Goal: Task Accomplishment & Management: Manage account settings

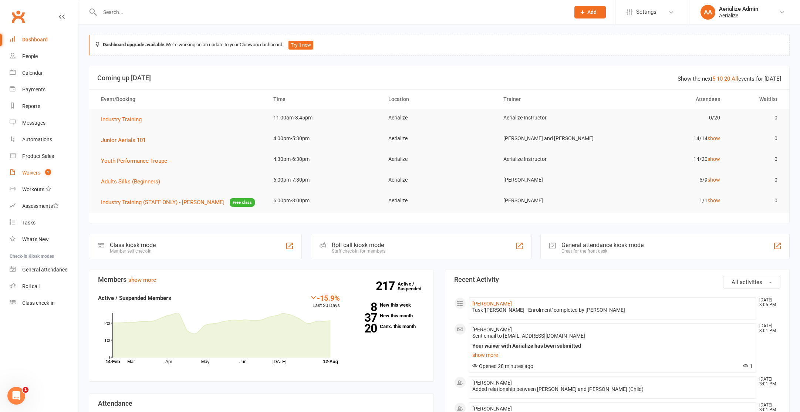
click at [39, 167] on link "Waivers 1" at bounding box center [44, 173] width 68 height 17
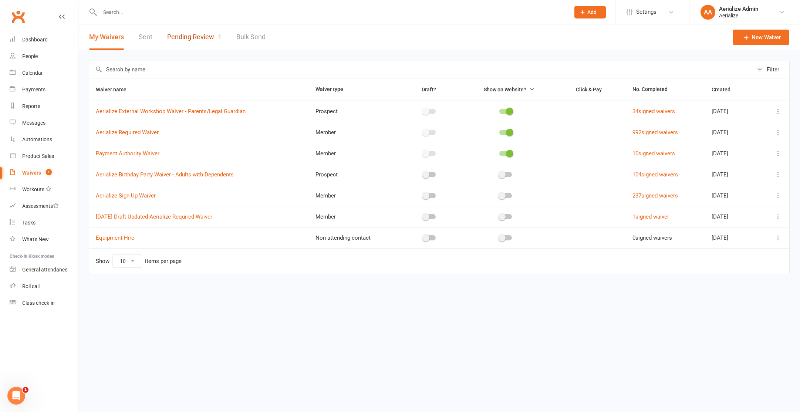
click at [207, 41] on link "Pending Review 1" at bounding box center [194, 37] width 54 height 26
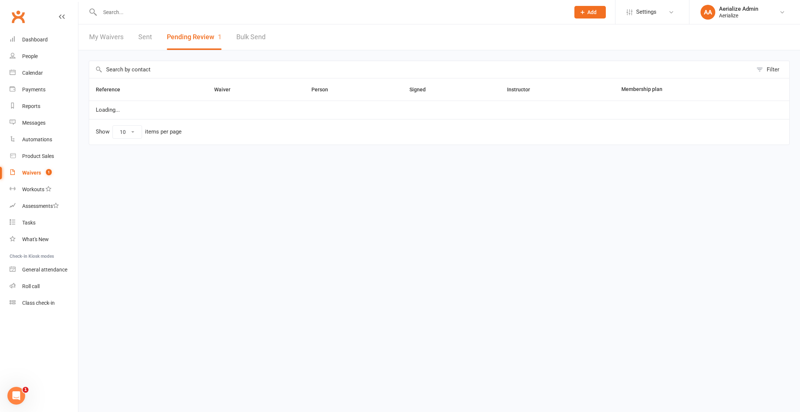
select select "100"
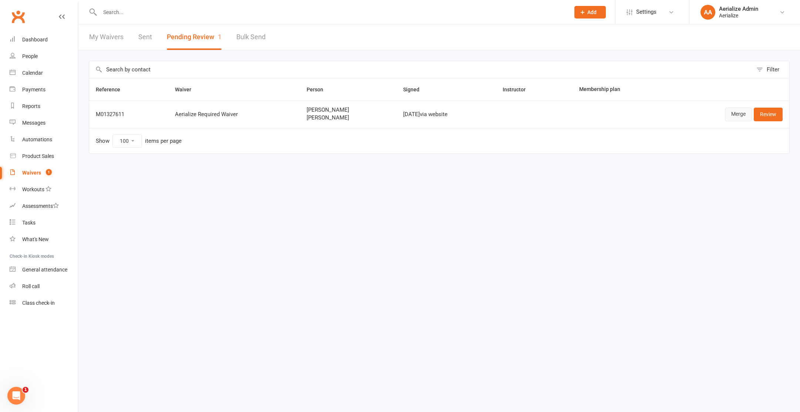
click at [740, 114] on link "Merge" at bounding box center [738, 114] width 27 height 13
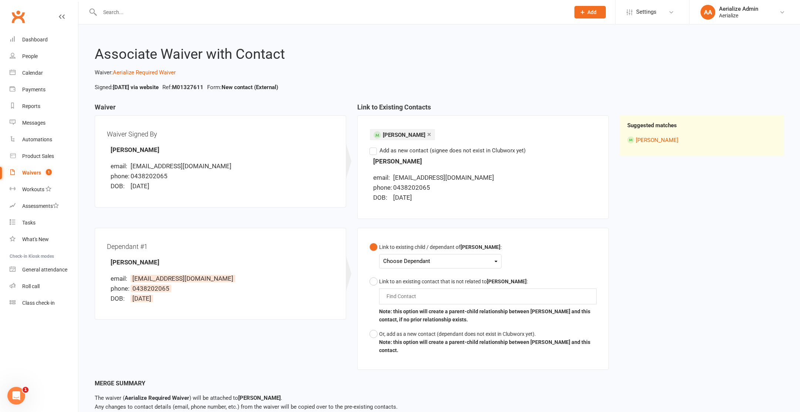
click at [429, 262] on div "Choose Dependant" at bounding box center [440, 261] width 114 height 10
click at [433, 280] on link "Estelle Macalister-Fegan" at bounding box center [420, 279] width 73 height 16
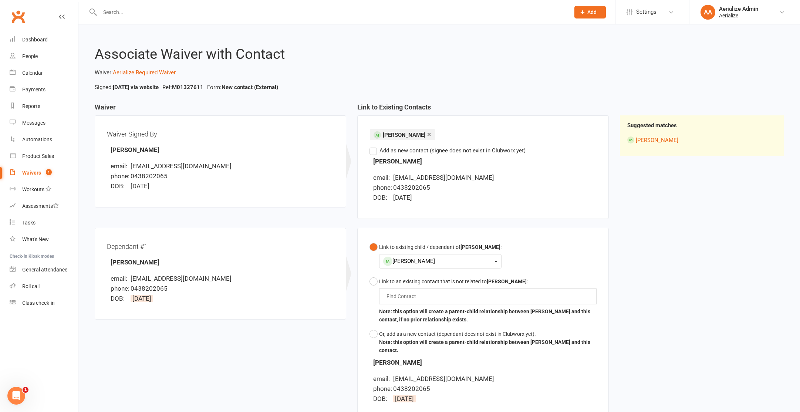
click at [460, 259] on div "Estelle Macalister-Fegan" at bounding box center [440, 261] width 114 height 10
click at [544, 250] on div "Link to existing child / dependant of Danica Lani : Estelle Macalister-Fegan Es…" at bounding box center [483, 299] width 227 height 118
click at [503, 282] on b "Danica Lani" at bounding box center [507, 282] width 40 height 6
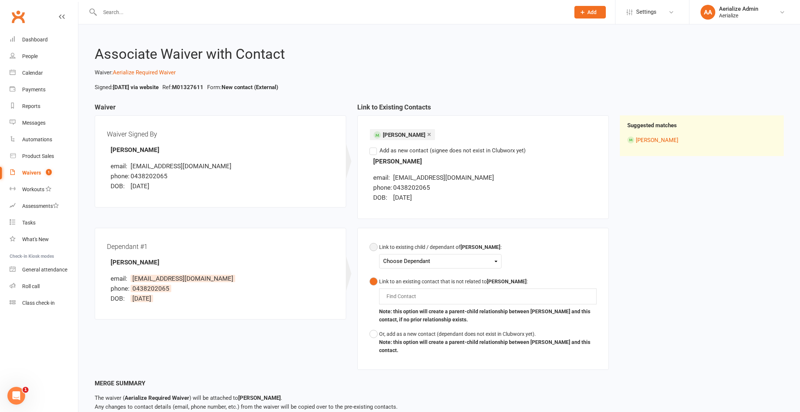
click at [447, 243] on div "Link to existing child / dependant of Danica Lani :" at bounding box center [440, 247] width 122 height 8
click at [454, 260] on div "Choose Dependant" at bounding box center [440, 261] width 114 height 10
click at [447, 281] on link "Estelle Macalister-Fegan" at bounding box center [420, 279] width 73 height 16
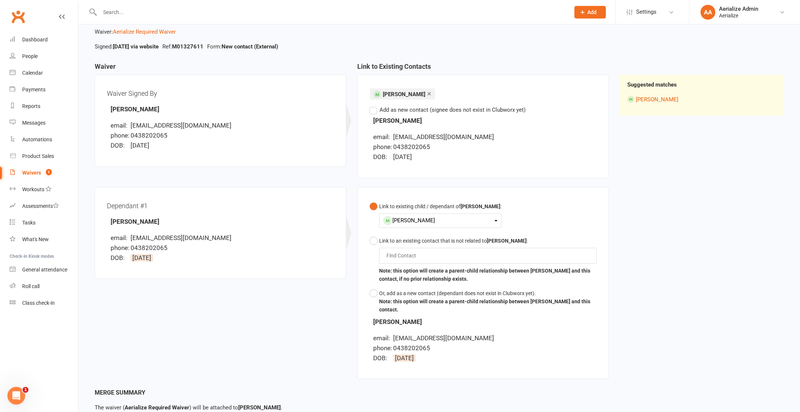
scroll to position [94, 0]
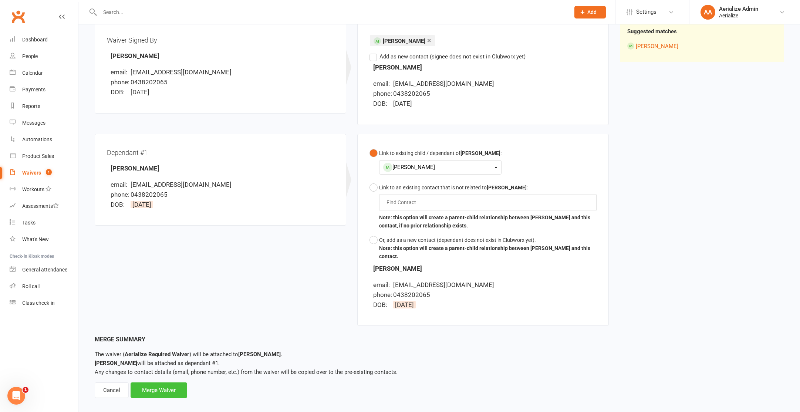
click at [184, 383] on div "Merge Waiver" at bounding box center [159, 391] width 57 height 16
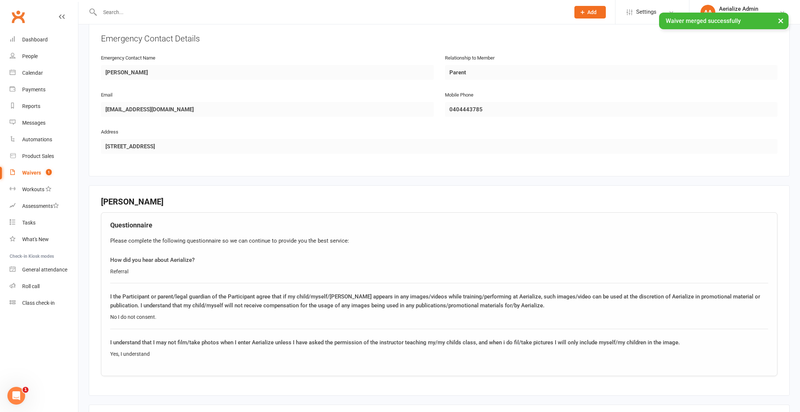
scroll to position [746, 0]
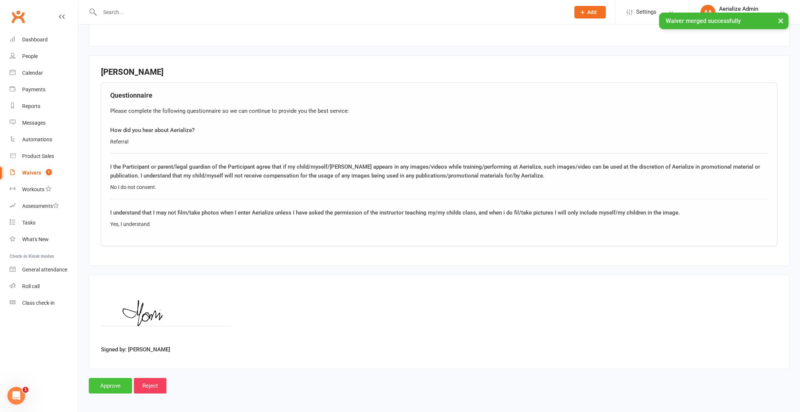
click at [112, 385] on input "Approve" at bounding box center [110, 386] width 43 height 16
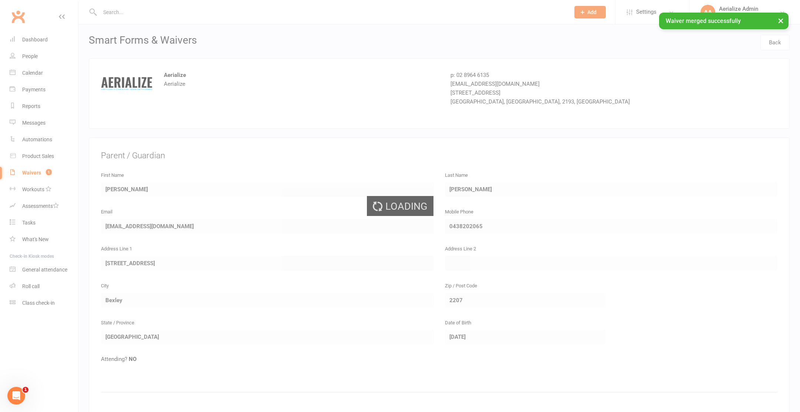
select select "100"
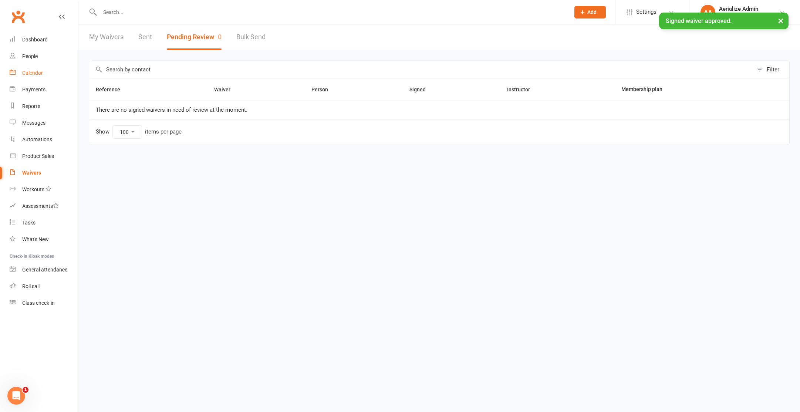
click at [32, 74] on div "Calendar" at bounding box center [32, 73] width 21 height 6
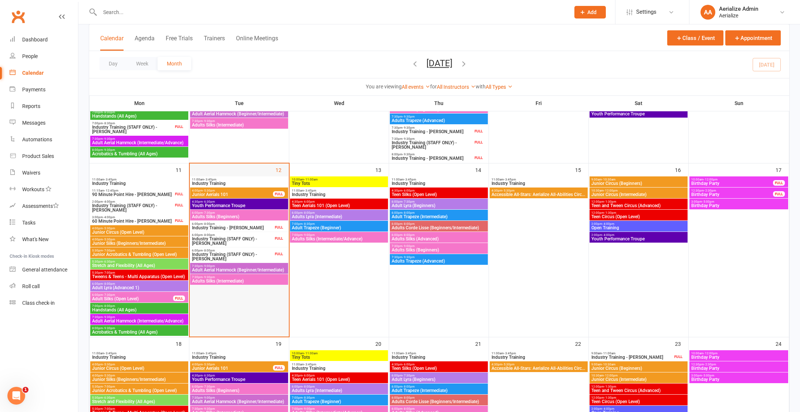
scroll to position [354, 0]
click at [347, 235] on span "7:00pm - 9:00pm" at bounding box center [339, 235] width 95 height 3
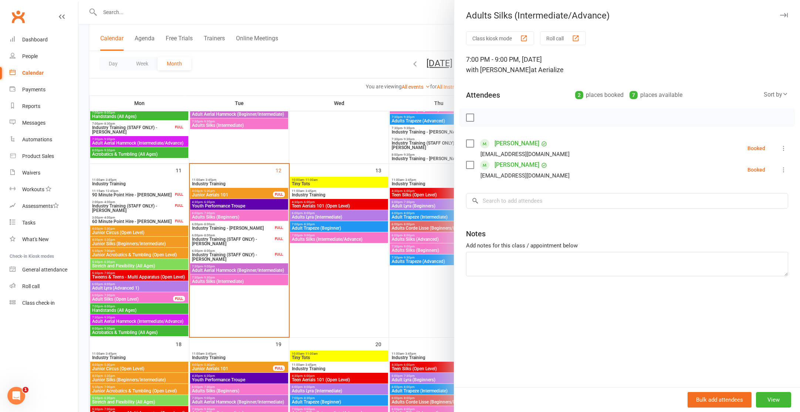
click at [344, 185] on div at bounding box center [439, 206] width 722 height 412
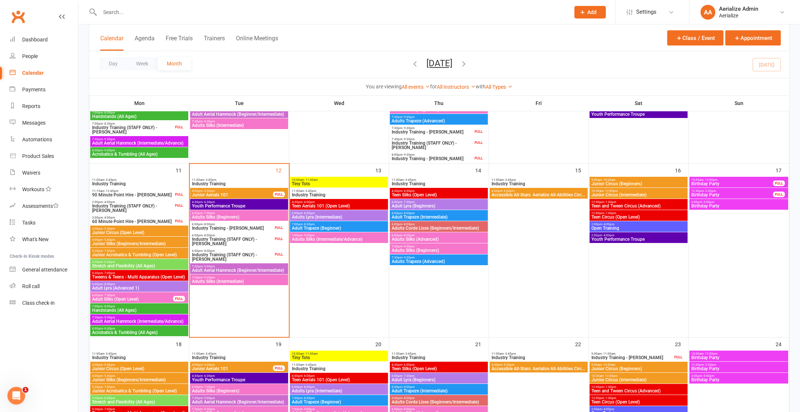
click at [347, 183] on span "Tiny Tots" at bounding box center [339, 184] width 95 height 4
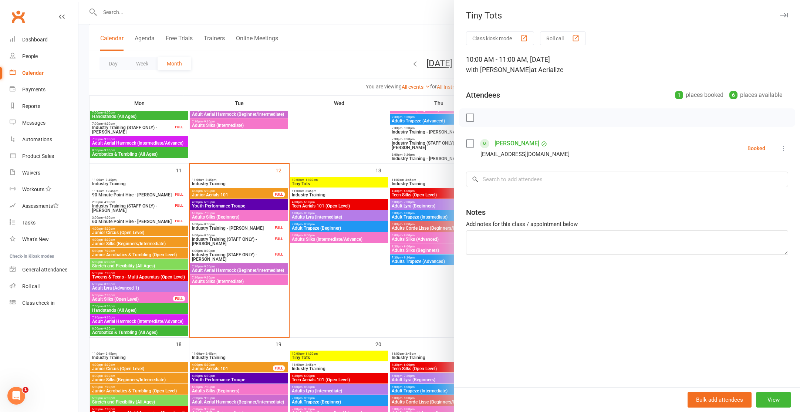
click at [225, 251] on div at bounding box center [439, 206] width 722 height 412
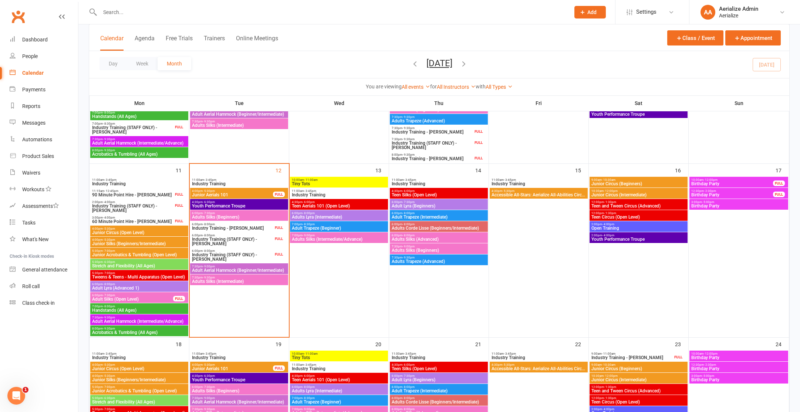
click at [333, 237] on span "Adults Silks (Intermediate/Advance)" at bounding box center [339, 239] width 95 height 4
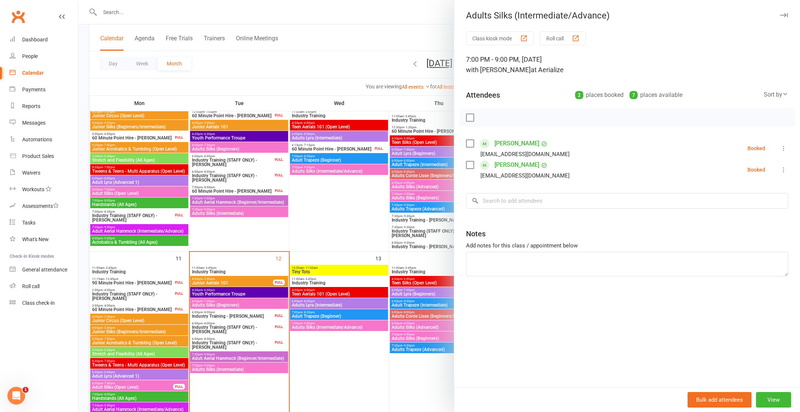
scroll to position [257, 0]
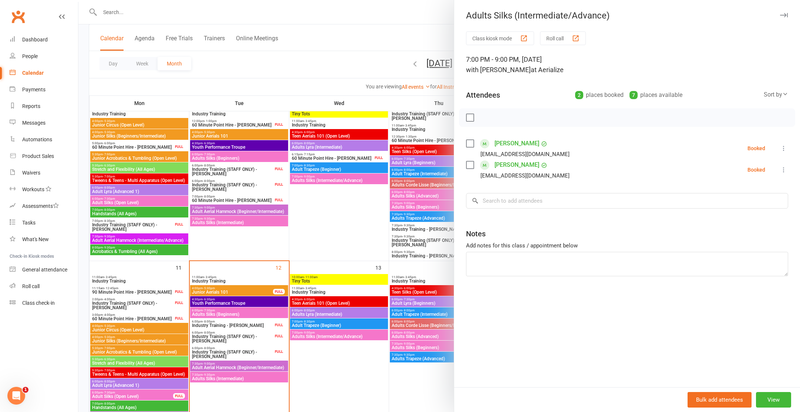
click at [336, 180] on div at bounding box center [439, 206] width 722 height 412
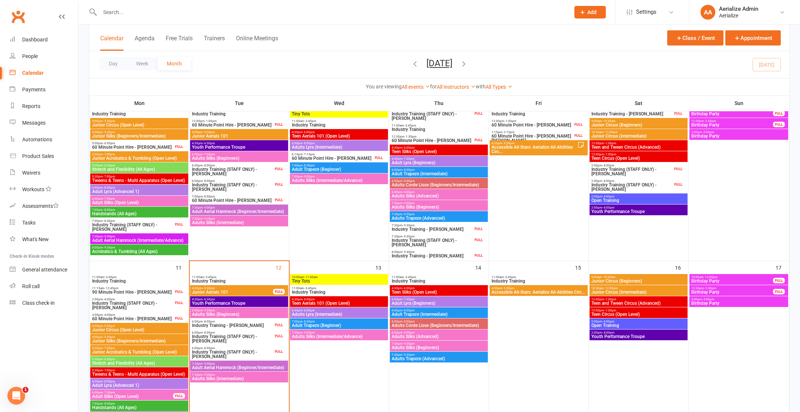
click at [353, 179] on span "Adults Silks (Intermediate/Advance)" at bounding box center [339, 180] width 95 height 4
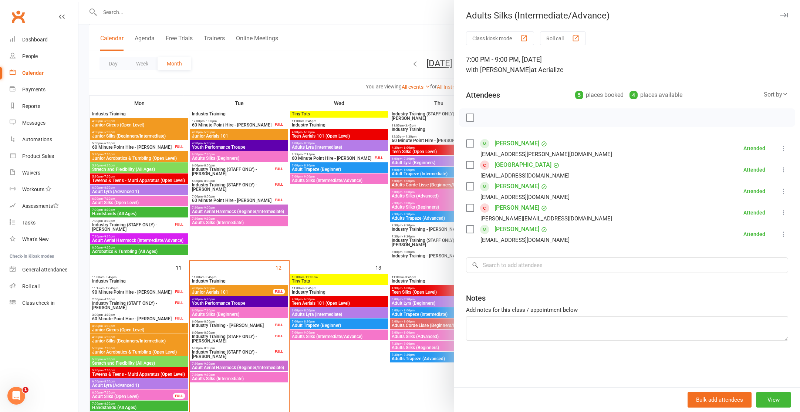
click at [258, 377] on div at bounding box center [439, 206] width 722 height 412
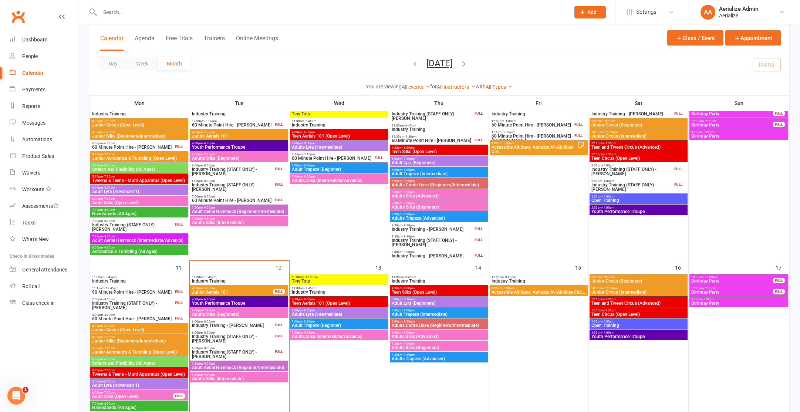
click at [302, 279] on span "Tiny Tots" at bounding box center [339, 281] width 95 height 4
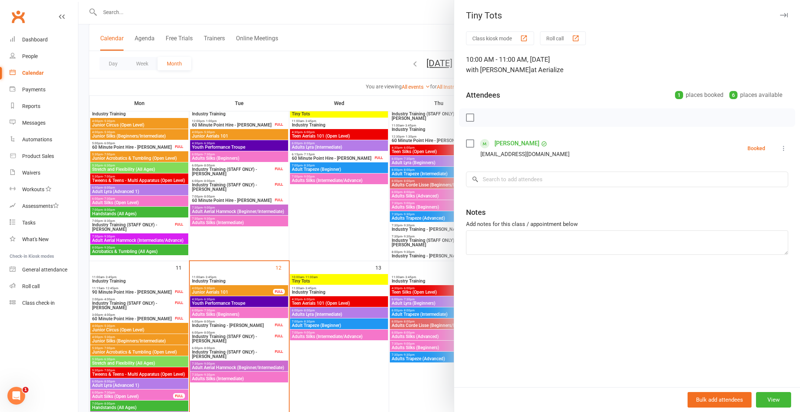
scroll to position [257, 0]
click at [282, 79] on div at bounding box center [439, 206] width 722 height 412
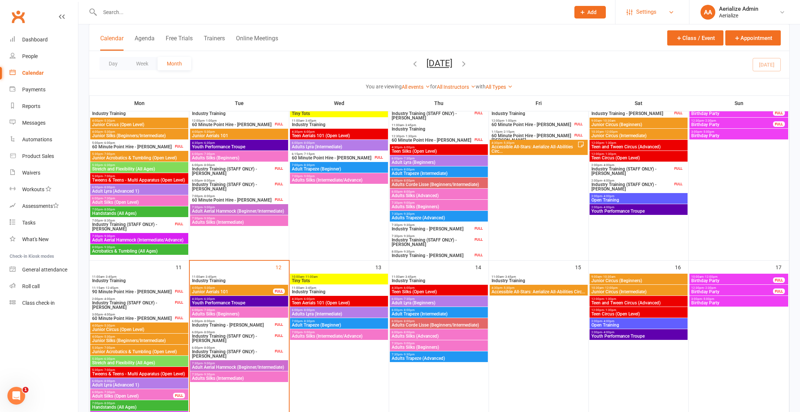
click at [653, 19] on span "Settings" at bounding box center [646, 12] width 20 height 17
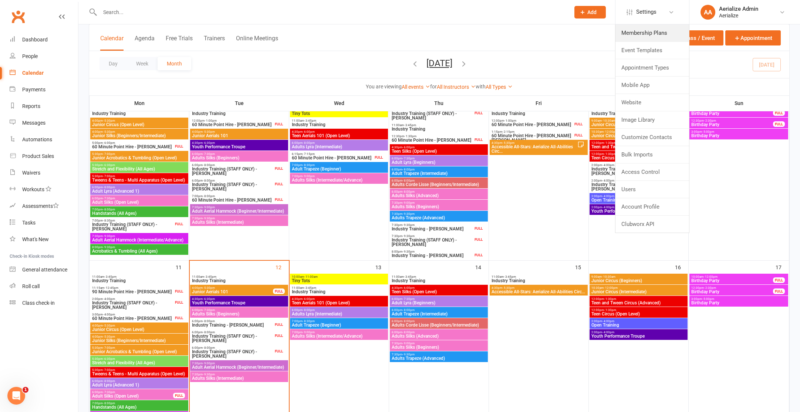
click at [646, 32] on link "Membership Plans" at bounding box center [653, 32] width 74 height 17
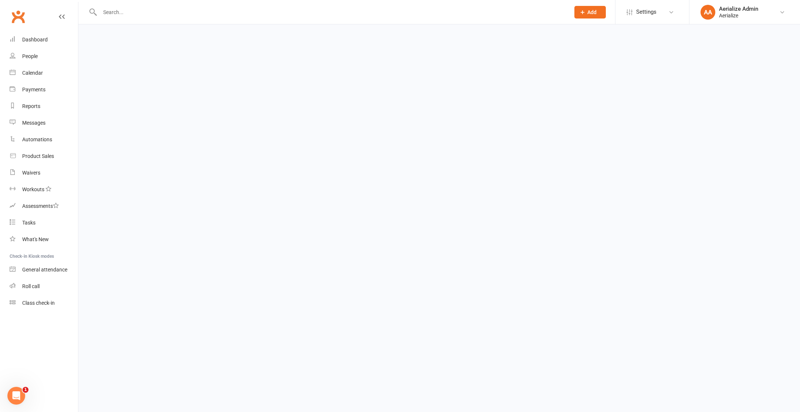
select select "100"
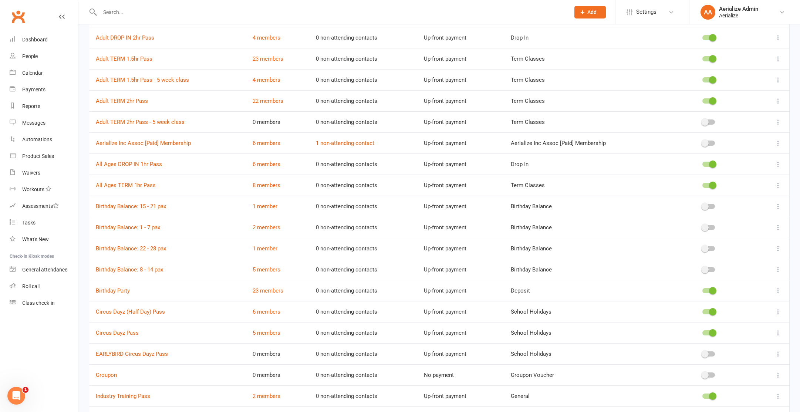
scroll to position [255, 0]
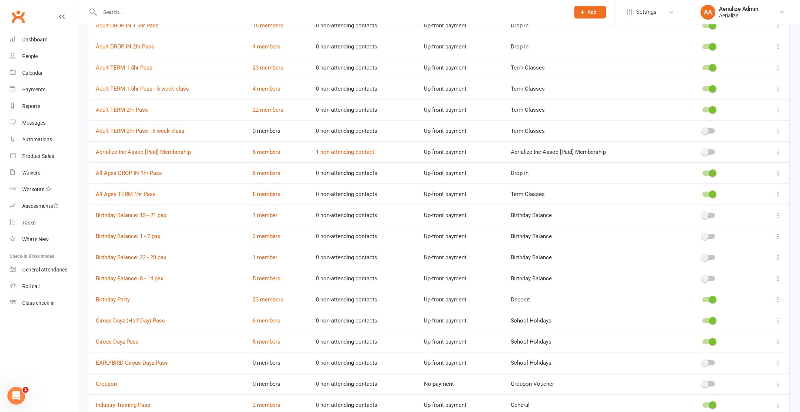
click at [781, 89] on icon at bounding box center [778, 88] width 7 height 7
click at [754, 102] on link "Edit" at bounding box center [745, 103] width 73 height 15
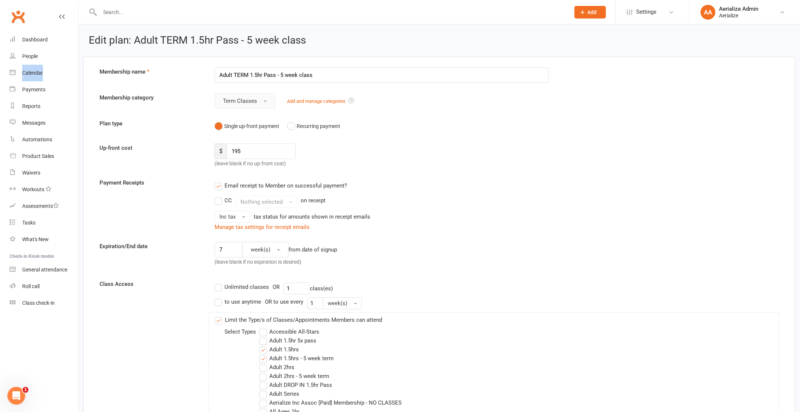
click at [259, 97] on button "Term Classes" at bounding box center [245, 101] width 61 height 16
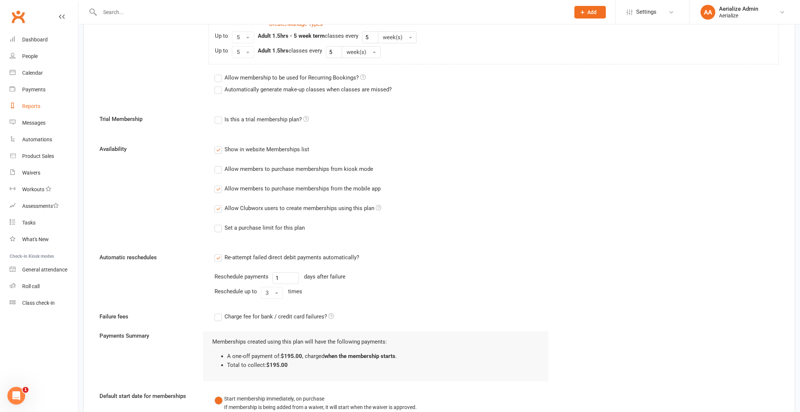
scroll to position [532, 0]
click at [33, 73] on div "Calendar" at bounding box center [32, 73] width 21 height 6
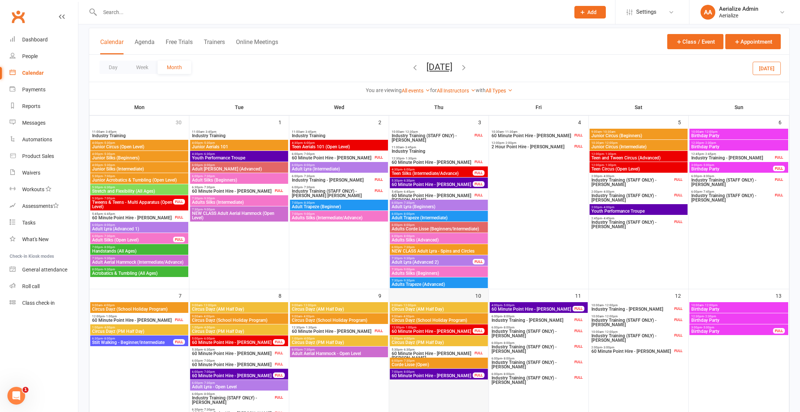
scroll to position [32, 0]
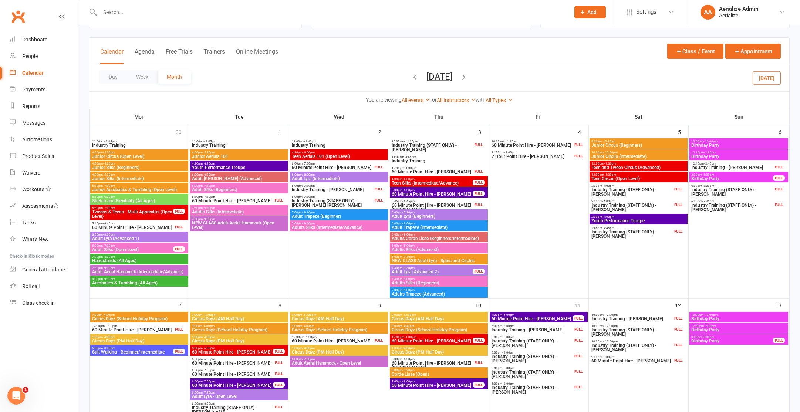
click at [239, 188] on span "Adult Silks (Beginners)" at bounding box center [239, 190] width 95 height 4
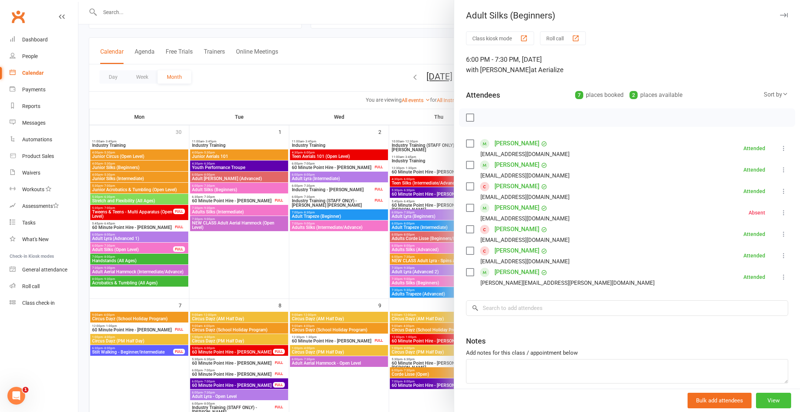
click at [765, 404] on button "View" at bounding box center [773, 401] width 35 height 16
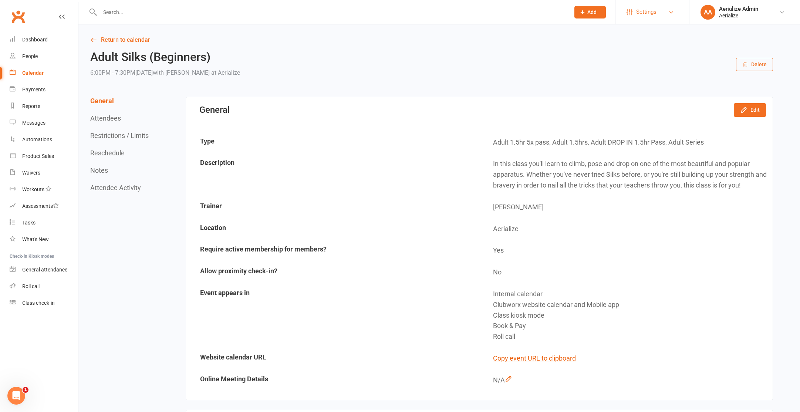
click at [646, 17] on span "Settings" at bounding box center [646, 12] width 20 height 17
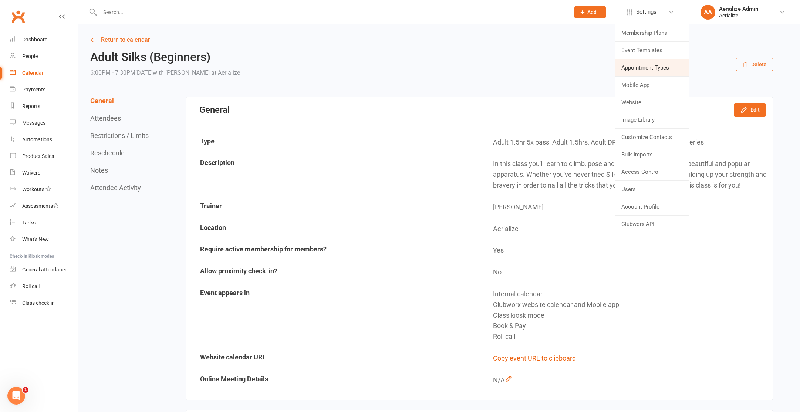
click at [661, 68] on link "Appointment Types" at bounding box center [653, 67] width 74 height 17
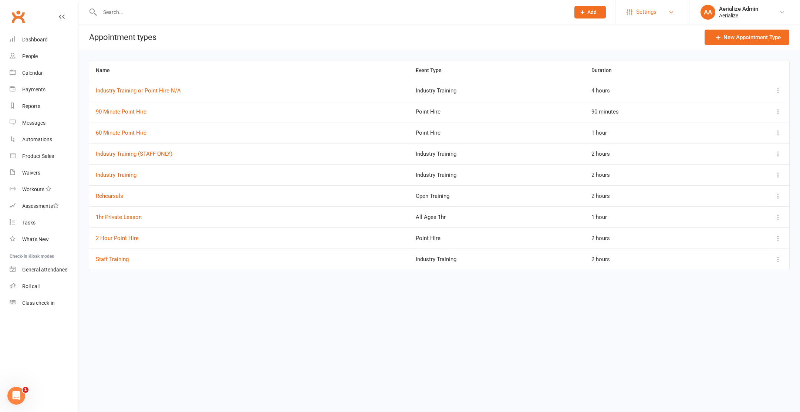
click at [669, 17] on link "Settings" at bounding box center [652, 12] width 51 height 17
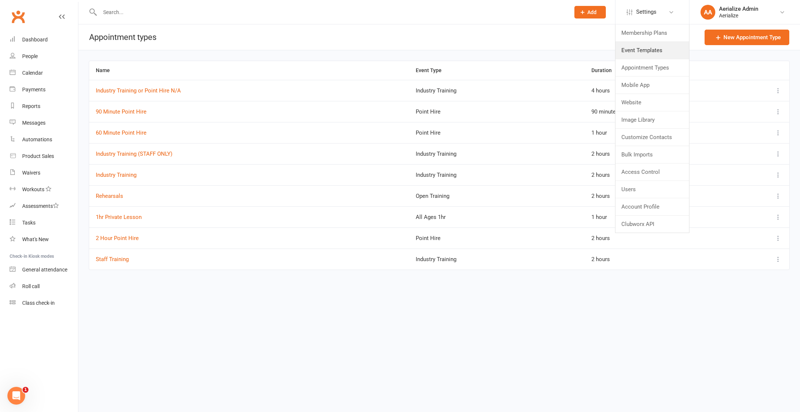
click at [656, 55] on link "Event Templates" at bounding box center [653, 50] width 74 height 17
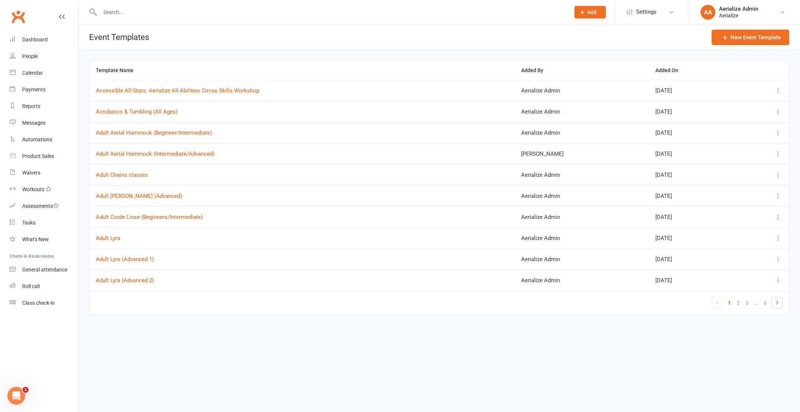
click at [650, 68] on th "Added On" at bounding box center [692, 70] width 87 height 19
click at [24, 68] on link "Calendar" at bounding box center [44, 73] width 68 height 17
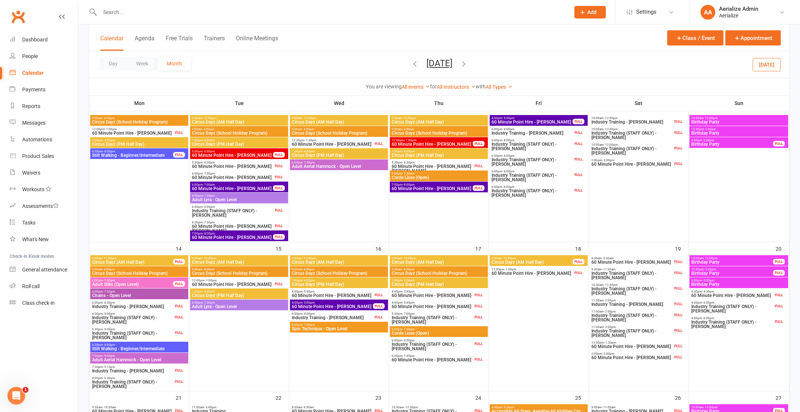
scroll to position [229, 0]
click at [769, 62] on button "Today" at bounding box center [767, 64] width 28 height 13
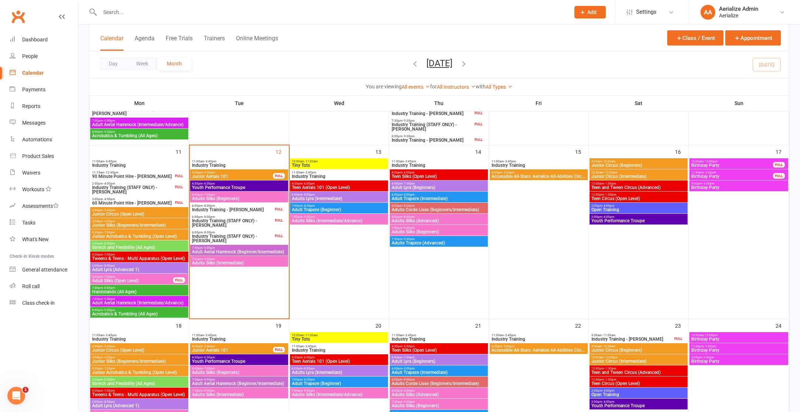
scroll to position [373, 0]
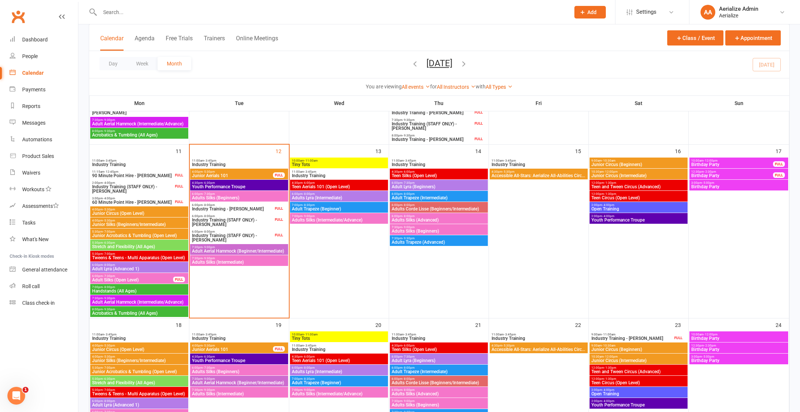
click at [220, 196] on span "Adults Silks (Beginners)" at bounding box center [239, 198] width 95 height 4
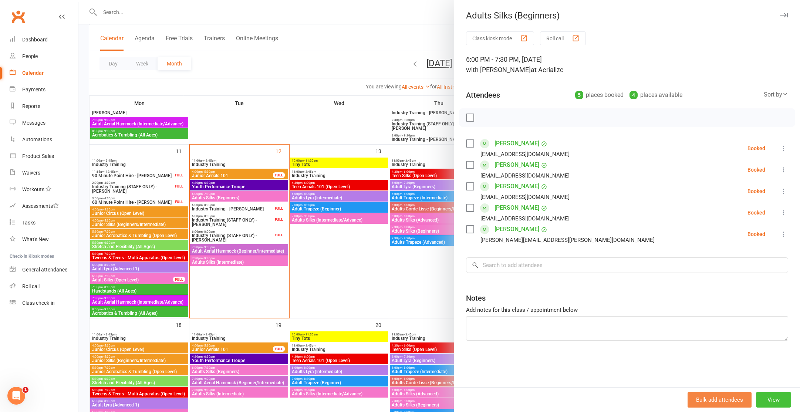
click at [772, 401] on button "View" at bounding box center [773, 400] width 35 height 16
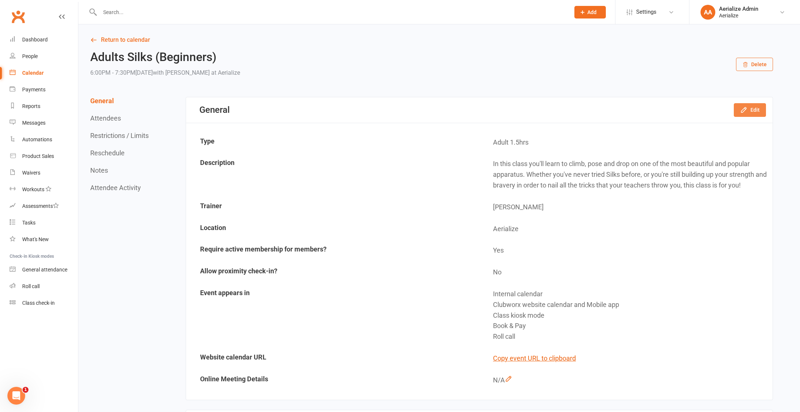
click at [749, 114] on button "Edit" at bounding box center [750, 109] width 32 height 13
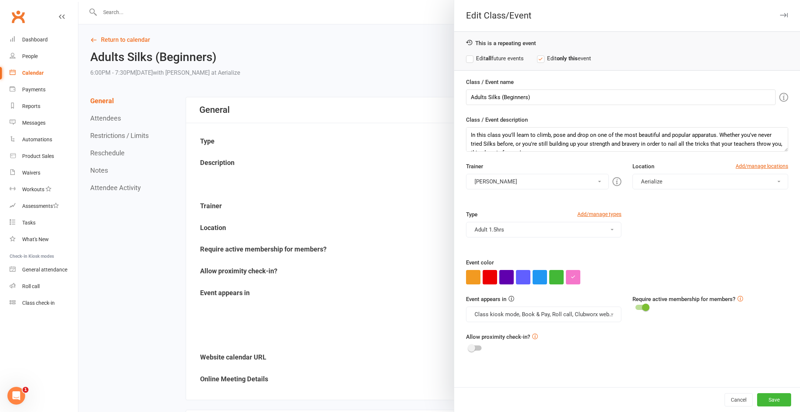
click at [565, 227] on button "Adult 1.5hrs" at bounding box center [544, 230] width 156 height 16
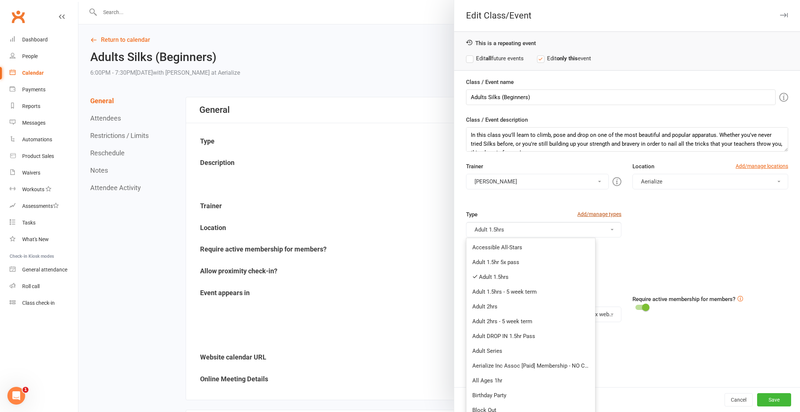
scroll to position [2, 0]
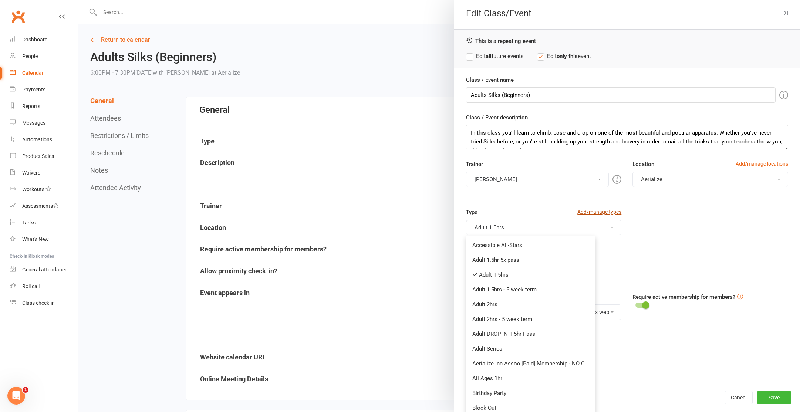
click at [596, 213] on link "Add/manage types" at bounding box center [600, 212] width 44 height 8
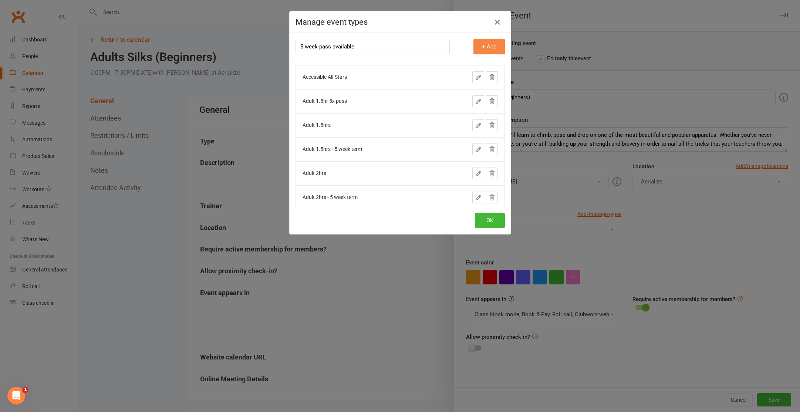
type input "5 week pass available"
click at [495, 50] on button "+ Add" at bounding box center [489, 47] width 31 height 16
click at [487, 221] on button "OK" at bounding box center [490, 221] width 30 height 16
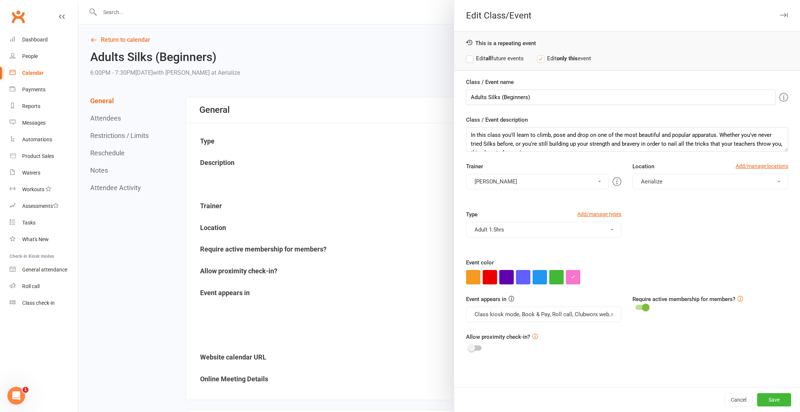
click at [607, 232] on button "Adult 1.5hrs" at bounding box center [544, 230] width 156 height 16
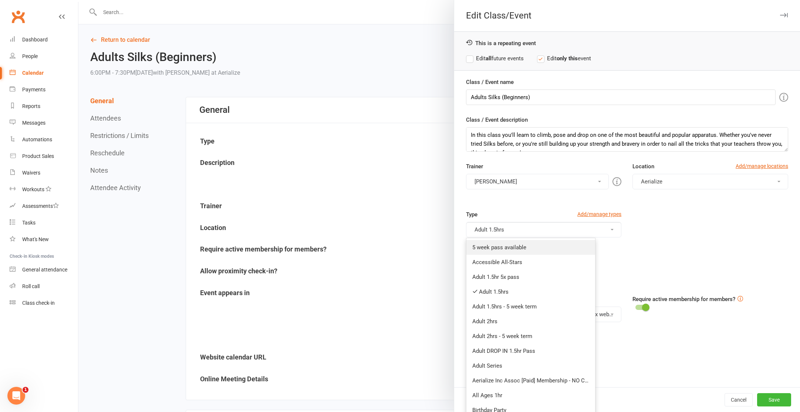
click at [559, 248] on link "5 week pass available" at bounding box center [531, 247] width 129 height 15
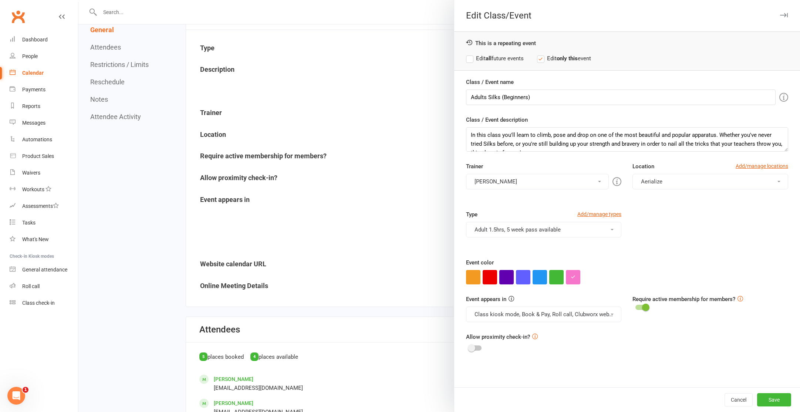
scroll to position [95, 0]
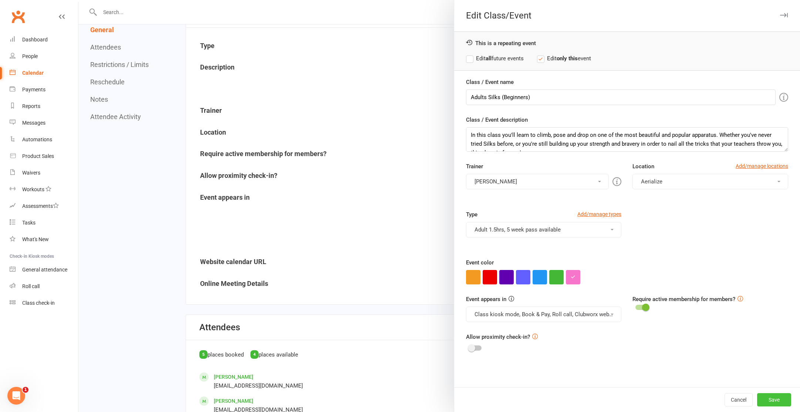
click at [774, 398] on button "Save" at bounding box center [774, 399] width 34 height 13
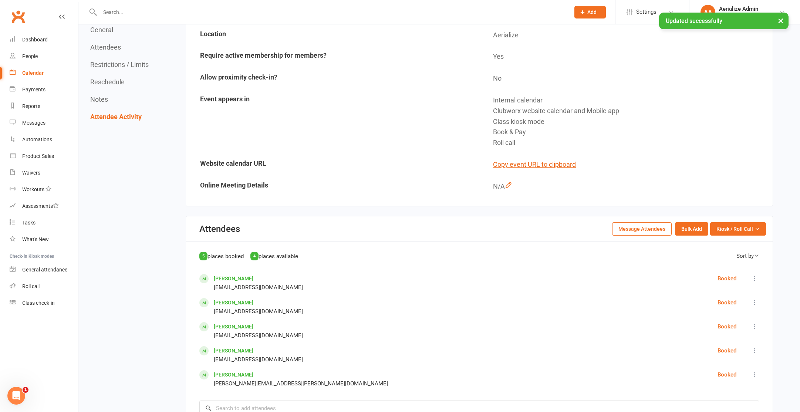
scroll to position [0, 0]
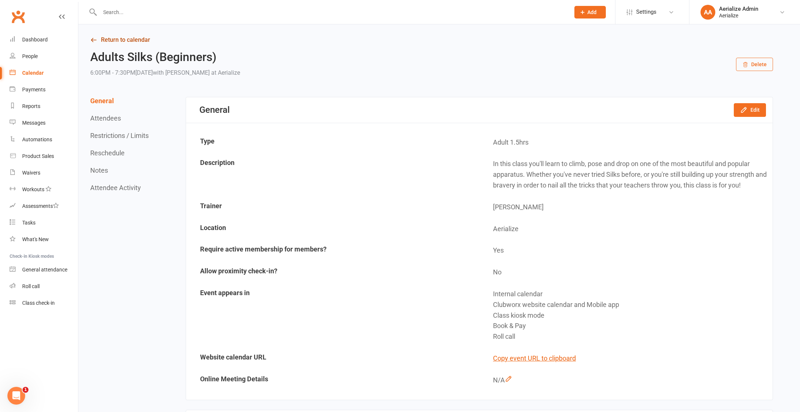
click at [109, 44] on link "Return to calendar" at bounding box center [431, 40] width 683 height 10
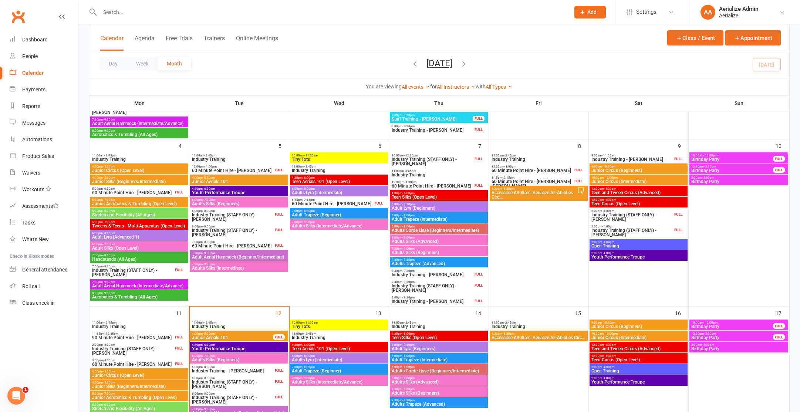
scroll to position [212, 0]
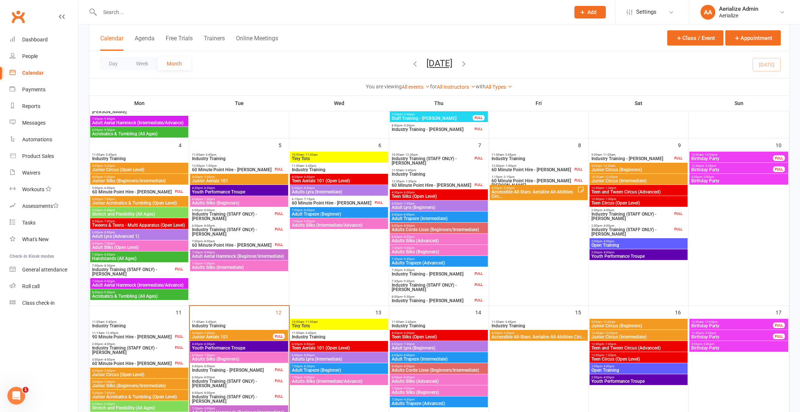
click at [252, 202] on span "Adults Silks (Beginners)" at bounding box center [239, 203] width 95 height 4
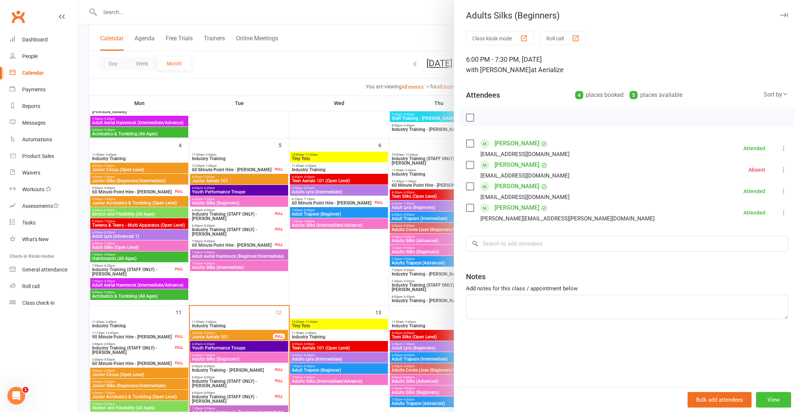
click at [774, 398] on button "View" at bounding box center [773, 400] width 35 height 16
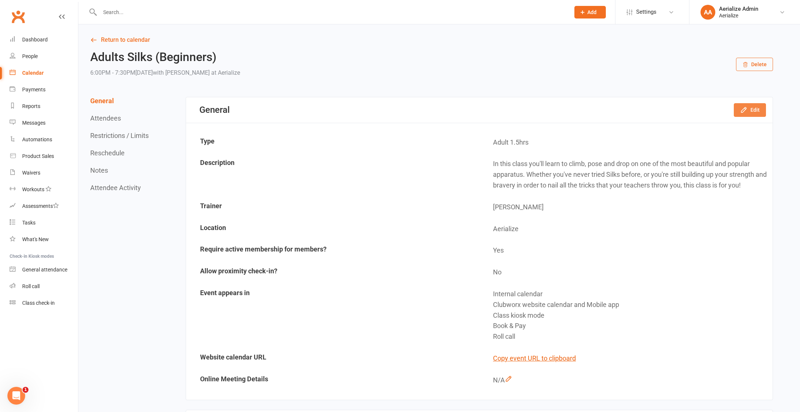
click at [742, 110] on icon "button" at bounding box center [743, 109] width 7 height 7
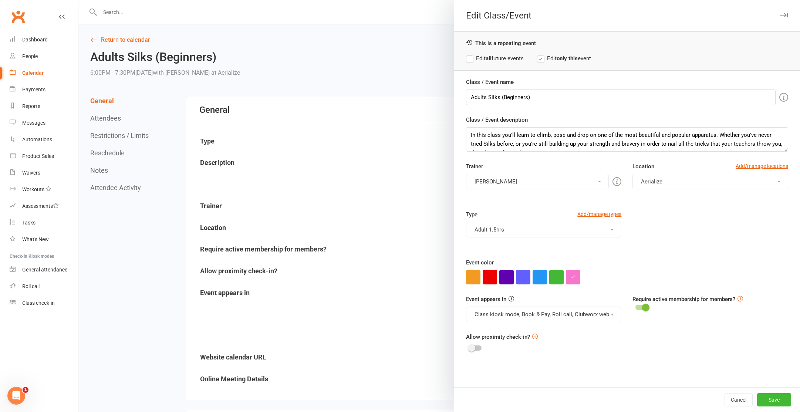
click at [561, 232] on button "Adult 1.5hrs" at bounding box center [544, 230] width 156 height 16
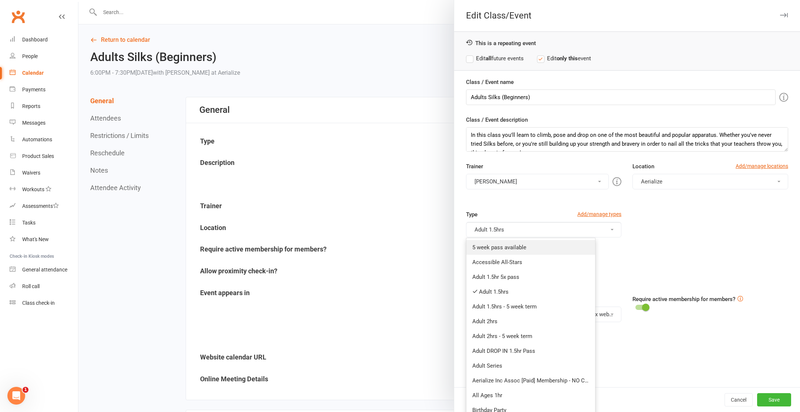
click at [541, 247] on link "5 week pass available" at bounding box center [531, 247] width 129 height 15
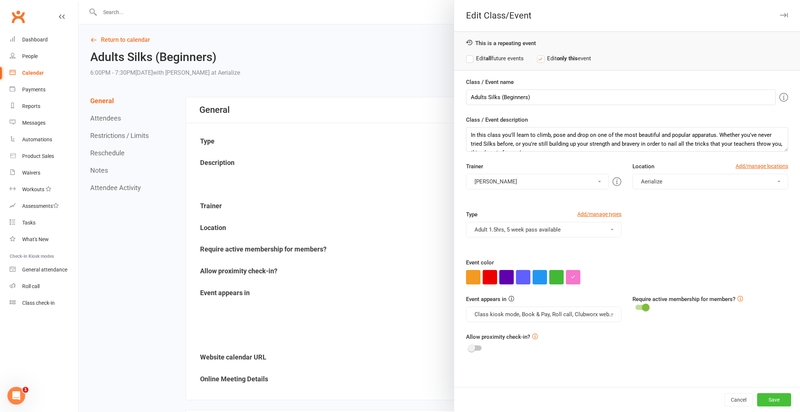
click at [761, 397] on button "Save" at bounding box center [774, 399] width 34 height 13
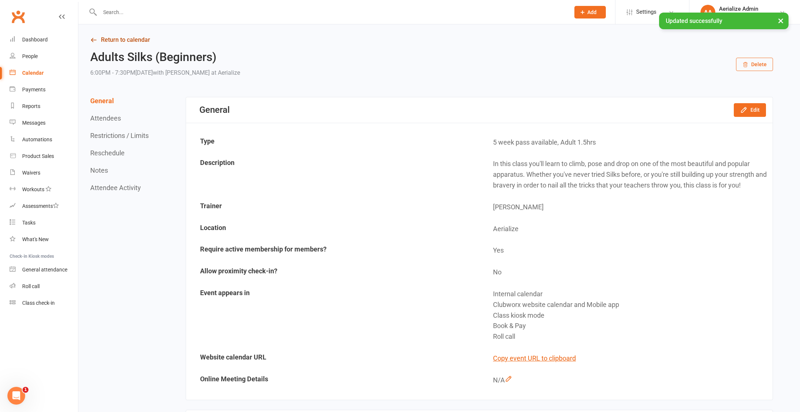
click at [139, 40] on link "Return to calendar" at bounding box center [431, 40] width 683 height 10
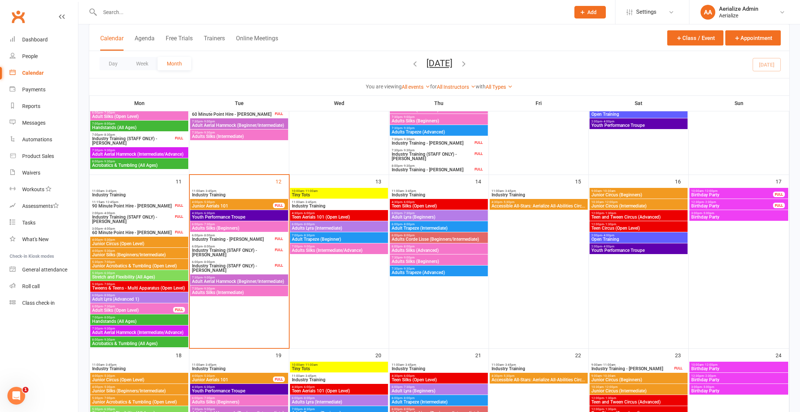
scroll to position [350, 0]
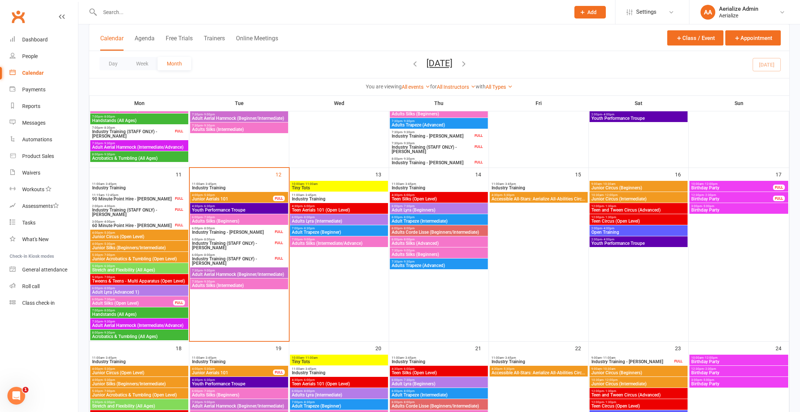
click at [246, 270] on span "7:30pm - 9:00pm" at bounding box center [239, 270] width 95 height 3
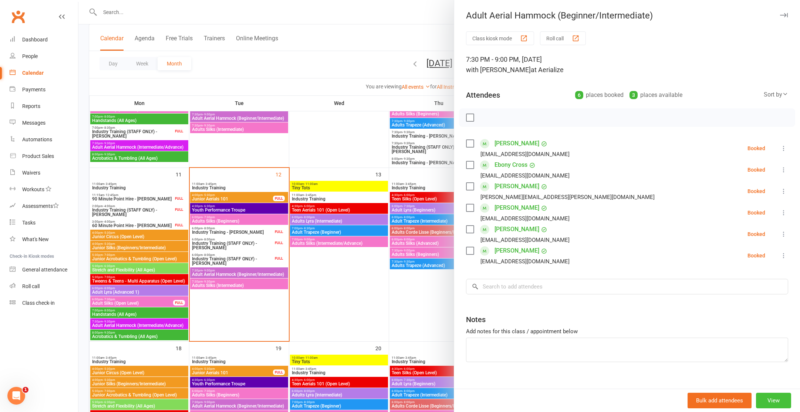
click at [781, 405] on button "View" at bounding box center [773, 401] width 35 height 16
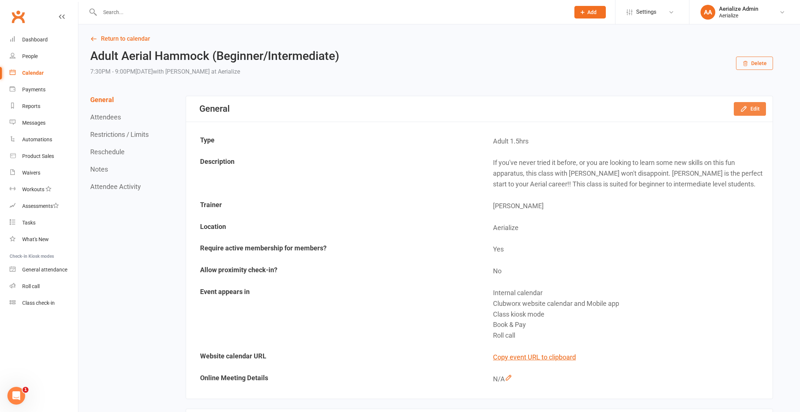
click at [741, 113] on button "Edit" at bounding box center [750, 108] width 32 height 13
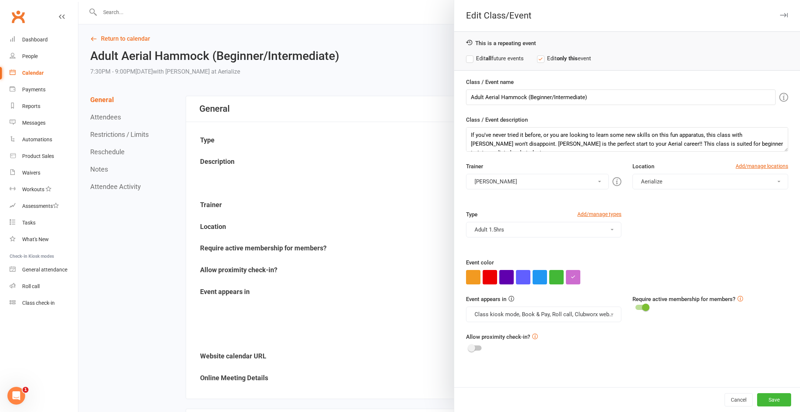
scroll to position [3, 0]
click at [601, 229] on button "Adult 1.5hrs" at bounding box center [544, 230] width 156 height 16
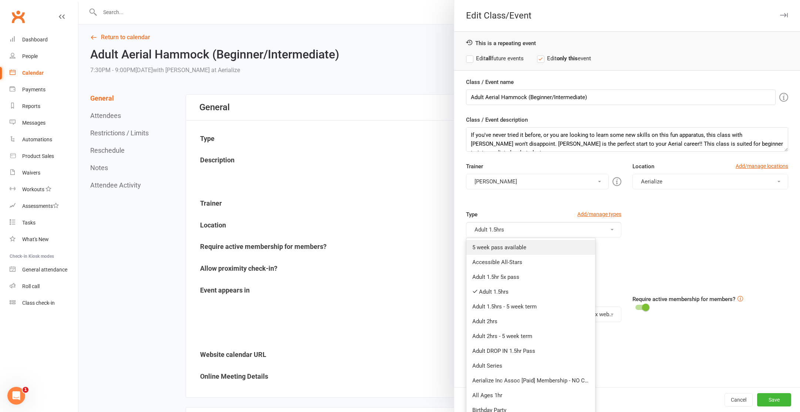
click at [518, 252] on link "5 week pass available" at bounding box center [531, 247] width 129 height 15
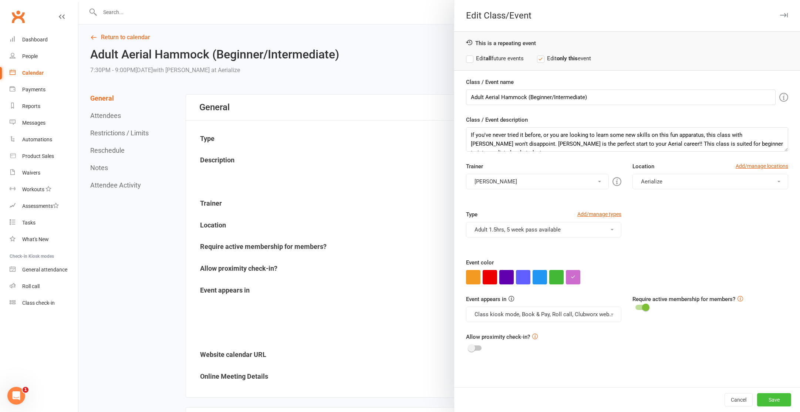
click at [781, 405] on button "Save" at bounding box center [774, 399] width 34 height 13
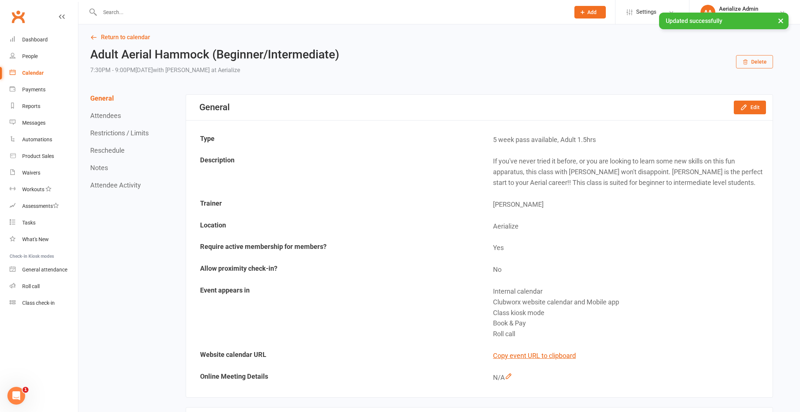
click at [27, 72] on div "Calendar" at bounding box center [32, 73] width 21 height 6
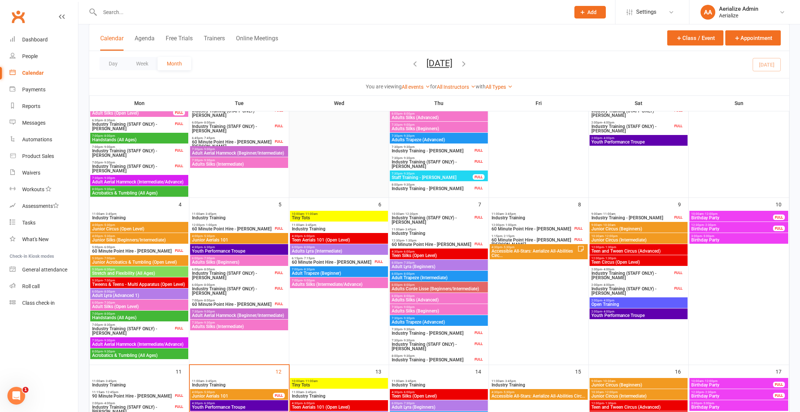
scroll to position [347, 0]
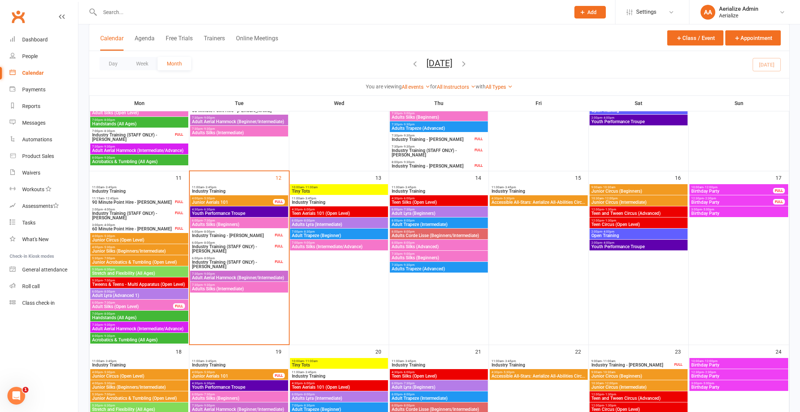
click at [322, 233] on span "Adult Trapeze (Beginner)" at bounding box center [339, 235] width 95 height 4
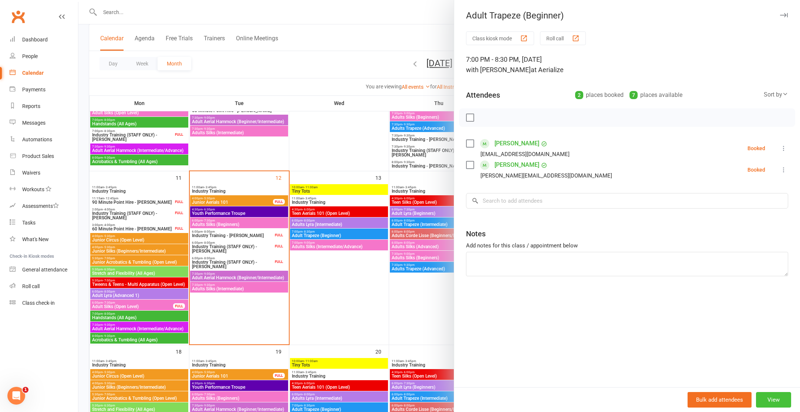
click at [771, 398] on button "View" at bounding box center [773, 400] width 35 height 16
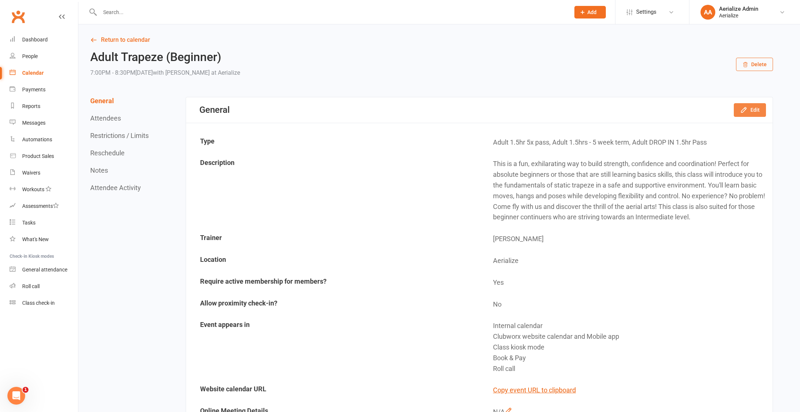
click at [748, 112] on icon "button" at bounding box center [743, 109] width 7 height 7
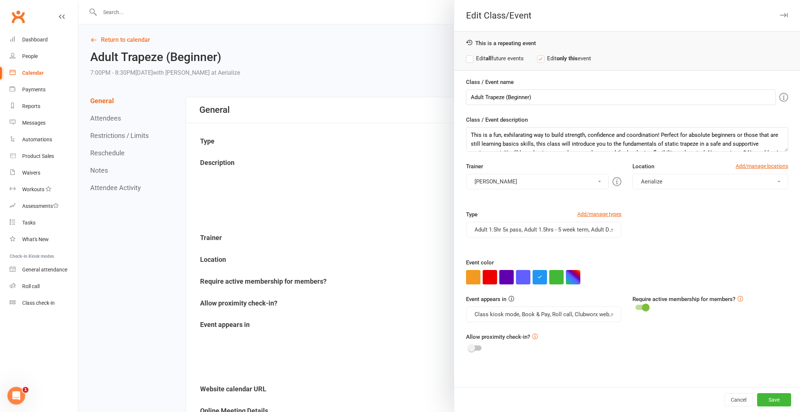
click at [593, 232] on button "Adult 1.5hr 5x pass, Adult 1.5hrs - 5 week term, Adult DROP IN 1.5hr Pass" at bounding box center [544, 230] width 156 height 16
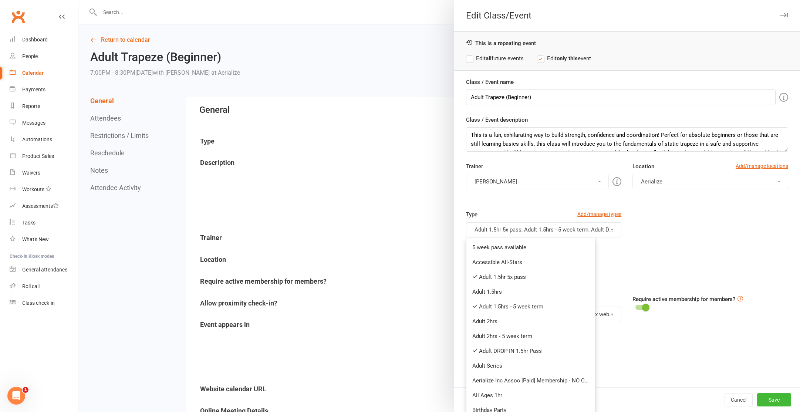
click at [502, 249] on link "5 week pass available" at bounding box center [531, 247] width 129 height 15
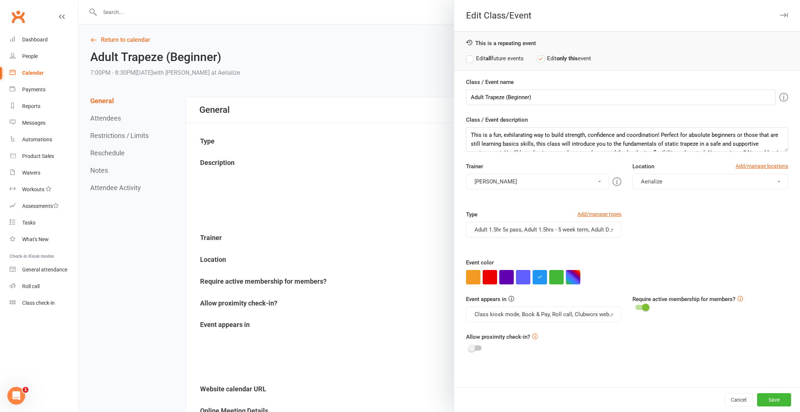
drag, startPoint x: 541, startPoint y: 230, endPoint x: 534, endPoint y: 228, distance: 7.1
click at [540, 230] on button "Adult 1.5hr 5x pass, Adult 1.5hrs - 5 week term, Adult DROP IN 1.5hr Pass, 5 we…" at bounding box center [544, 230] width 156 height 16
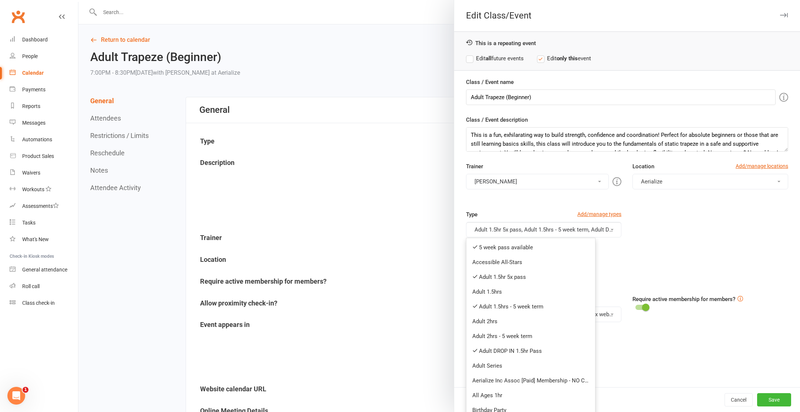
drag, startPoint x: 532, startPoint y: 309, endPoint x: 527, endPoint y: 282, distance: 27.1
click at [532, 308] on link "Adult 1.5hrs - 5 week term" at bounding box center [531, 306] width 129 height 15
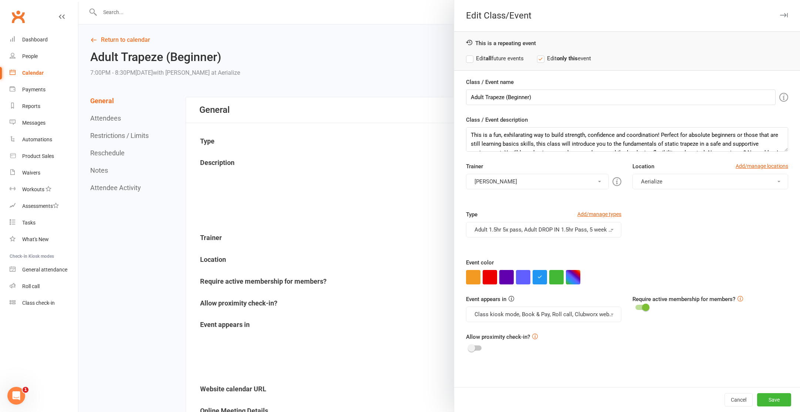
click at [570, 228] on button "Adult 1.5hr 5x pass, Adult DROP IN 1.5hr Pass, 5 week pass available" at bounding box center [544, 230] width 156 height 16
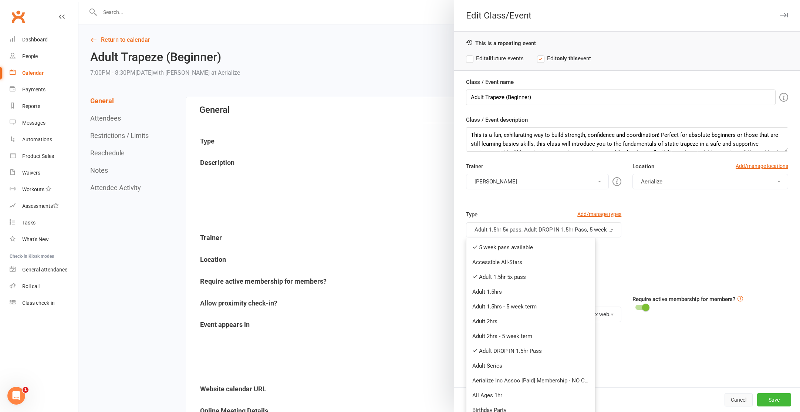
click at [740, 402] on button "Cancel" at bounding box center [739, 399] width 28 height 13
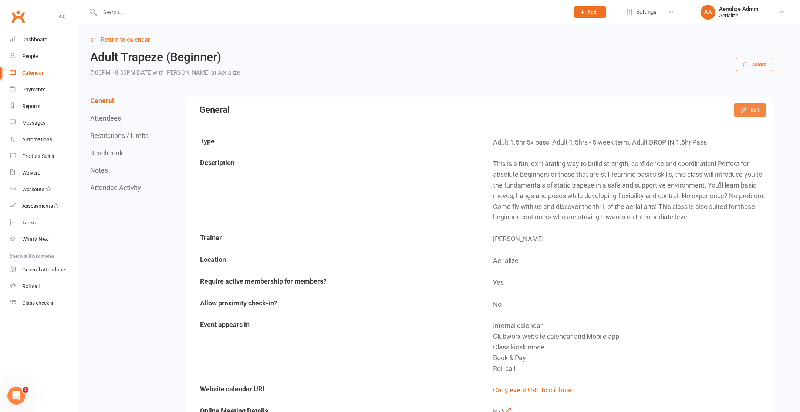
click at [756, 109] on button "Edit" at bounding box center [750, 109] width 32 height 13
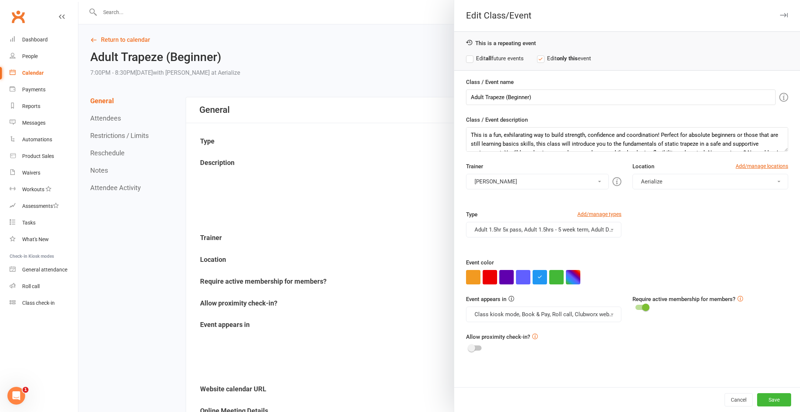
click at [558, 229] on button "Adult 1.5hr 5x pass, Adult 1.5hrs - 5 week term, Adult DROP IN 1.5hr Pass" at bounding box center [544, 230] width 156 height 16
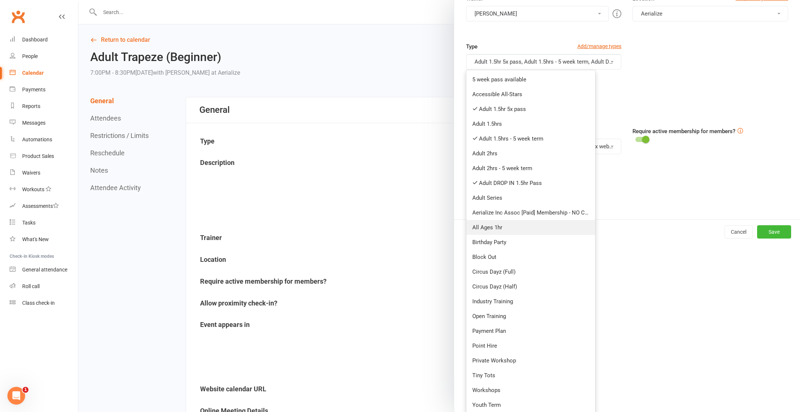
scroll to position [200, 0]
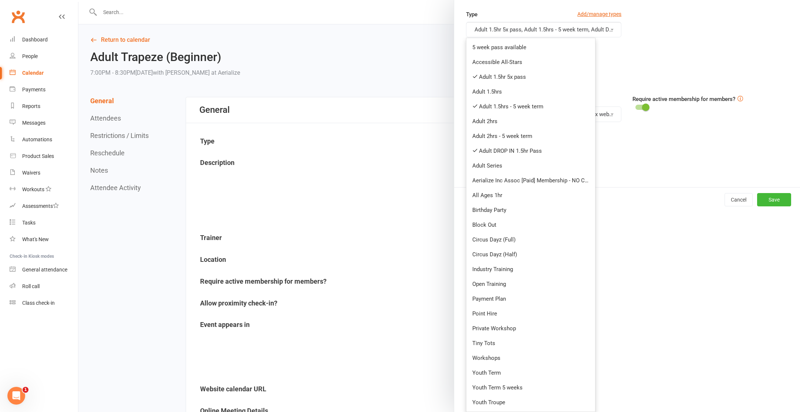
click at [709, 215] on div "Edit Class/Event This is a repeating event Edit all future events Edit only thi…" at bounding box center [627, 206] width 346 height 412
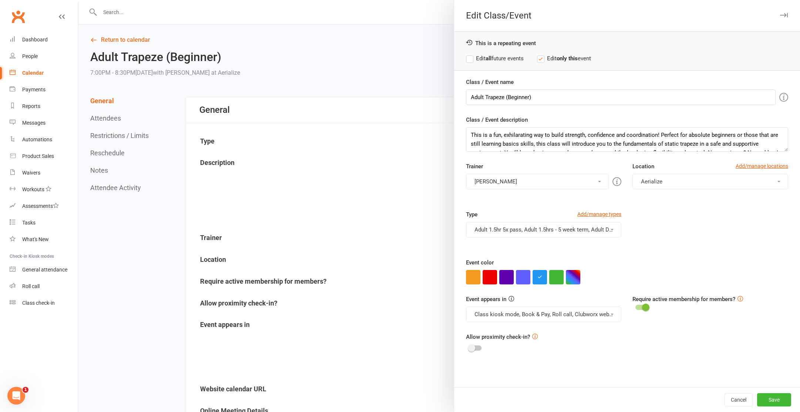
drag, startPoint x: 105, startPoint y: 37, endPoint x: 99, endPoint y: 37, distance: 5.9
click at [104, 37] on div at bounding box center [439, 206] width 722 height 412
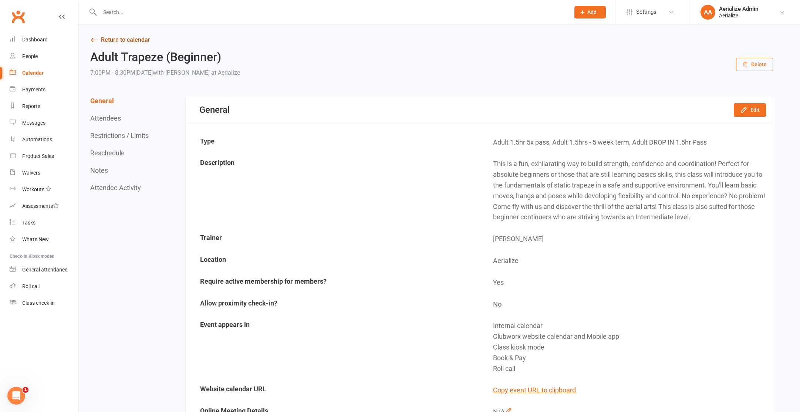
click at [93, 38] on icon at bounding box center [93, 40] width 7 height 7
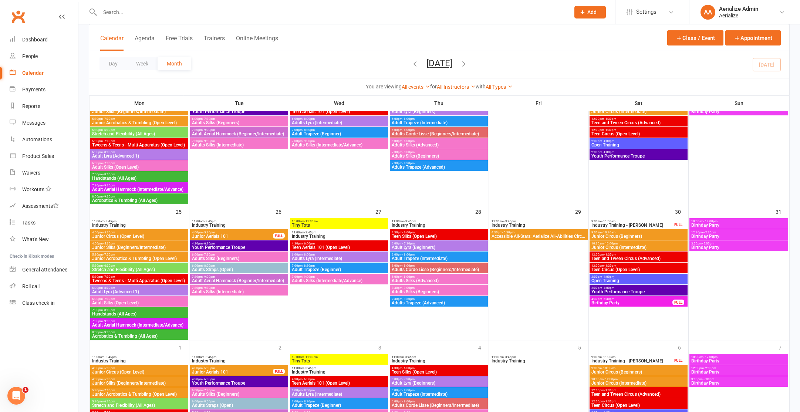
scroll to position [709, 0]
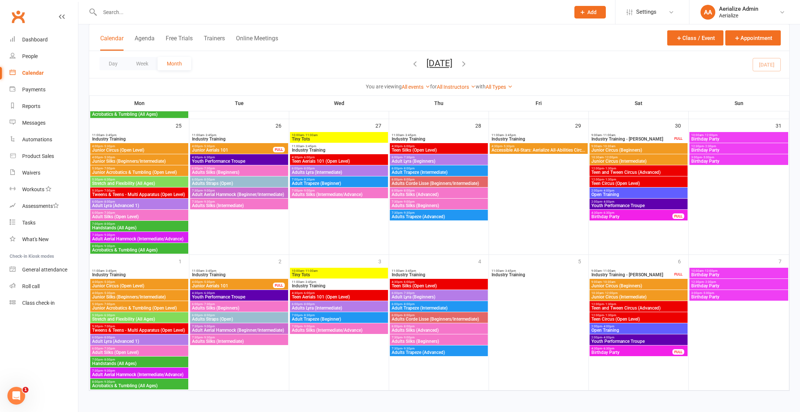
click at [256, 310] on span "Adults Silks (Beginners)" at bounding box center [239, 308] width 95 height 4
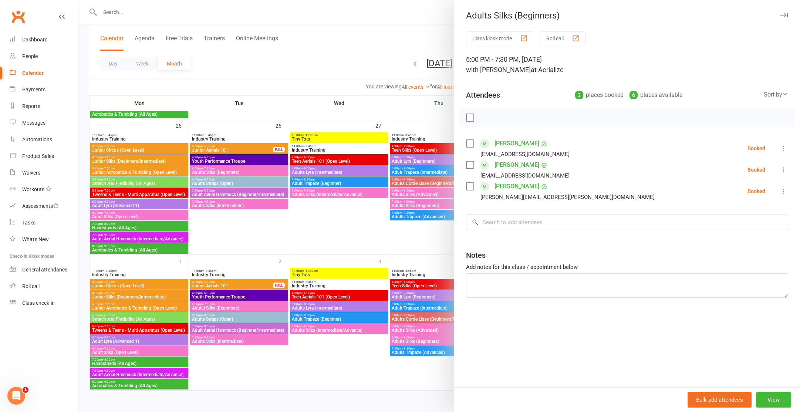
click at [770, 411] on div "Bulk add attendees View" at bounding box center [627, 399] width 346 height 25
click at [773, 406] on button "View" at bounding box center [773, 400] width 35 height 16
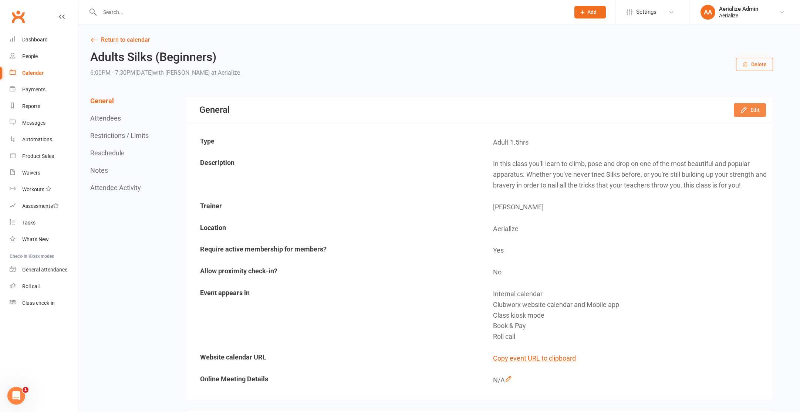
click at [734, 111] on div "General Edit" at bounding box center [479, 110] width 587 height 26
click at [747, 111] on icon "button" at bounding box center [743, 109] width 7 height 7
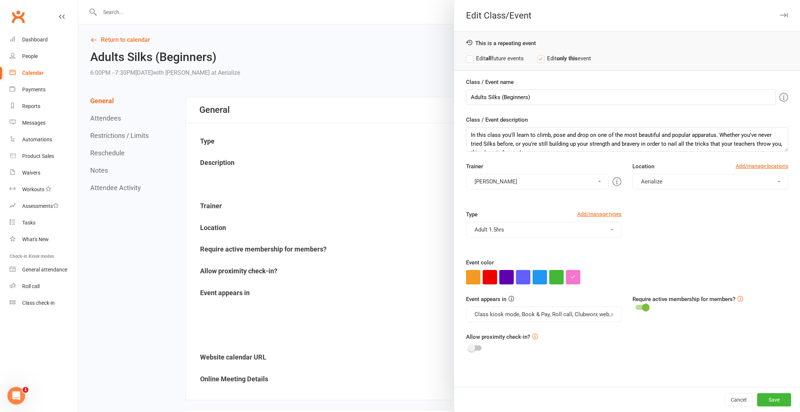
click at [551, 232] on button "Adult 1.5hrs" at bounding box center [544, 230] width 156 height 16
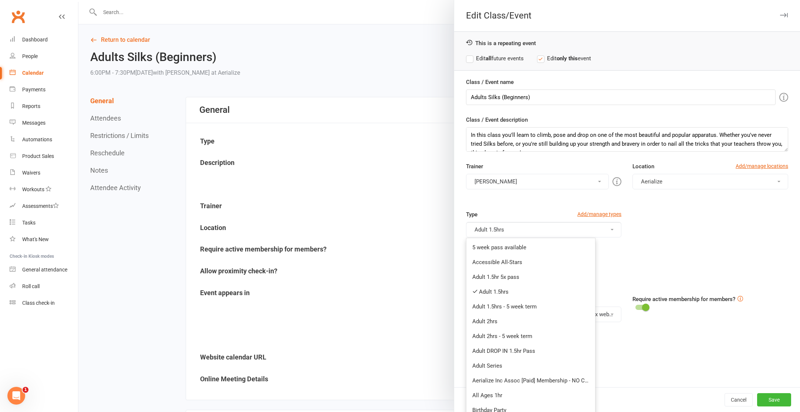
click at [371, 75] on div at bounding box center [439, 206] width 722 height 412
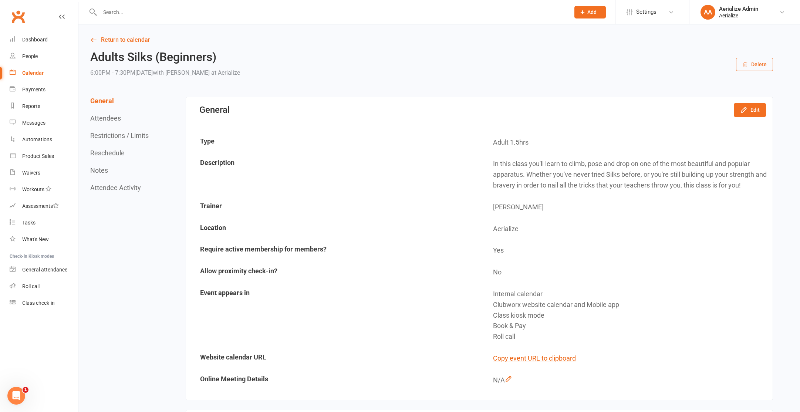
scroll to position [0, 0]
click at [643, 15] on span "Settings" at bounding box center [646, 12] width 20 height 17
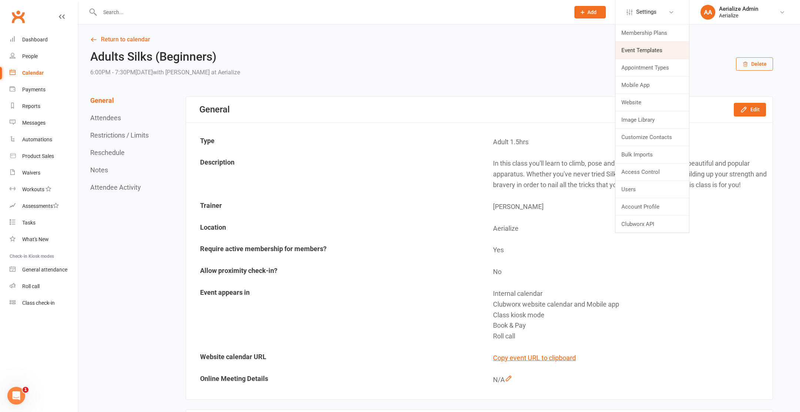
click at [645, 55] on link "Event Templates" at bounding box center [653, 50] width 74 height 17
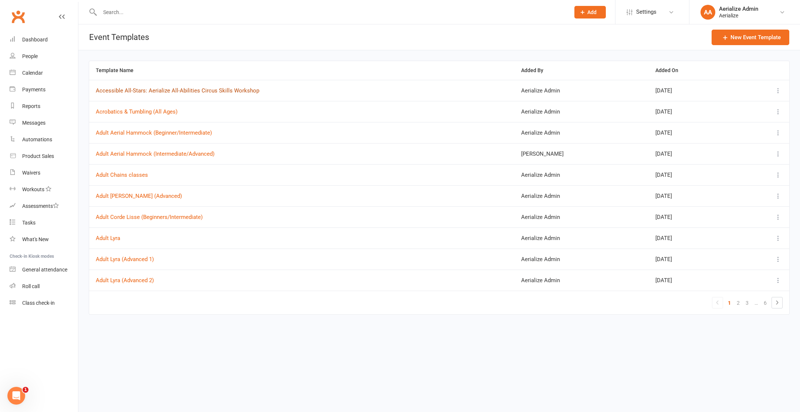
click at [219, 91] on button "Accessible All-Stars: Aerialize All-Abilities Circus Skills Workshop" at bounding box center [178, 90] width 164 height 9
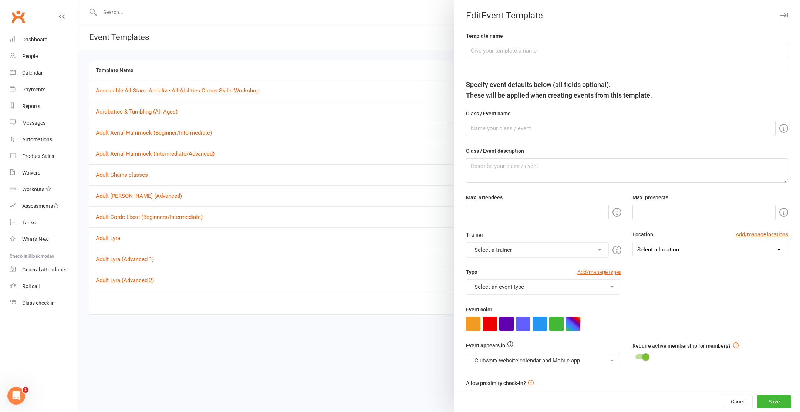
type input "Accessible All-Stars: Aerialize All-Abilities Circus Skills Workshop"
type textarea "Step into the circus ring and discover what your body can do! Aerialize’s Acces…"
type input "10"
type input "1"
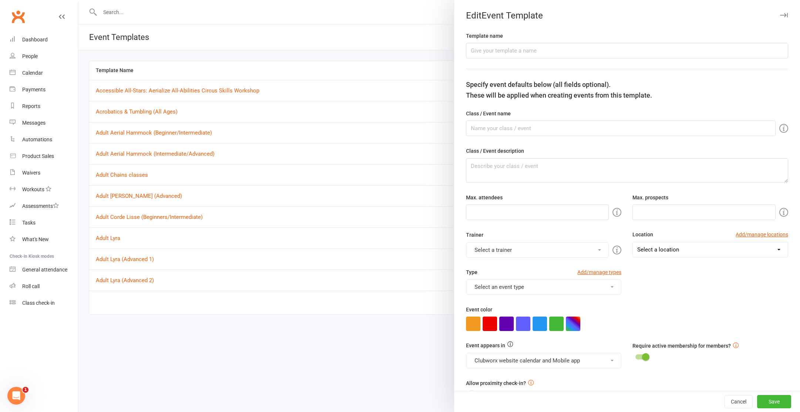
select select "day"
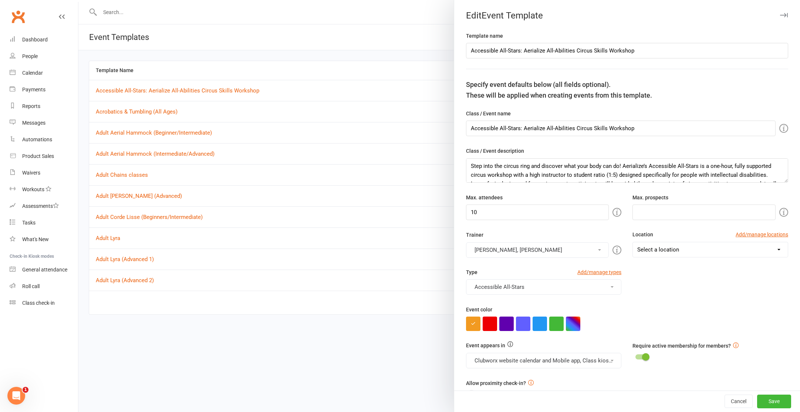
click at [563, 290] on button "Accessible All-Stars" at bounding box center [544, 287] width 156 height 16
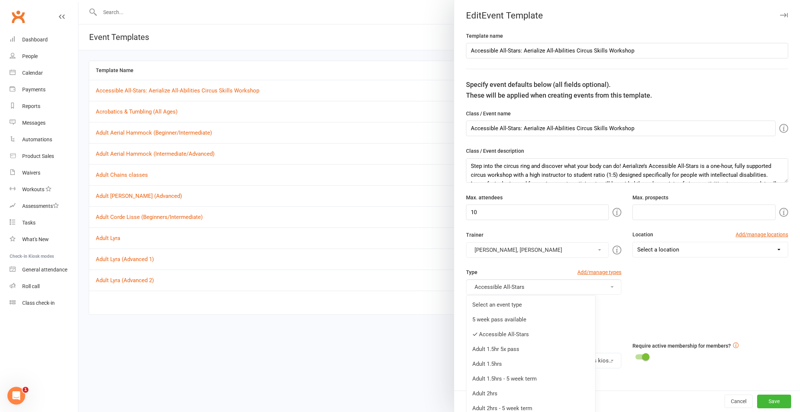
click at [361, 335] on div at bounding box center [439, 206] width 722 height 412
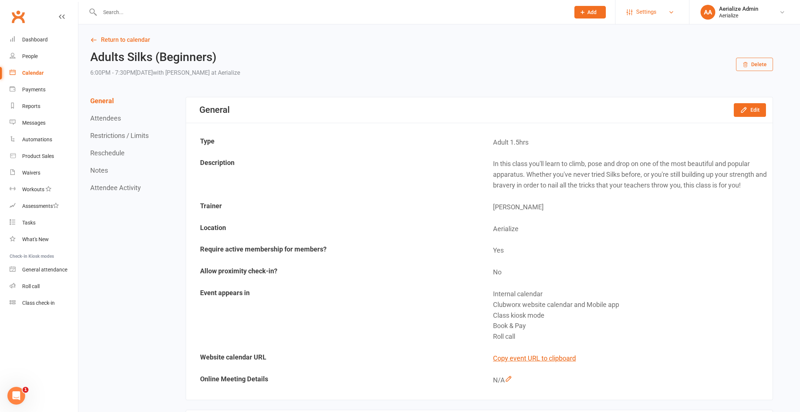
click at [657, 8] on link "Settings" at bounding box center [652, 12] width 51 height 17
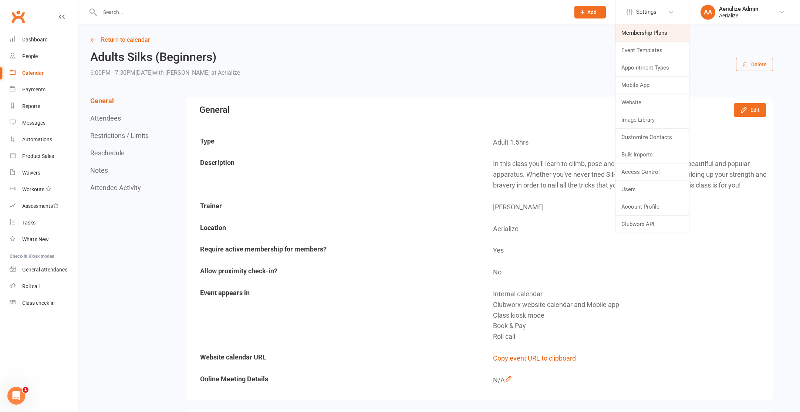
click at [663, 33] on link "Membership Plans" at bounding box center [653, 32] width 74 height 17
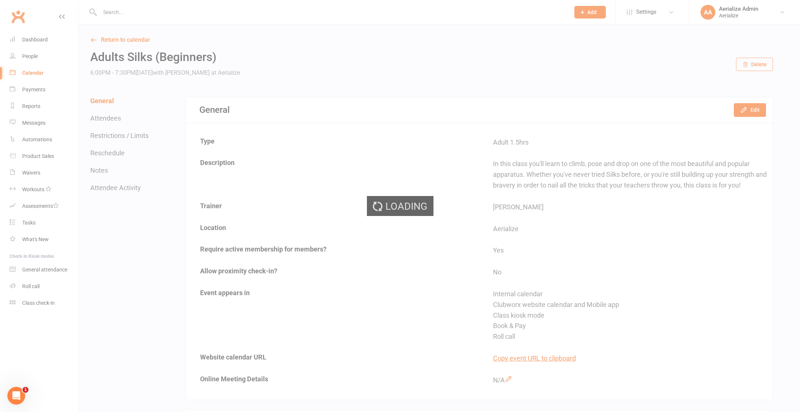
select select "100"
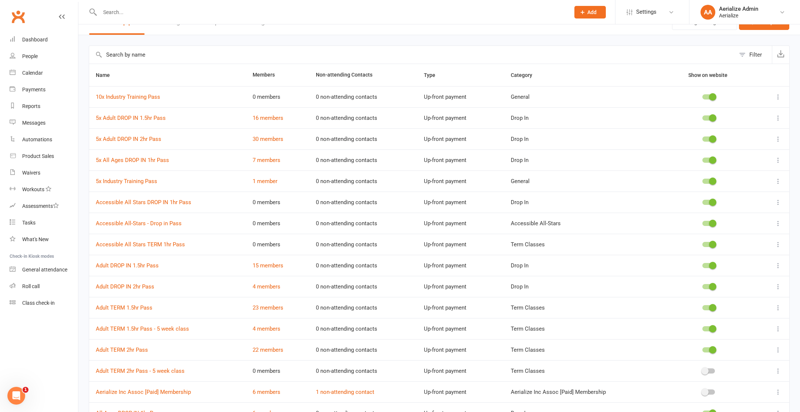
scroll to position [16, 0]
click at [159, 204] on link "Accessible All Stars DROP IN 1hr Pass" at bounding box center [143, 201] width 95 height 7
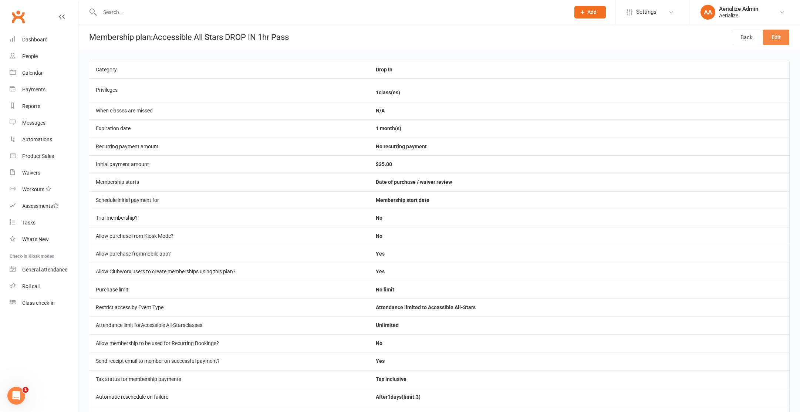
click at [773, 32] on link "Edit" at bounding box center [776, 38] width 26 height 16
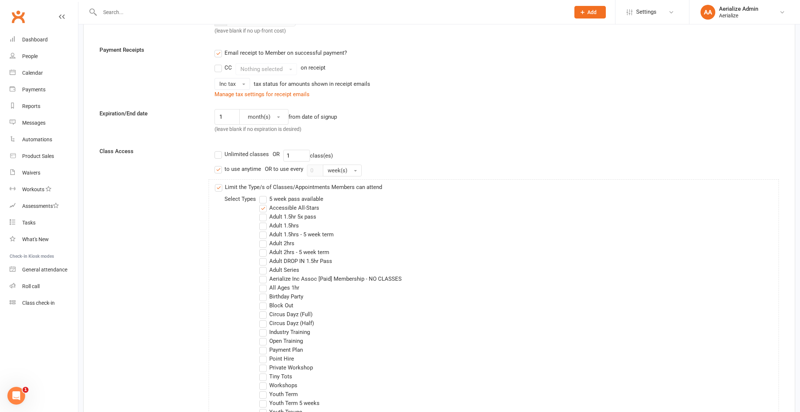
scroll to position [154, 0]
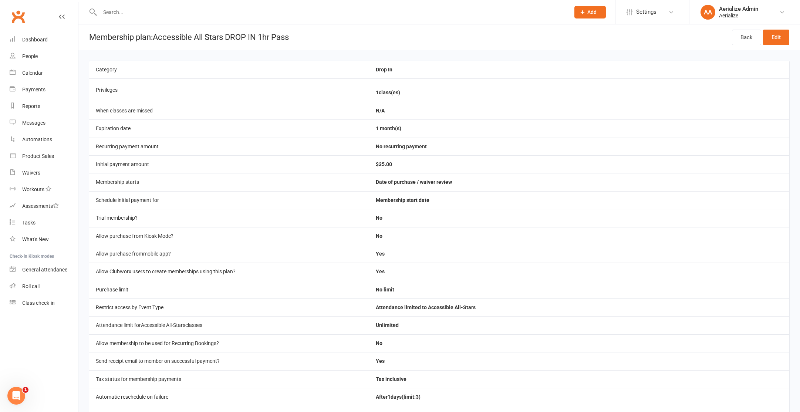
click at [130, 13] on input "text" at bounding box center [331, 12] width 467 height 10
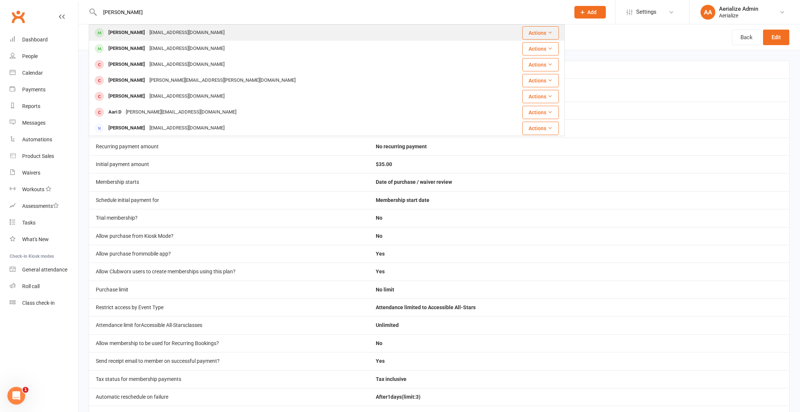
type input "danica lani"
click at [157, 34] on div "danicalani3@gmail.com" at bounding box center [187, 32] width 80 height 11
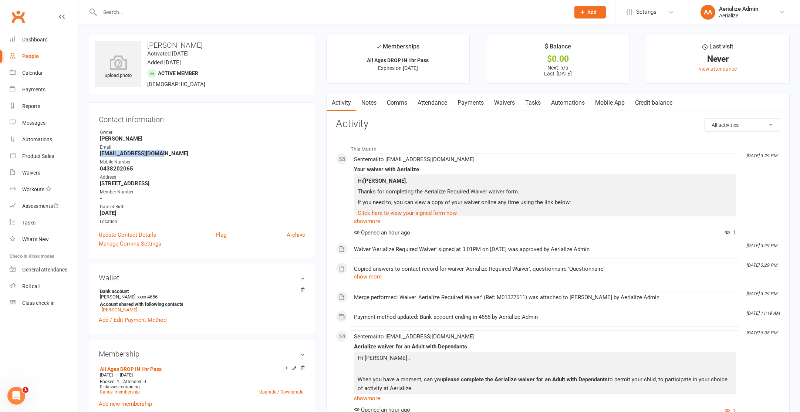
drag, startPoint x: 164, startPoint y: 154, endPoint x: 98, endPoint y: 155, distance: 65.5
click at [98, 155] on div "Contact information Owner Danica Lani Email danicalani3@gmail.com Mobile Number…" at bounding box center [202, 180] width 226 height 156
copy strong "danicalani3@gmail.com"
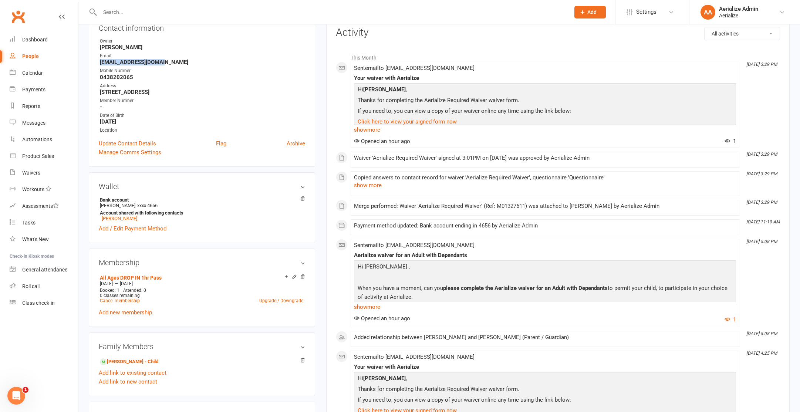
scroll to position [92, 0]
click at [147, 309] on link "Add new membership" at bounding box center [125, 312] width 53 height 7
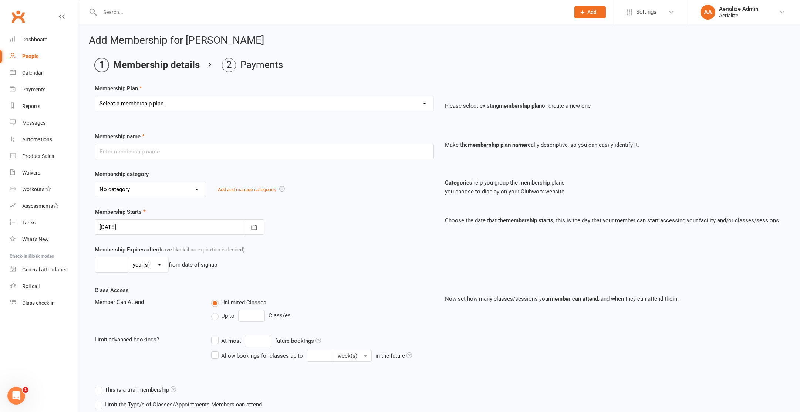
click at [189, 102] on select "Select a membership plan Create new Membership Plan Tiny Tots DROP IN Tiny Tots…" at bounding box center [264, 103] width 339 height 15
click at [633, 13] on link "Settings" at bounding box center [652, 12] width 51 height 17
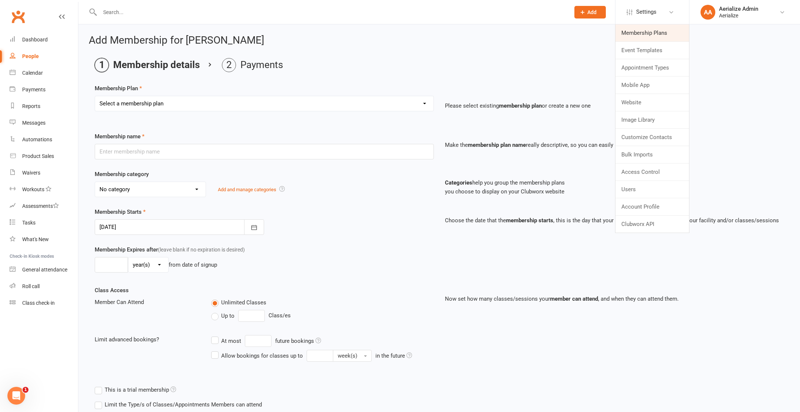
click at [641, 34] on link "Membership Plans" at bounding box center [653, 32] width 74 height 17
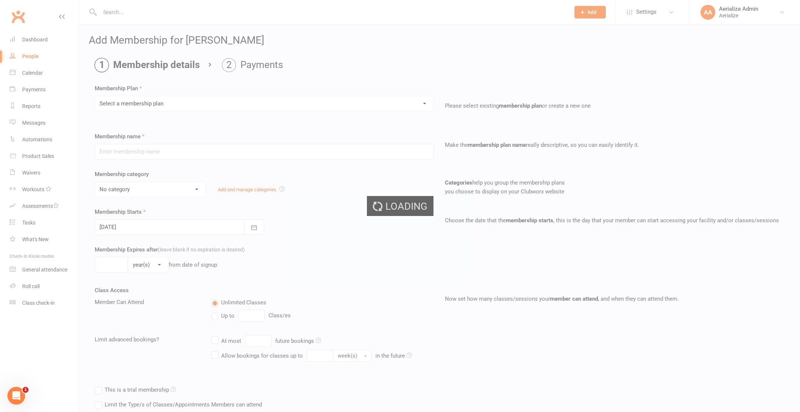
select select "100"
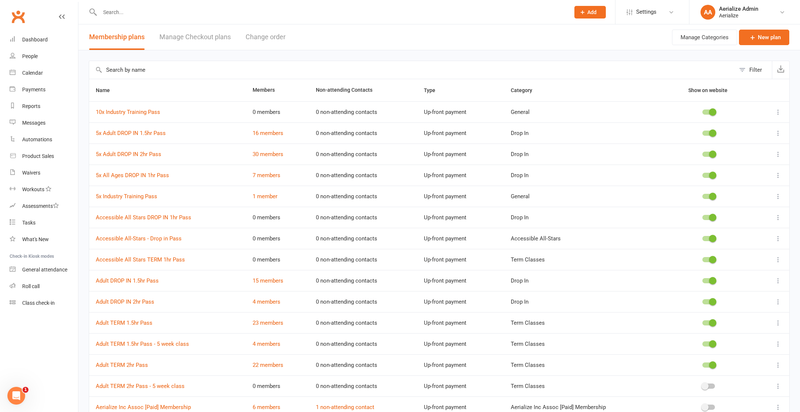
click at [774, 111] on button at bounding box center [778, 112] width 9 height 9
click at [768, 125] on link "Edit" at bounding box center [745, 126] width 73 height 15
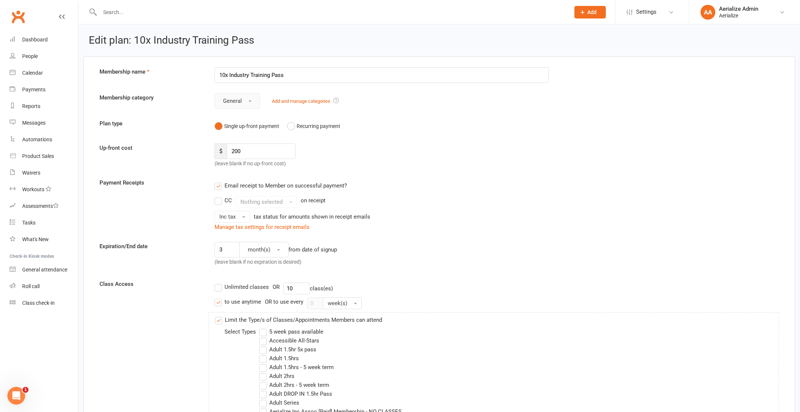
click at [245, 99] on button "General" at bounding box center [238, 101] width 46 height 16
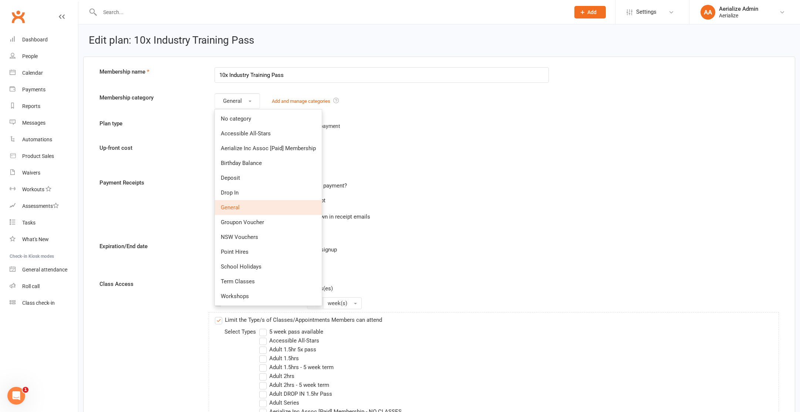
click at [400, 131] on div "Single up-front payment Recurring payment" at bounding box center [382, 126] width 334 height 14
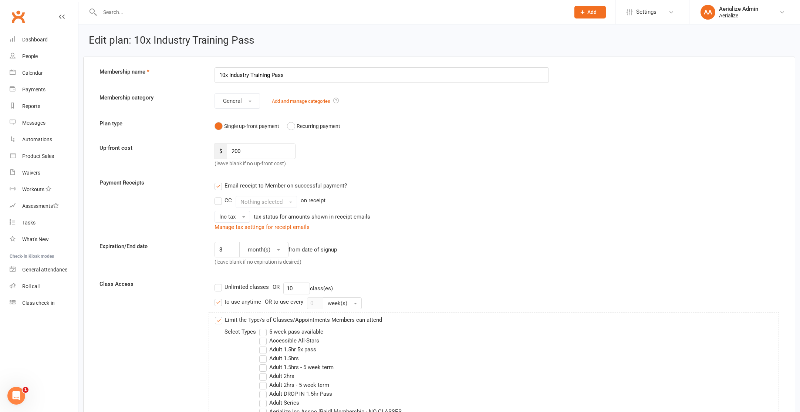
select select "100"
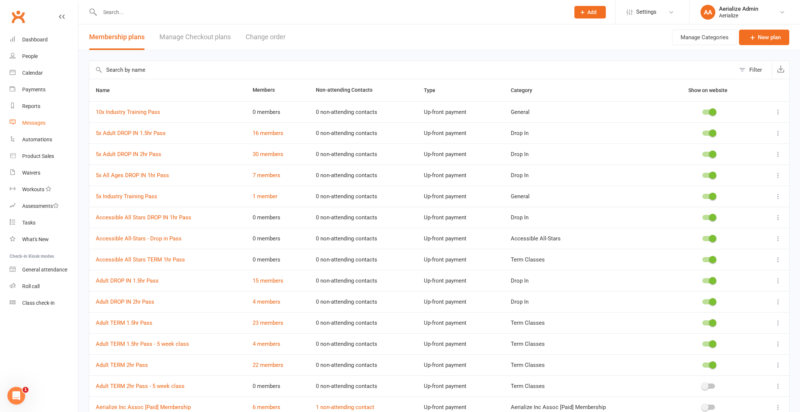
click at [31, 120] on div "Messages" at bounding box center [33, 123] width 23 height 6
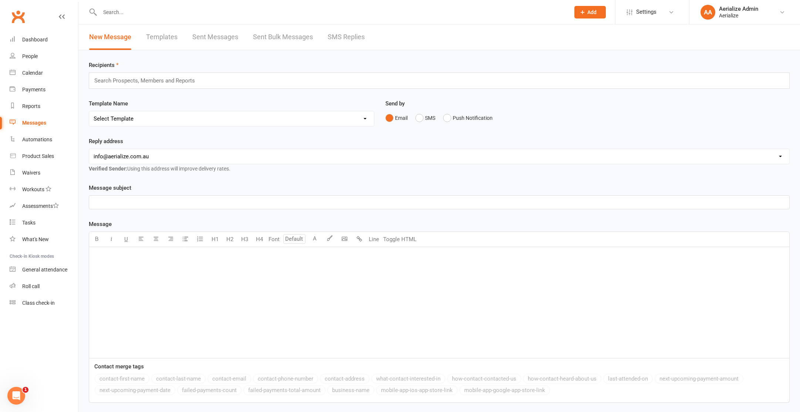
click at [335, 40] on link "SMS Replies" at bounding box center [346, 37] width 37 height 26
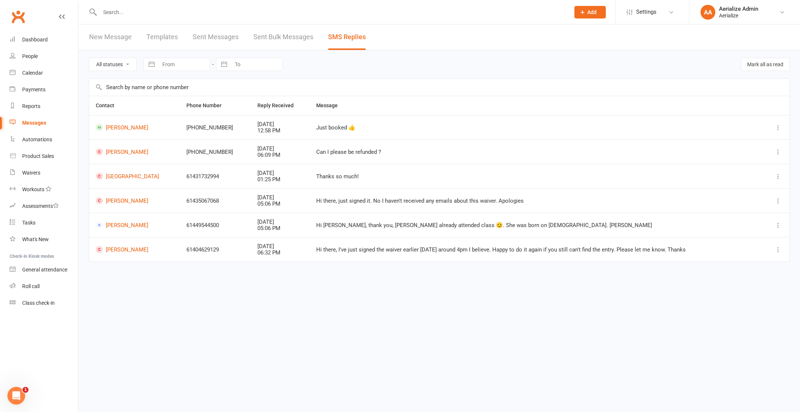
click at [117, 11] on input "text" at bounding box center [331, 12] width 467 height 10
type input "van"
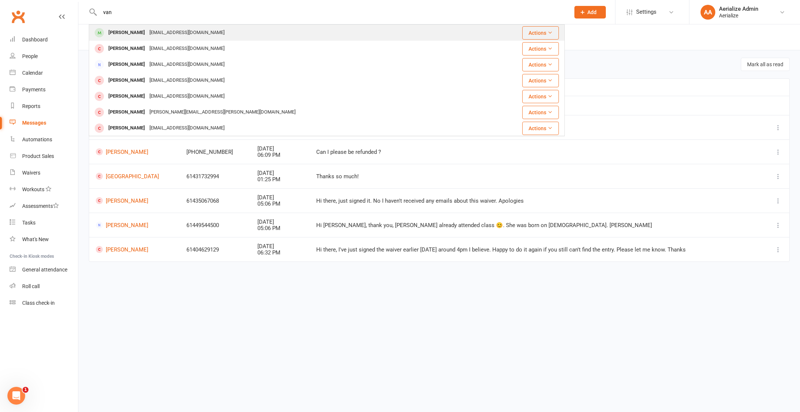
click at [162, 36] on div "Van26lam@gmail.com" at bounding box center [187, 32] width 80 height 11
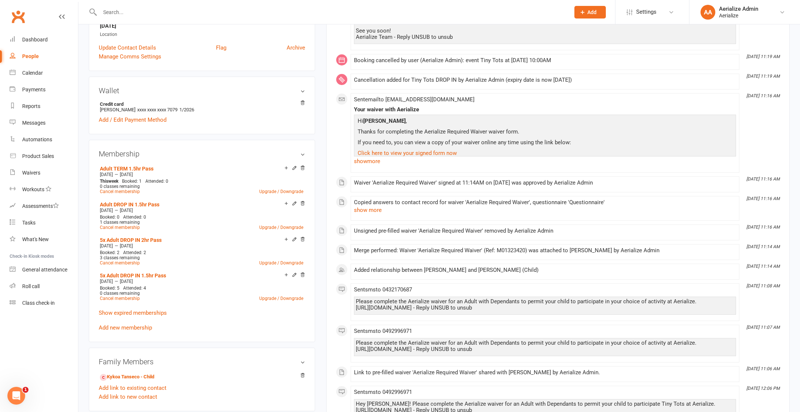
scroll to position [179, 0]
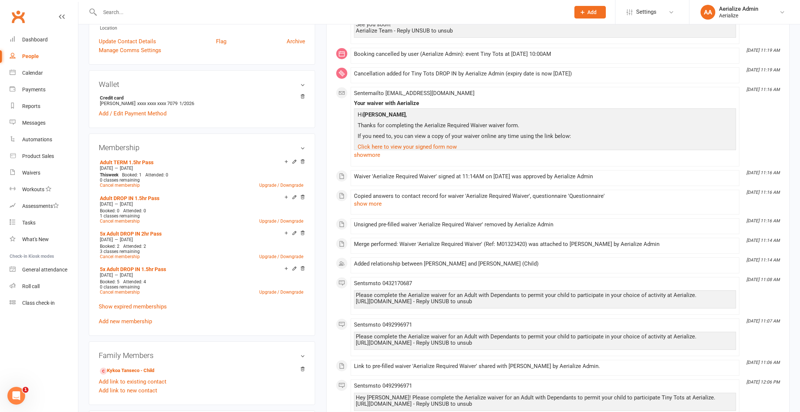
click at [406, 283] on span "Sent sms to 0432170687" at bounding box center [383, 283] width 58 height 7
click at [407, 283] on span "Sent sms to 0432170687" at bounding box center [383, 283] width 58 height 7
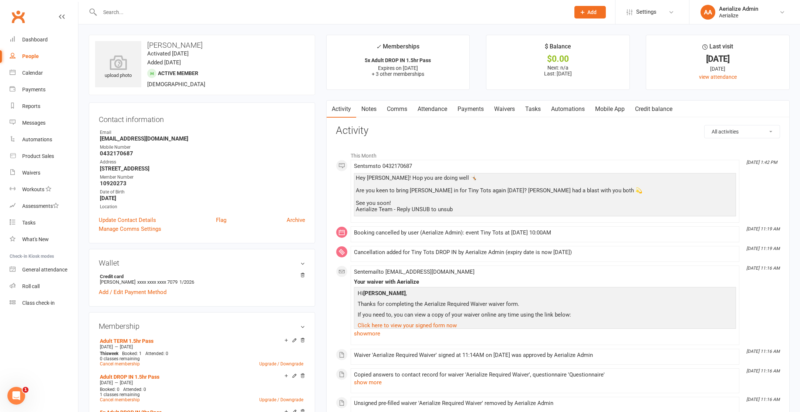
click at [389, 104] on link "Comms" at bounding box center [397, 109] width 31 height 17
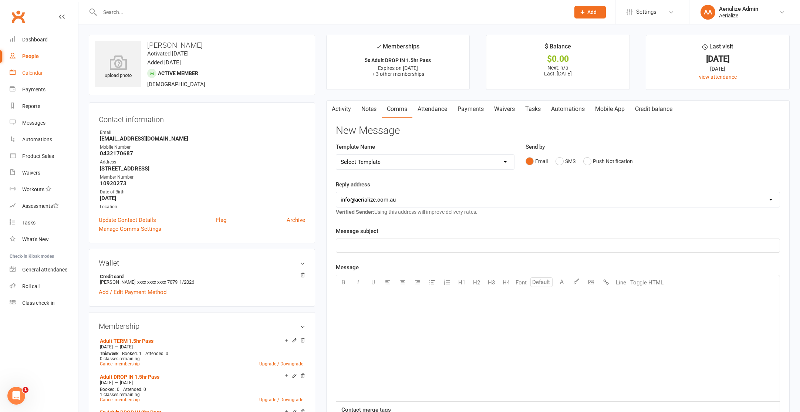
click at [25, 69] on link "Calendar" at bounding box center [44, 73] width 68 height 17
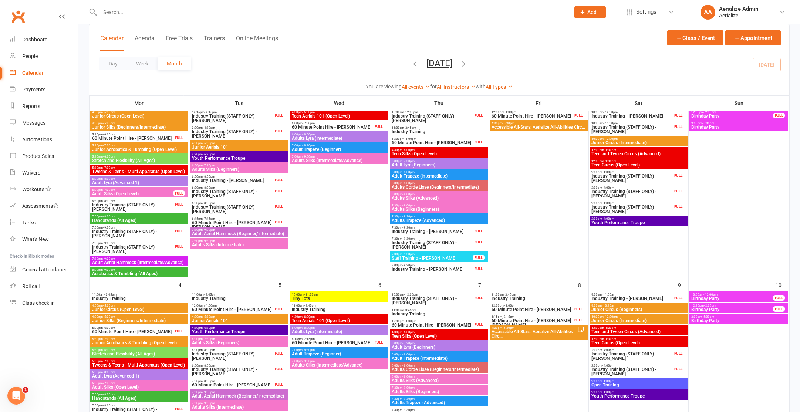
scroll to position [76, 0]
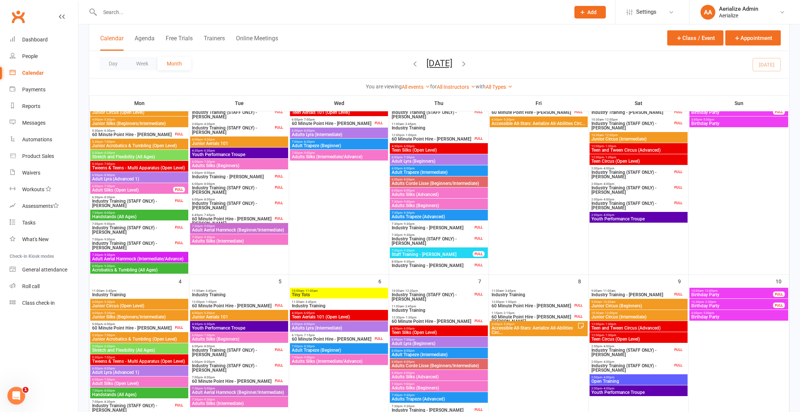
click at [347, 292] on span "10:00am - 11:00am" at bounding box center [339, 290] width 95 height 3
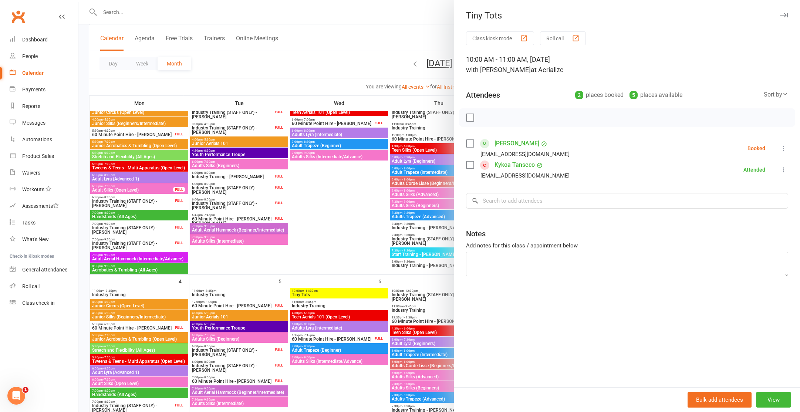
click at [325, 247] on div at bounding box center [439, 206] width 722 height 412
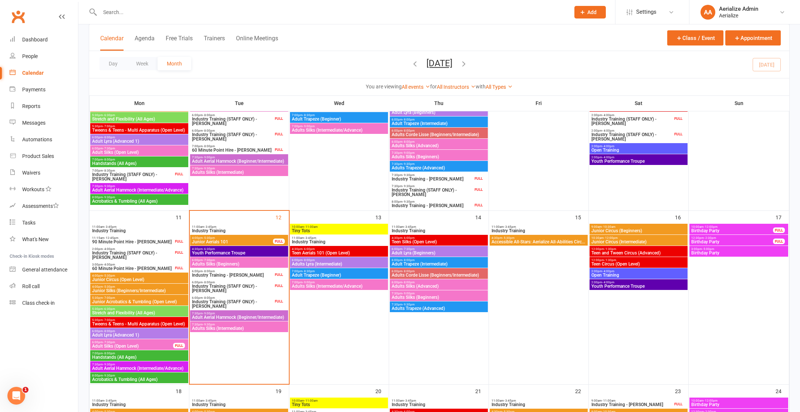
scroll to position [309, 0]
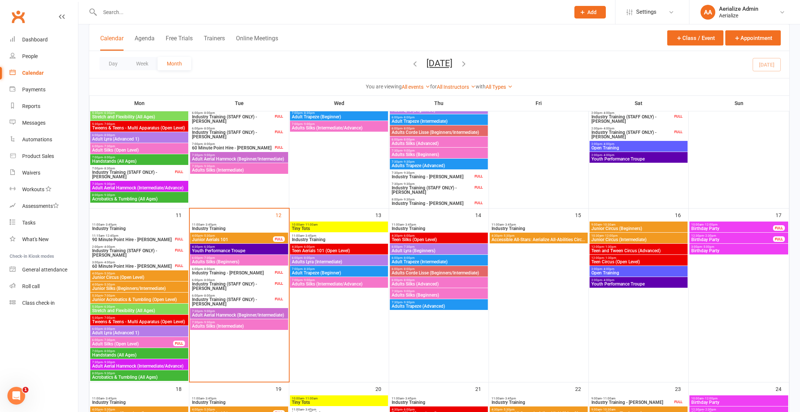
click at [246, 327] on span "Adults Silks (Intermediate)" at bounding box center [239, 326] width 95 height 4
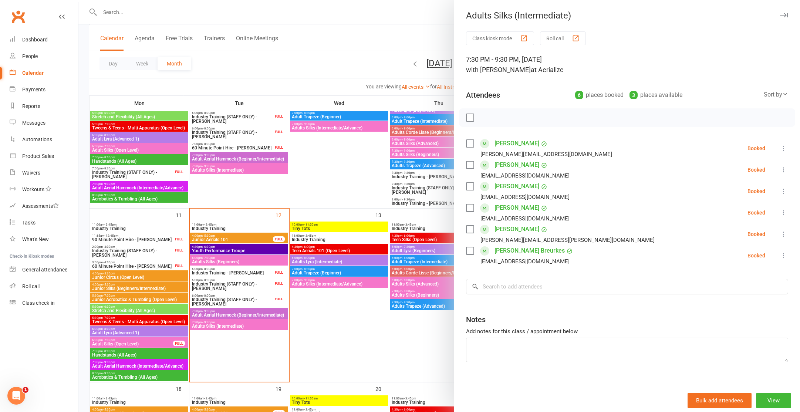
click at [250, 315] on div at bounding box center [439, 206] width 722 height 412
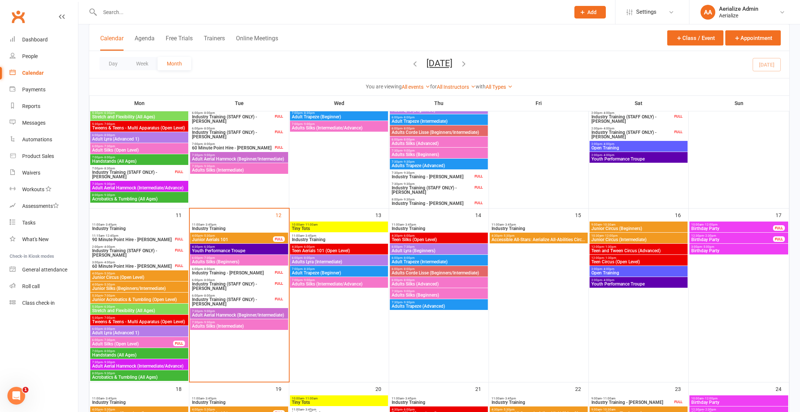
click at [250, 315] on span "Adult Aerial Hammock (Beginner/Intermediate)" at bounding box center [239, 315] width 95 height 4
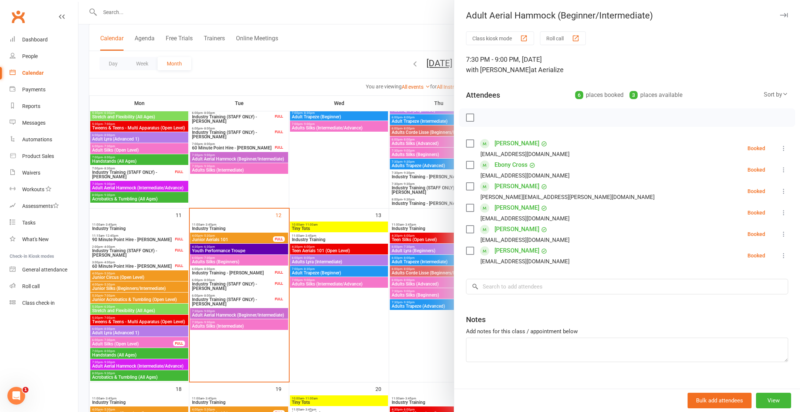
click at [250, 262] on div at bounding box center [439, 206] width 722 height 412
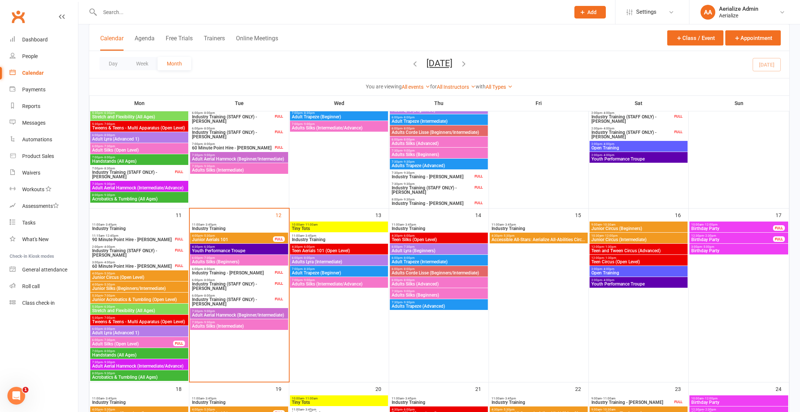
click at [249, 262] on span "Adults Silks (Beginners)" at bounding box center [239, 262] width 95 height 4
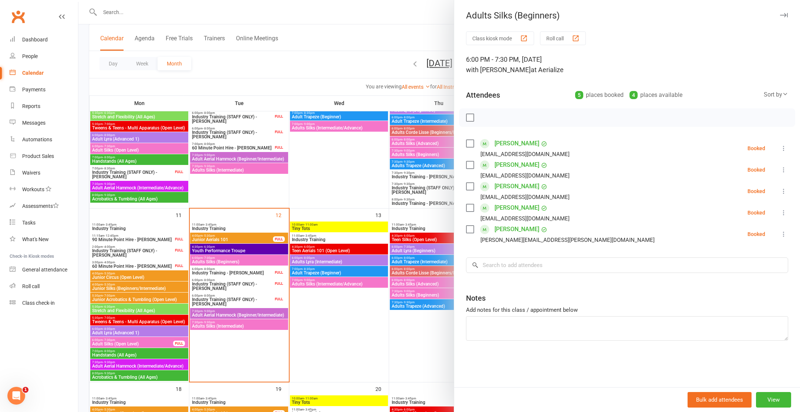
scroll to position [311, 0]
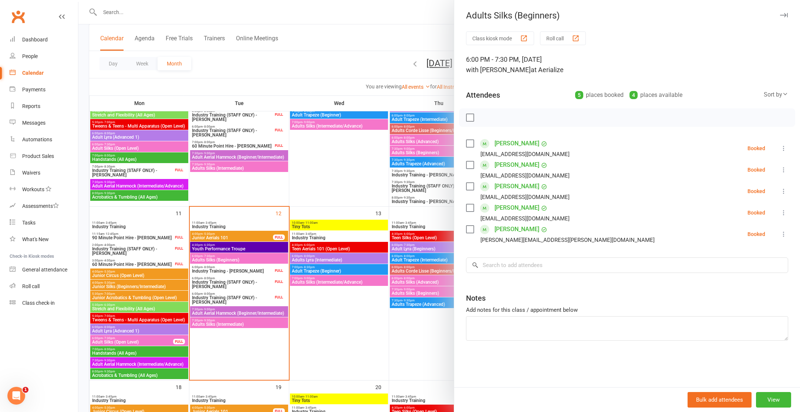
click at [506, 206] on link "Zara Mitchell" at bounding box center [517, 208] width 45 height 12
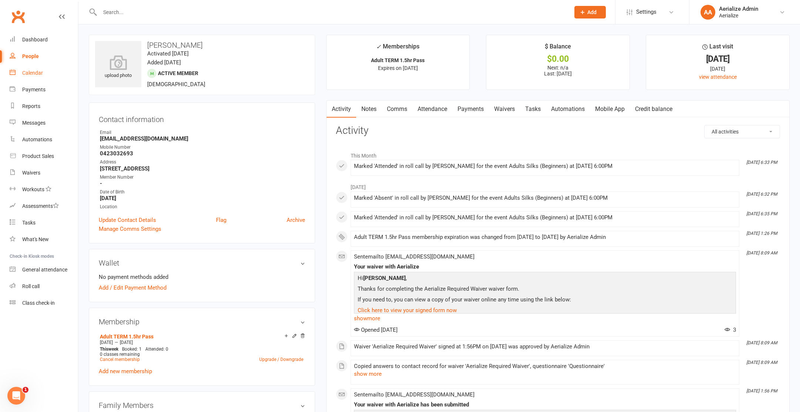
click at [27, 71] on div "Calendar" at bounding box center [32, 73] width 21 height 6
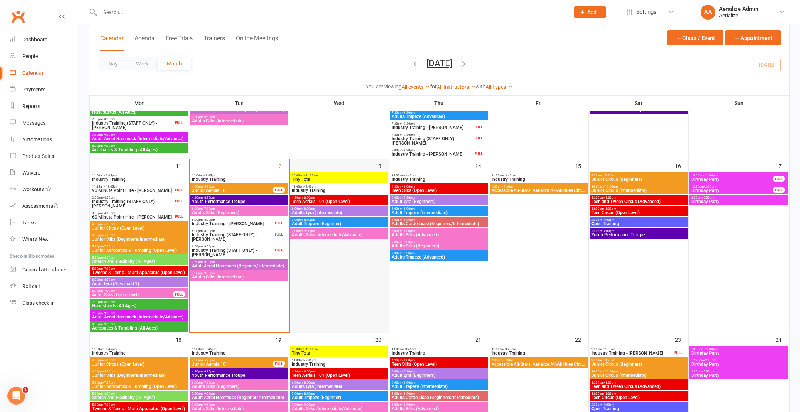
scroll to position [382, 0]
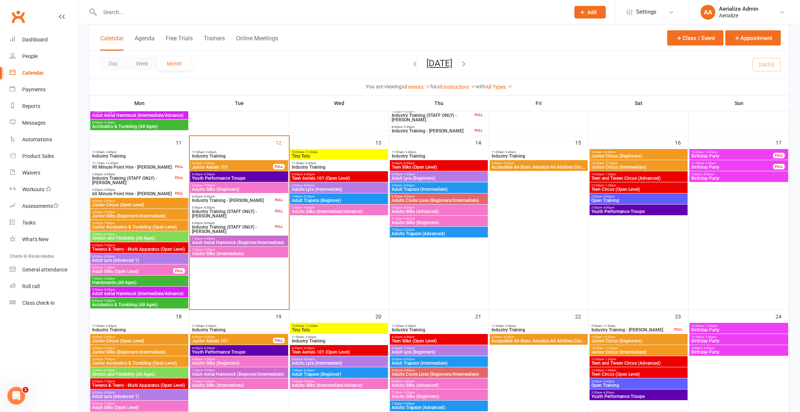
click at [330, 156] on span "Tiny Tots" at bounding box center [339, 156] width 95 height 4
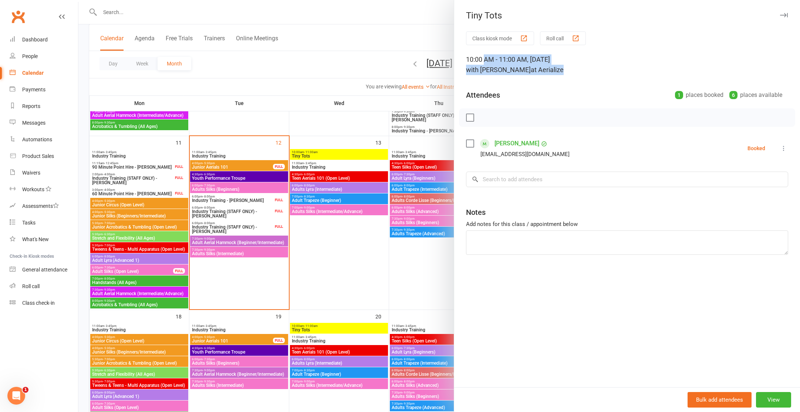
drag, startPoint x: 565, startPoint y: 69, endPoint x: 484, endPoint y: 62, distance: 81.0
click at [484, 62] on div "10:00 AM - 11:00 AM, Wednesday, August, 13, 2025 with Laura Scrivener at Aerial…" at bounding box center [627, 64] width 322 height 21
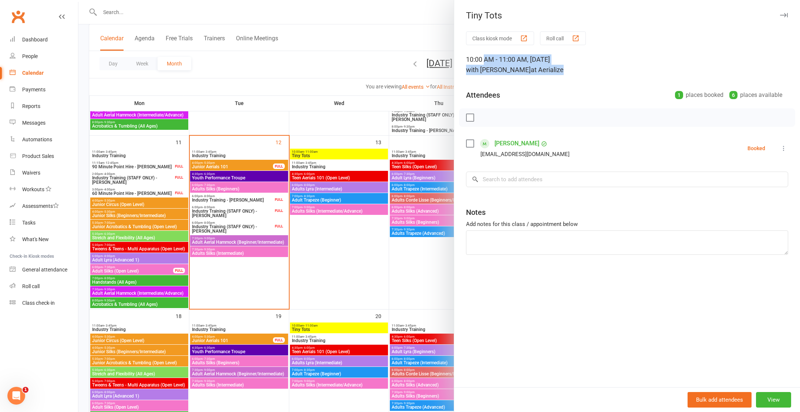
click at [516, 58] on div "10:00 AM - 11:00 AM, Wednesday, August, 13, 2025 with Laura Scrivener at Aerial…" at bounding box center [627, 64] width 322 height 21
click at [521, 57] on div "10:00 AM - 11:00 AM, Wednesday, August, 13, 2025 with Laura Scrivener at Aerial…" at bounding box center [627, 64] width 322 height 21
drag, startPoint x: 562, startPoint y: 70, endPoint x: 459, endPoint y: 57, distance: 103.7
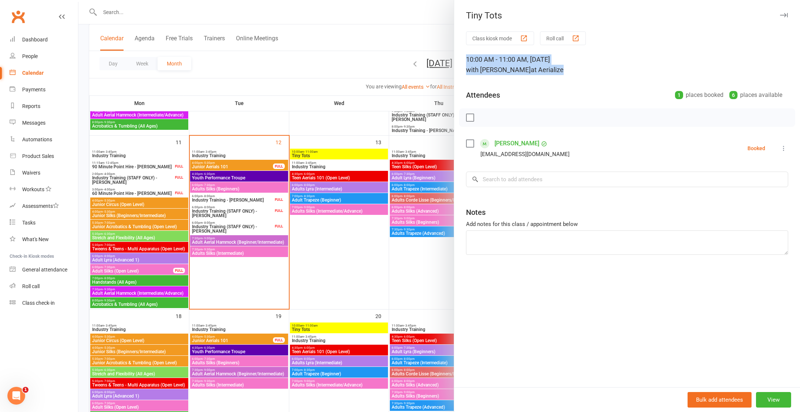
click at [459, 57] on div "Class kiosk mode Roll call 10:00 AM - 11:00 AM, Wednesday, August, 13, 2025 wit…" at bounding box center [627, 209] width 346 height 356
click at [528, 58] on div "10:00 AM - 11:00 AM, Wednesday, August, 13, 2025 with Laura Scrivener at Aerial…" at bounding box center [627, 64] width 322 height 21
click at [531, 61] on div "10:00 AM - 11:00 AM, Wednesday, August, 13, 2025 with Laura Scrivener at Aerial…" at bounding box center [627, 64] width 322 height 21
click at [529, 60] on div "10:00 AM - 11:00 AM, Wednesday, August, 13, 2025 with Laura Scrivener at Aerial…" at bounding box center [627, 64] width 322 height 21
click at [765, 396] on button "View" at bounding box center [773, 400] width 35 height 16
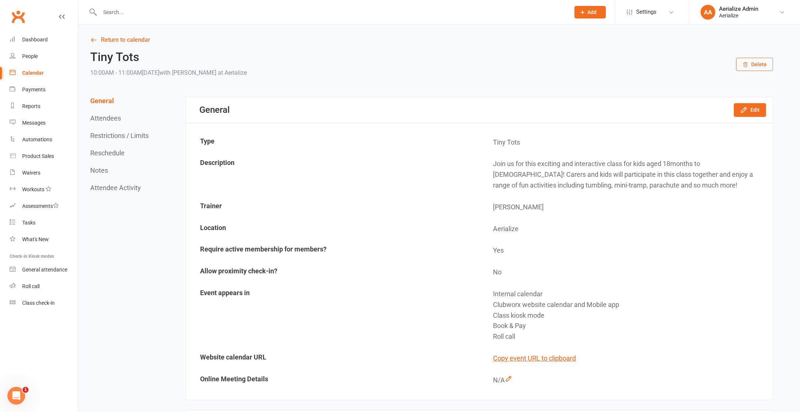
click at [752, 70] on button "Delete" at bounding box center [754, 64] width 37 height 13
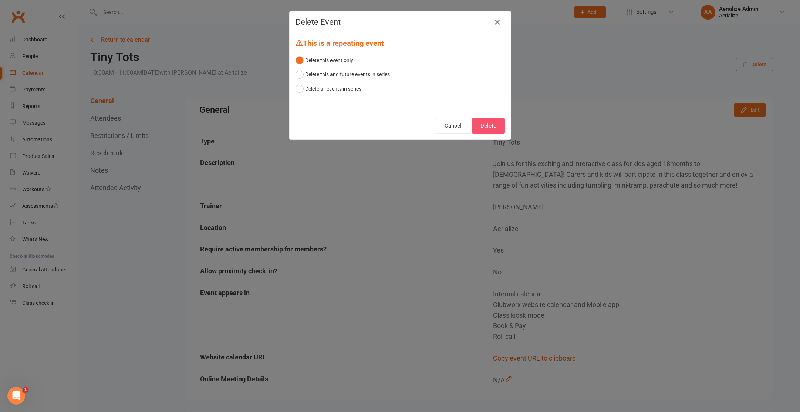
click at [491, 129] on button "Delete" at bounding box center [488, 126] width 33 height 16
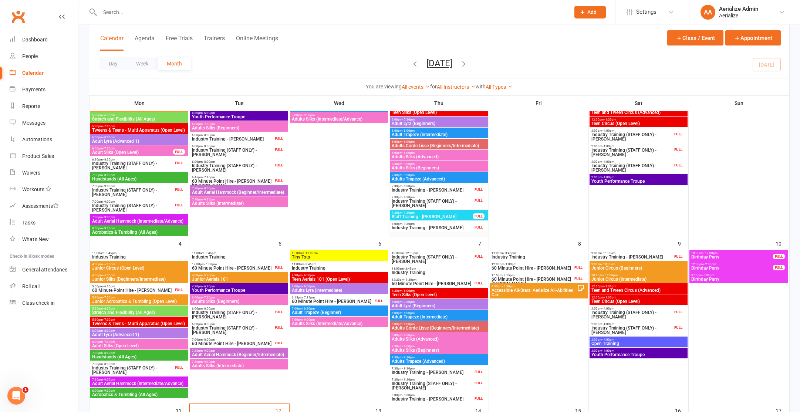
scroll to position [114, 0]
click at [164, 10] on input "text" at bounding box center [331, 12] width 467 height 10
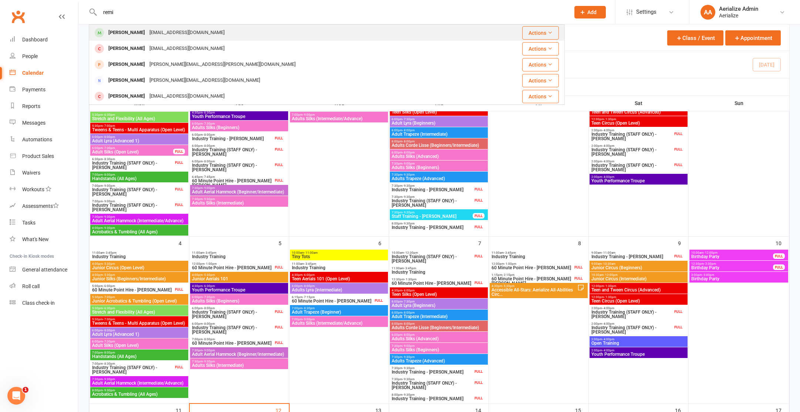
type input "remi"
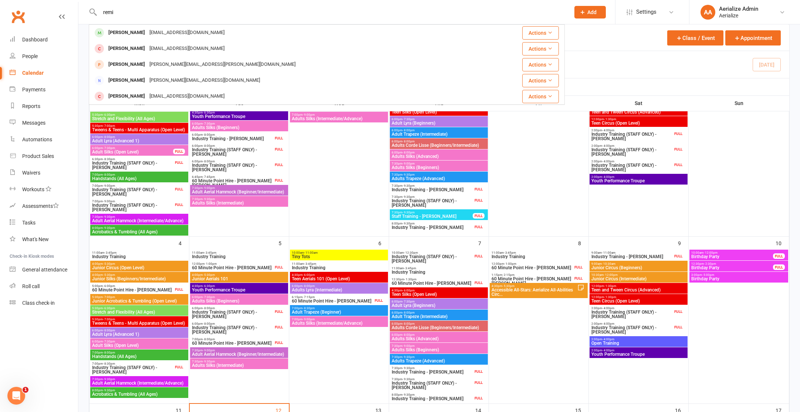
click at [173, 31] on div "z_mit22@outlook.com" at bounding box center [187, 32] width 80 height 11
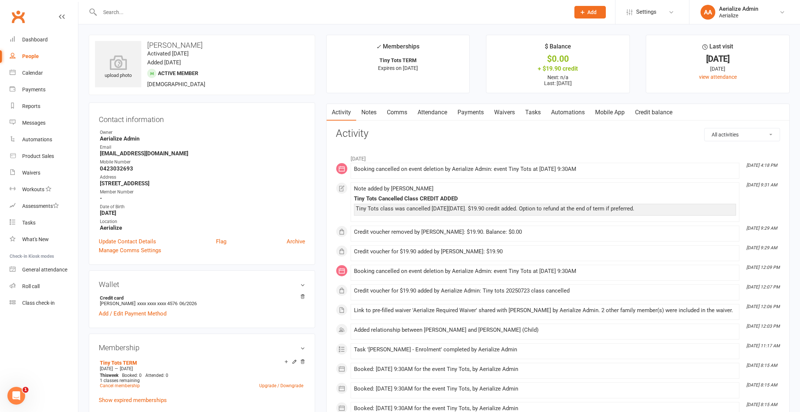
click at [444, 110] on link "Attendance" at bounding box center [433, 112] width 40 height 17
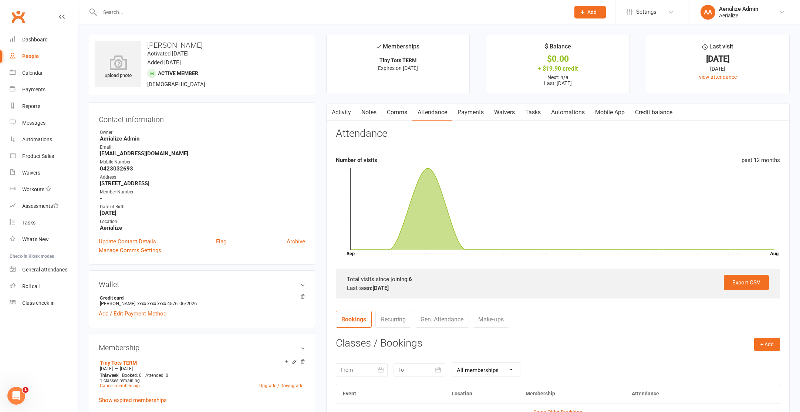
click at [477, 115] on link "Payments" at bounding box center [470, 112] width 37 height 17
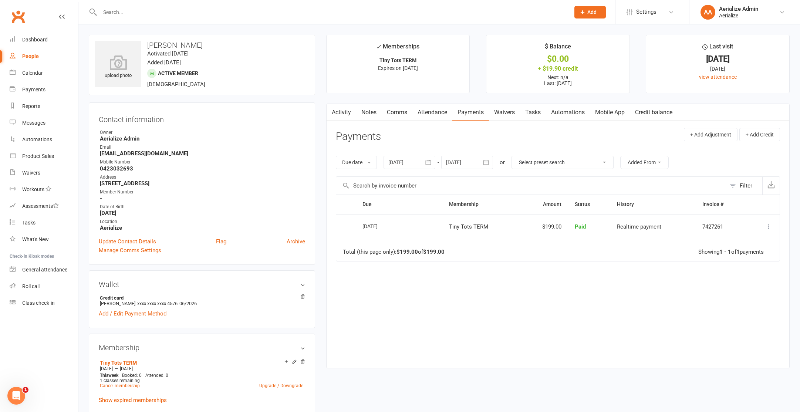
click at [645, 111] on link "Credit balance" at bounding box center [654, 112] width 48 height 17
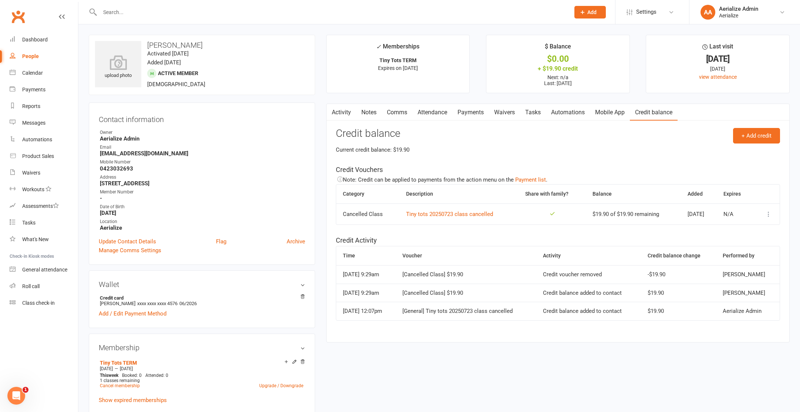
click at [769, 216] on icon at bounding box center [768, 214] width 7 height 7
click at [753, 232] on link "View / edit" at bounding box center [736, 228] width 73 height 15
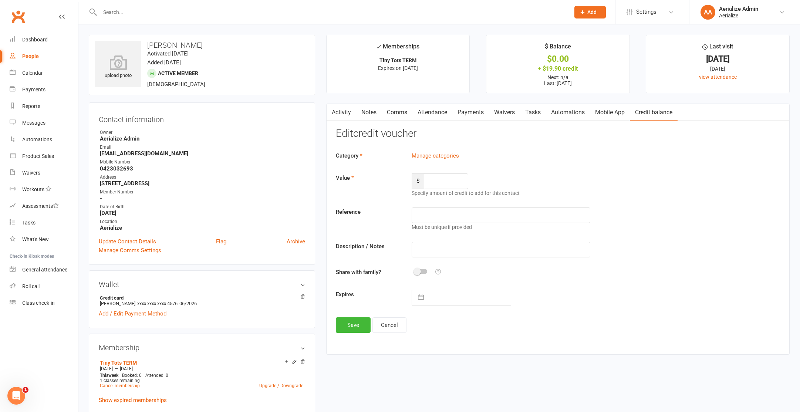
type input "19.9"
type input "Tiny tots 20250723 class cancelled"
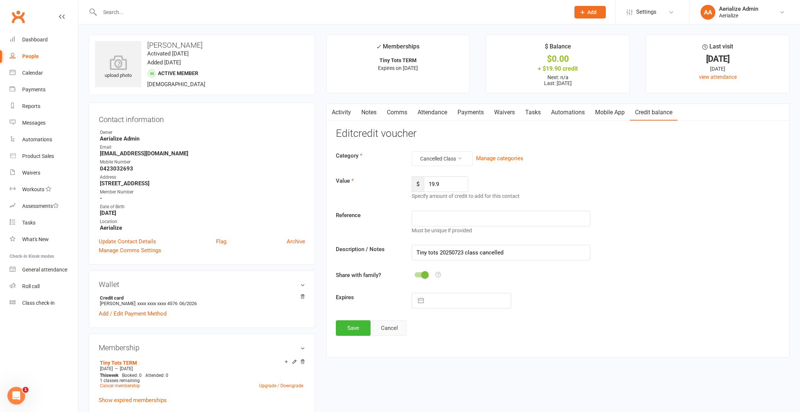
click at [388, 331] on button "Cancel" at bounding box center [390, 328] width 34 height 16
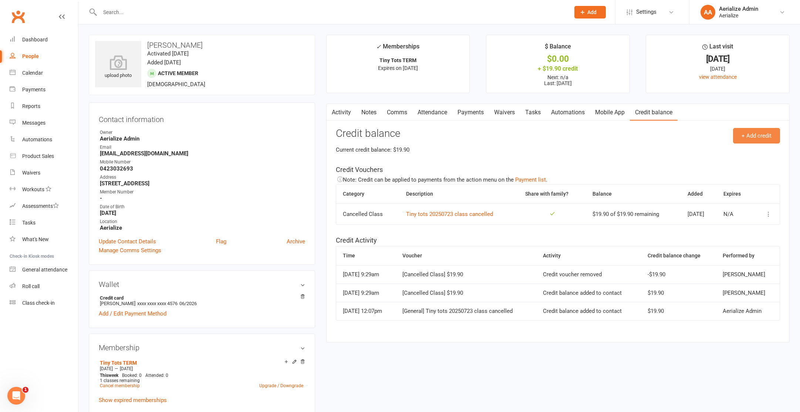
click at [749, 134] on button "+ Add credit" at bounding box center [756, 136] width 47 height 16
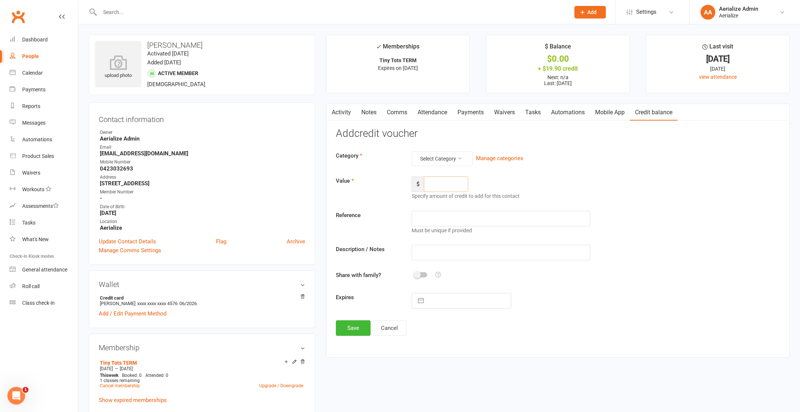
click at [450, 186] on input "number" at bounding box center [446, 184] width 44 height 16
type input "19.9"
click at [434, 215] on input "text" at bounding box center [501, 219] width 179 height 16
click at [428, 250] on input "text" at bounding box center [501, 253] width 179 height 16
type input "Tiny Tots Cancelled 20250813"
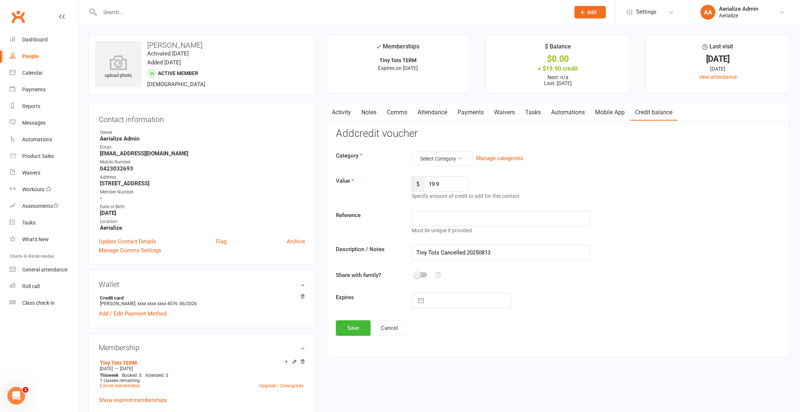
click at [425, 275] on div at bounding box center [421, 274] width 13 height 5
click at [415, 274] on input "checkbox" at bounding box center [415, 274] width 0 height 0
click at [437, 163] on button "Select Category" at bounding box center [442, 158] width 61 height 15
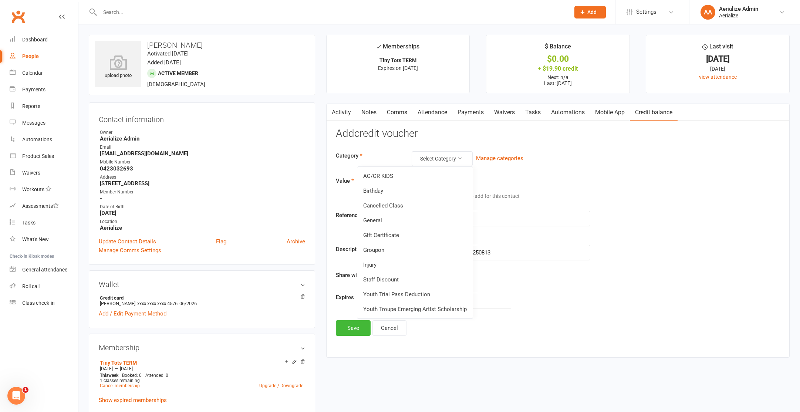
click at [435, 201] on link "Cancelled Class" at bounding box center [414, 205] width 115 height 15
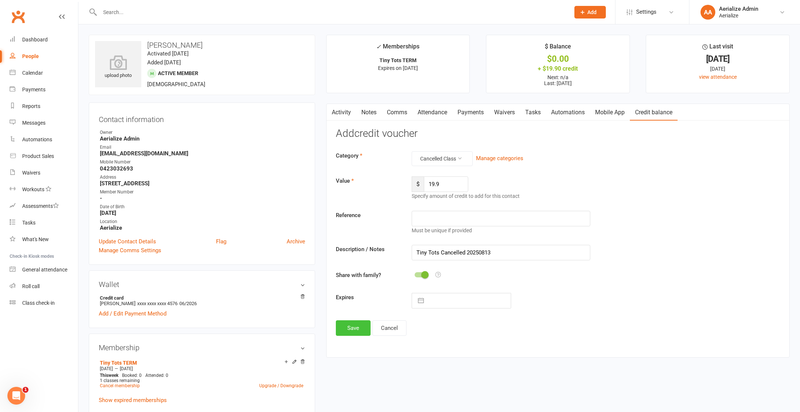
click at [360, 325] on button "Save" at bounding box center [353, 328] width 35 height 16
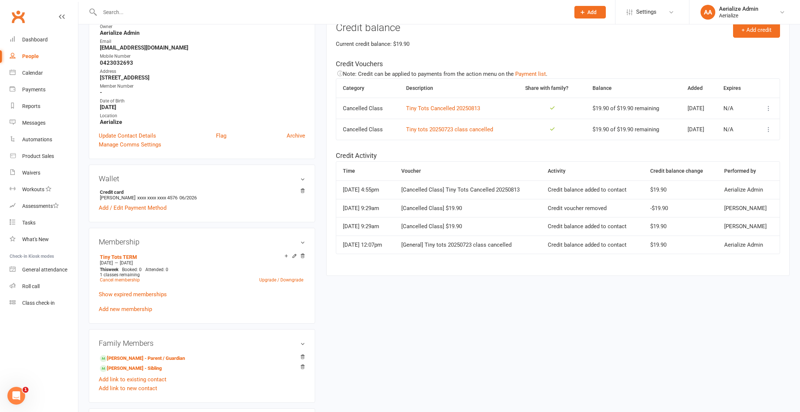
scroll to position [121, 0]
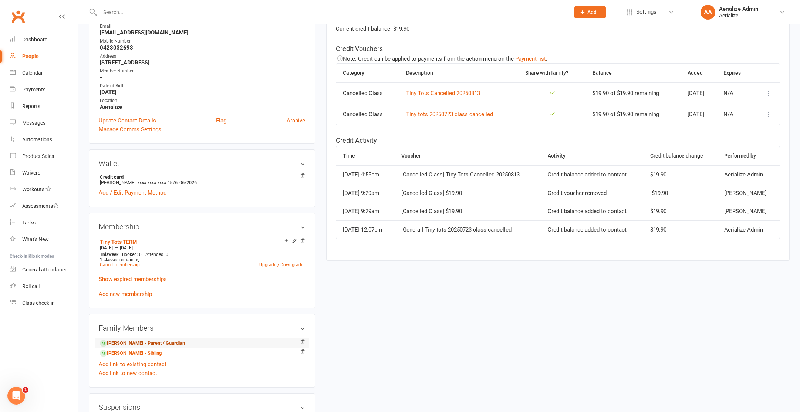
click at [135, 340] on link "Zara Mitchell - Parent / Guardian" at bounding box center [142, 344] width 85 height 8
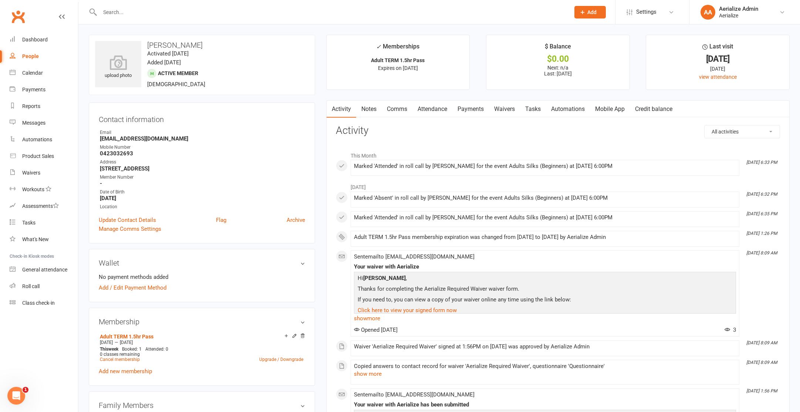
click at [404, 108] on link "Comms" at bounding box center [397, 109] width 31 height 17
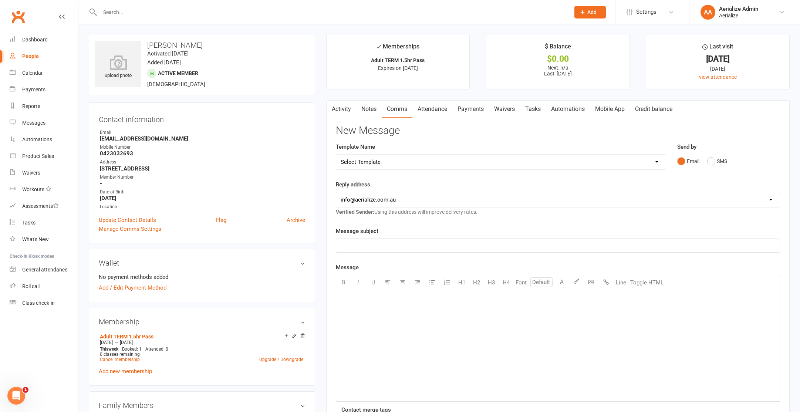
click at [398, 158] on select "Select Template [Email] Aerialize Waiver Request_ADULT [SMS] Aerialize Waiver R…" at bounding box center [501, 162] width 330 height 15
click at [711, 160] on button "SMS" at bounding box center [717, 161] width 20 height 14
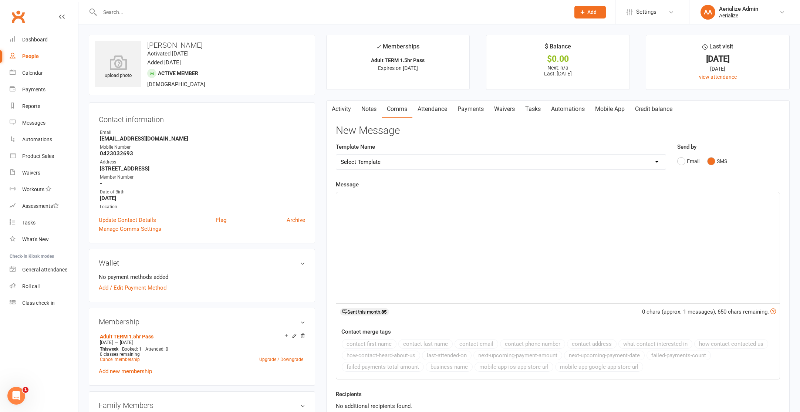
click at [379, 209] on div "﻿" at bounding box center [558, 247] width 444 height 111
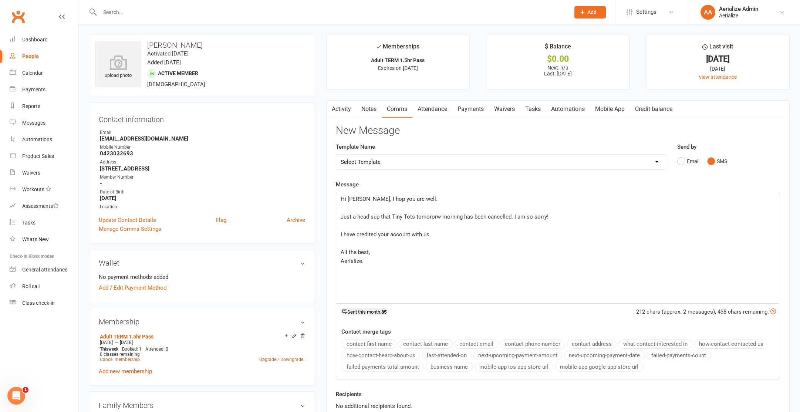
click at [432, 215] on span "Just a head sup that Tiny Tots tomororw morning has been cancelled. I am so sor…" at bounding box center [445, 216] width 208 height 7
click at [433, 218] on span "Just a head sup that Tiny Tots tomororw morning has been cancelled. I am so sor…" at bounding box center [445, 216] width 208 height 7
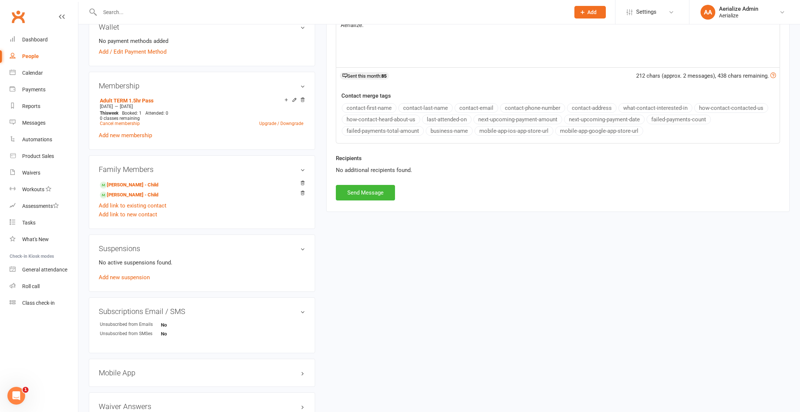
scroll to position [330, 0]
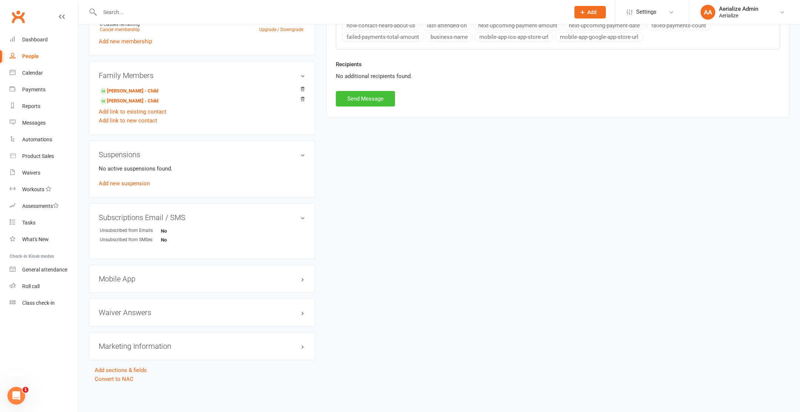
click at [369, 100] on button "Send Message" at bounding box center [365, 99] width 59 height 16
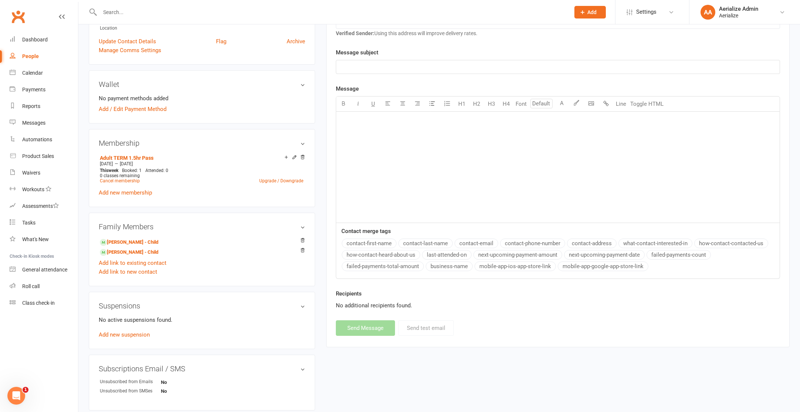
scroll to position [0, 0]
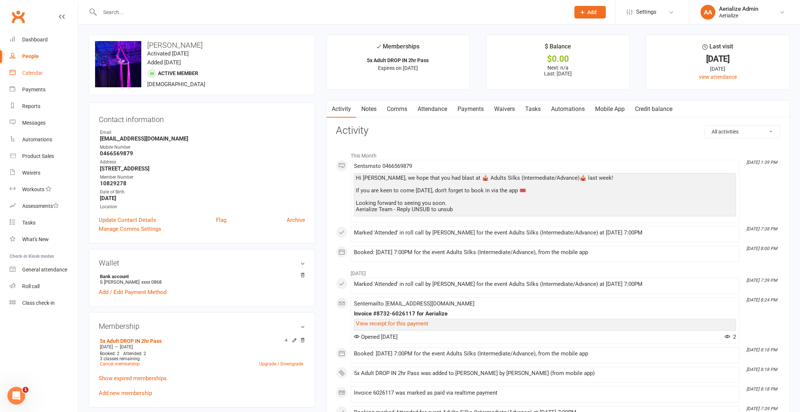
click at [22, 72] on div "Calendar" at bounding box center [32, 73] width 21 height 6
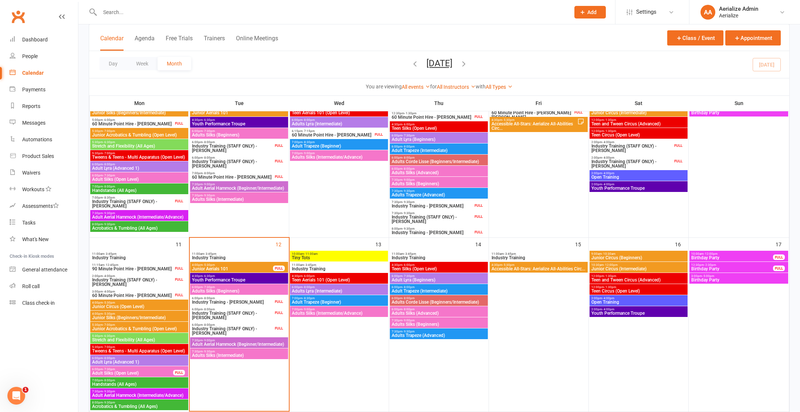
scroll to position [282, 0]
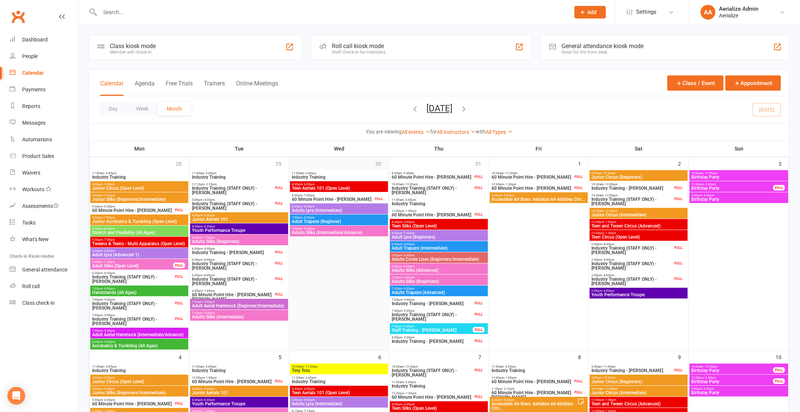
click at [293, 304] on div at bounding box center [339, 260] width 98 height 180
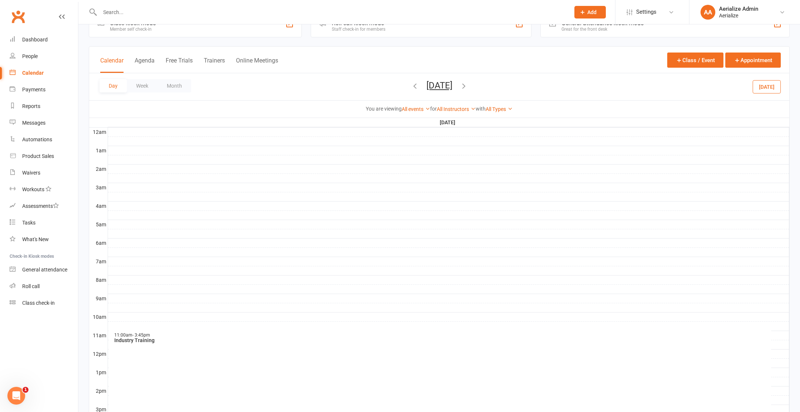
scroll to position [25, 0]
click at [179, 83] on button "Month" at bounding box center [175, 83] width 34 height 13
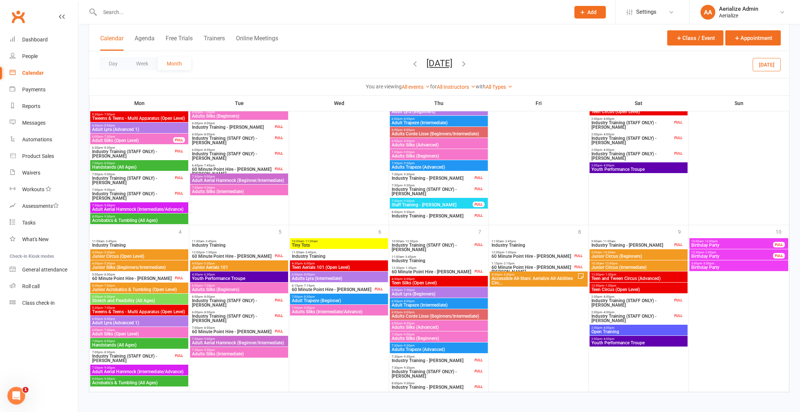
scroll to position [761, 0]
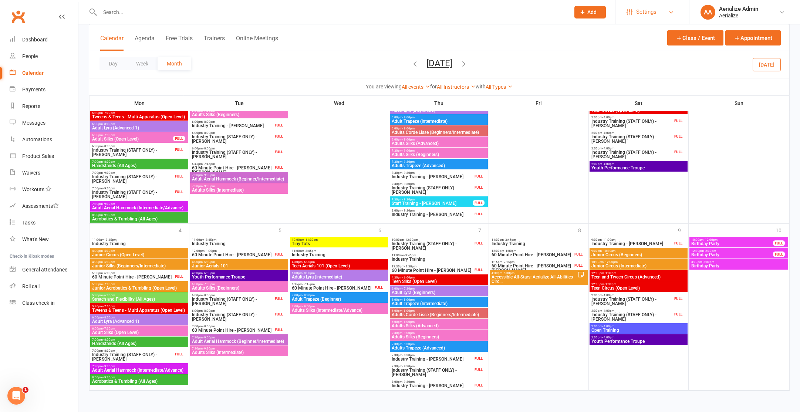
click at [634, 17] on link "Settings" at bounding box center [652, 12] width 51 height 17
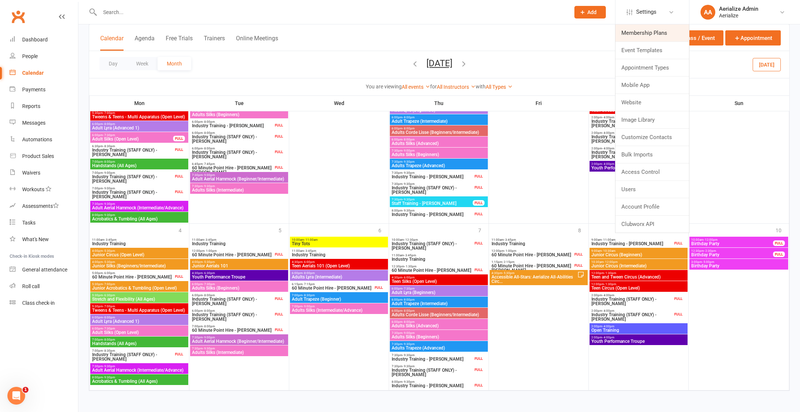
click at [641, 31] on link "Membership Plans" at bounding box center [653, 32] width 74 height 17
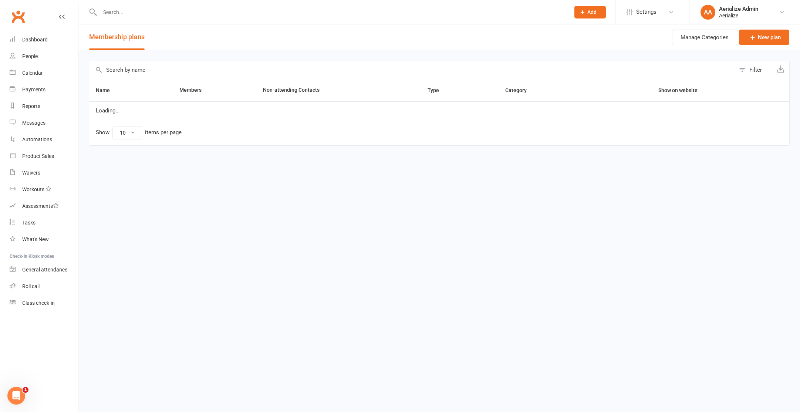
select select "100"
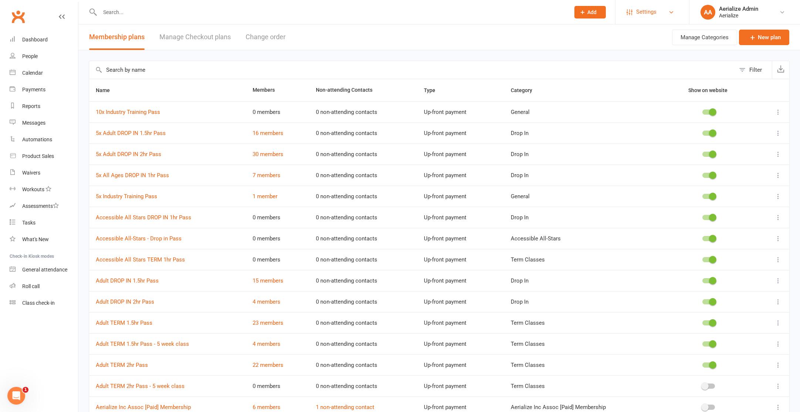
click at [662, 11] on link "Settings" at bounding box center [652, 12] width 51 height 17
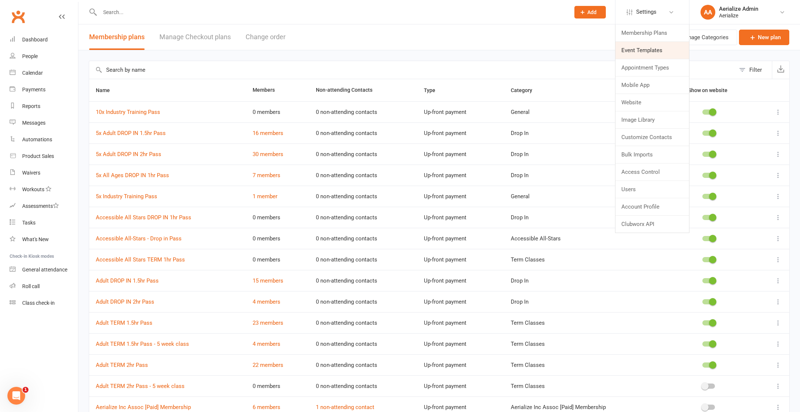
click at [662, 51] on link "Event Templates" at bounding box center [653, 50] width 74 height 17
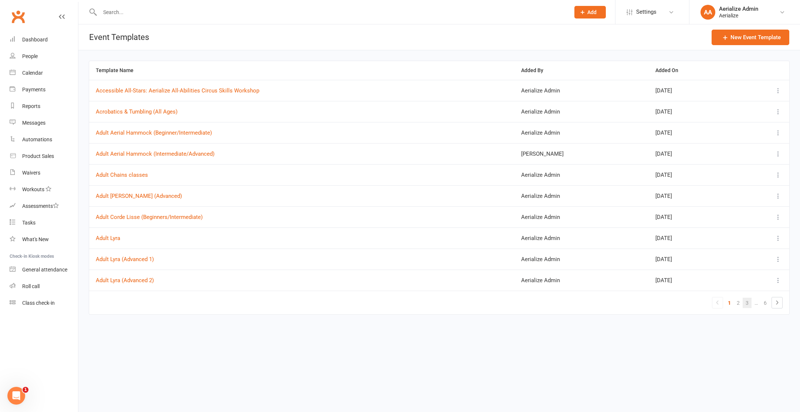
click at [746, 304] on link "3" at bounding box center [747, 303] width 9 height 10
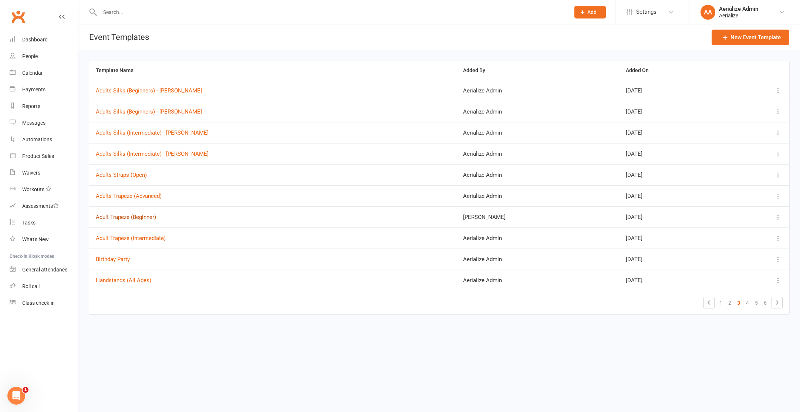
click at [122, 218] on button "Adult Trapeze (Beginner)" at bounding box center [126, 217] width 60 height 9
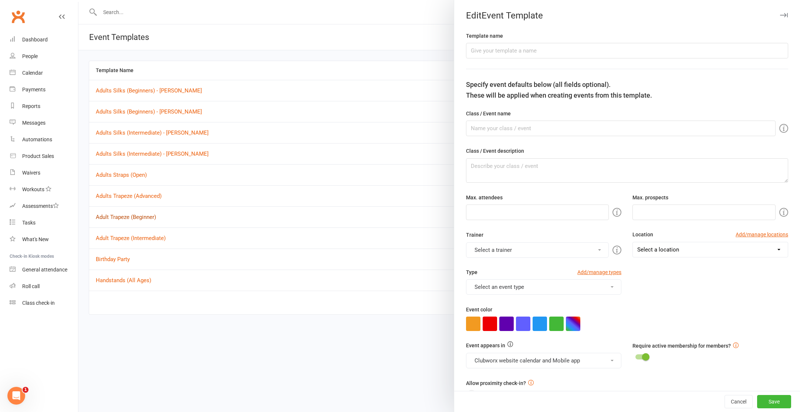
type input "Adult Trapeze (Beginner)"
type textarea "Swing into something new with our 5 week beginner’s Trapeze class for adults. T…"
type input "9"
type input "1"
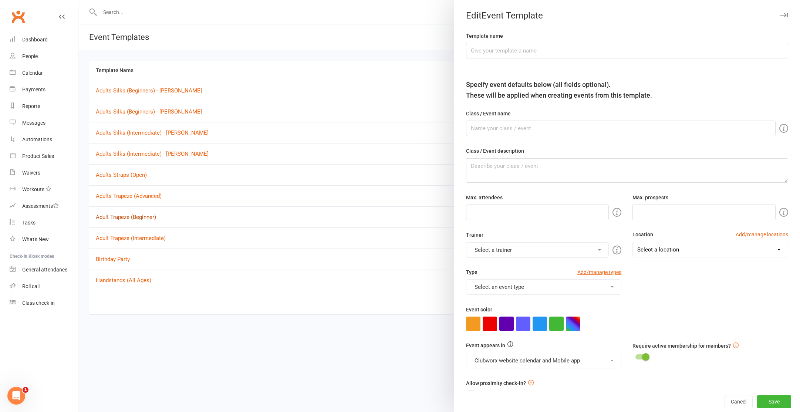
select select "day"
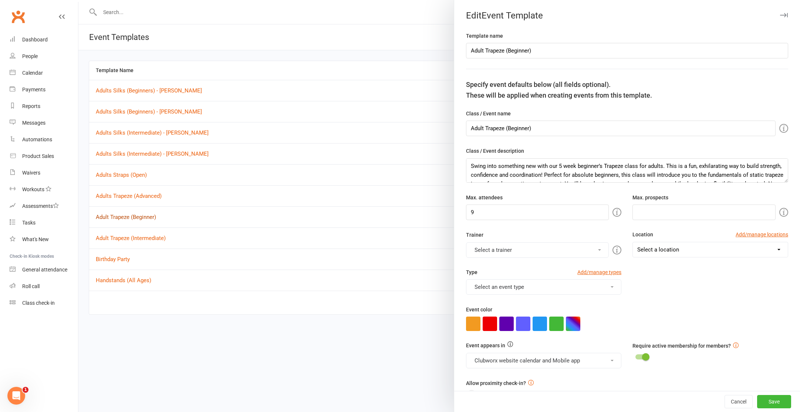
select select "13127"
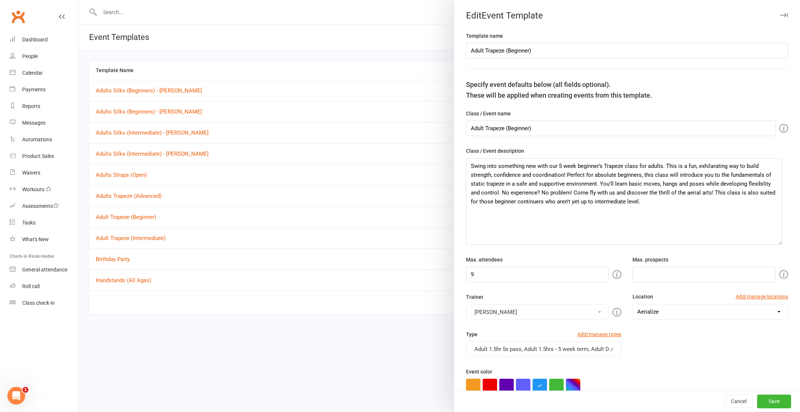
drag, startPoint x: 787, startPoint y: 181, endPoint x: 773, endPoint y: 244, distance: 64.6
click at [781, 243] on textarea "Swing into something new with our 5 week beginner’s Trapeze class for adults. T…" at bounding box center [624, 201] width 316 height 87
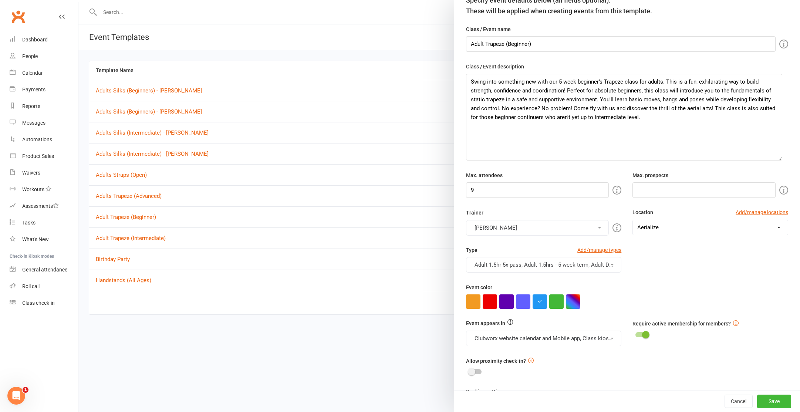
scroll to position [88, 0]
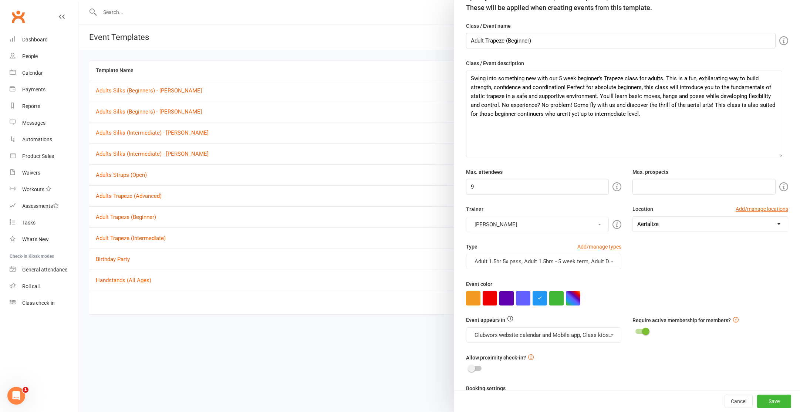
click at [611, 260] on button "Adult 1.5hr 5x pass, Adult 1.5hrs - 5 week term, Adult DROP IN 1.5hr Pass" at bounding box center [544, 262] width 156 height 16
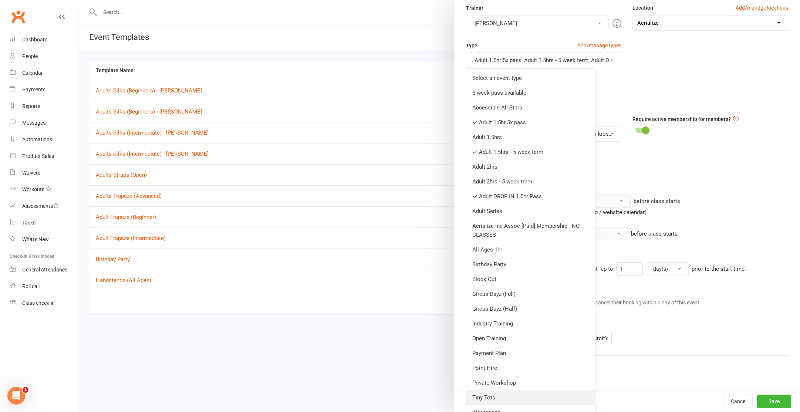
scroll to position [289, 0]
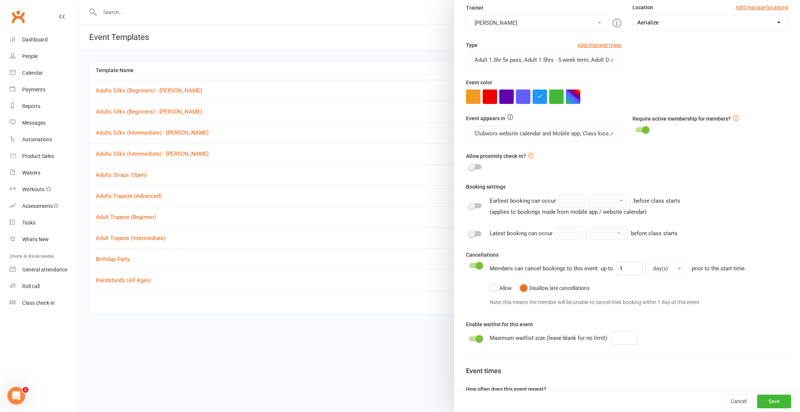
click at [312, 353] on div at bounding box center [439, 206] width 722 height 412
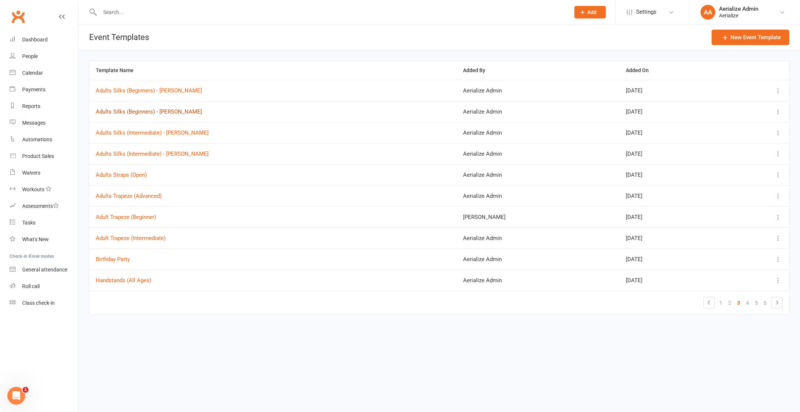
click at [147, 112] on button "Adults Silks (Beginners) - Sean" at bounding box center [149, 111] width 106 height 9
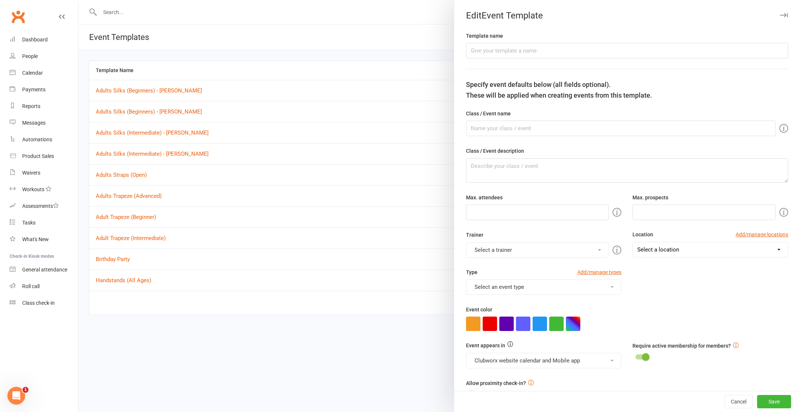
type input "Adults Silks (Beginners) - Sean"
type input "Adults Silks (Beginners)"
type textarea "In this class you'll learn to climb, pose and drop on one of the most beautiful…"
type input "9"
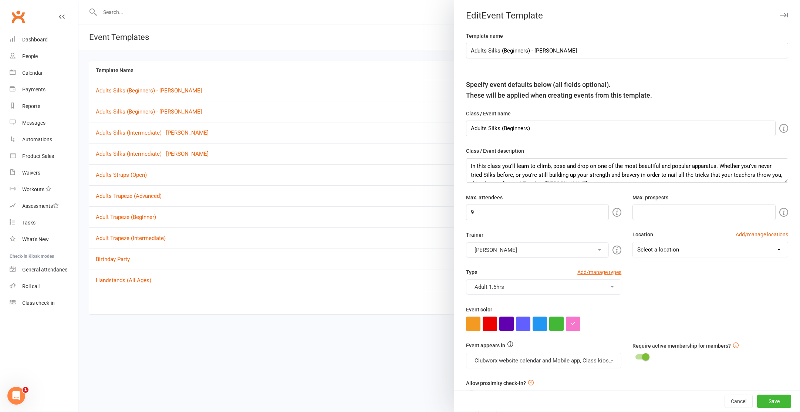
select select "13127"
click at [154, 93] on div at bounding box center [439, 206] width 722 height 412
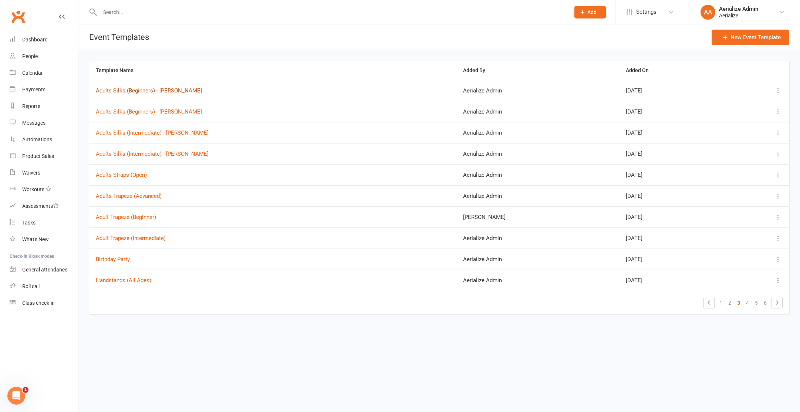
click at [159, 90] on button "Adults Silks (Beginners) - Helen" at bounding box center [149, 90] width 106 height 9
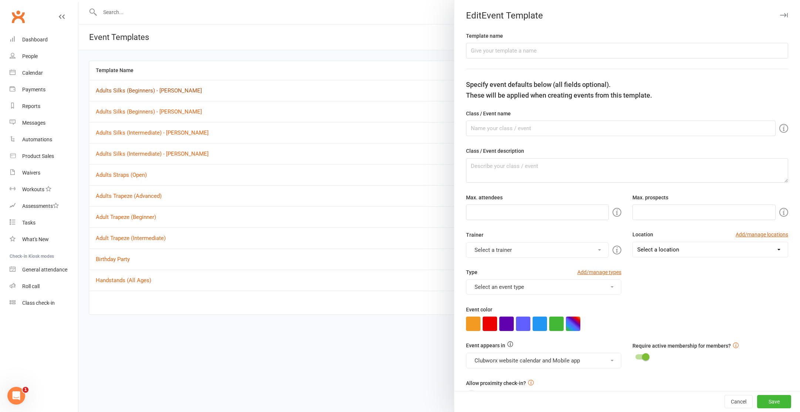
type input "Adults Silks (Beginners) - Helen"
type input "Adults Silks (Beginners)"
type textarea "In this class you'll learn to climb, pose and drop on one of the most beautiful…"
type input "9"
select select "13127"
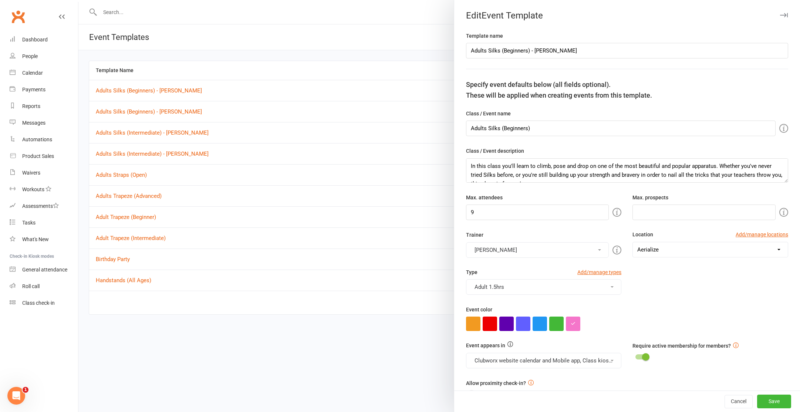
click at [227, 217] on div at bounding box center [439, 206] width 722 height 412
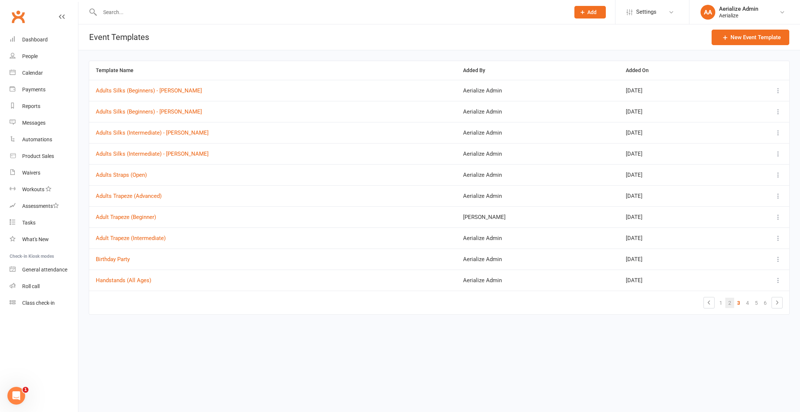
click at [731, 304] on link "2" at bounding box center [730, 303] width 9 height 10
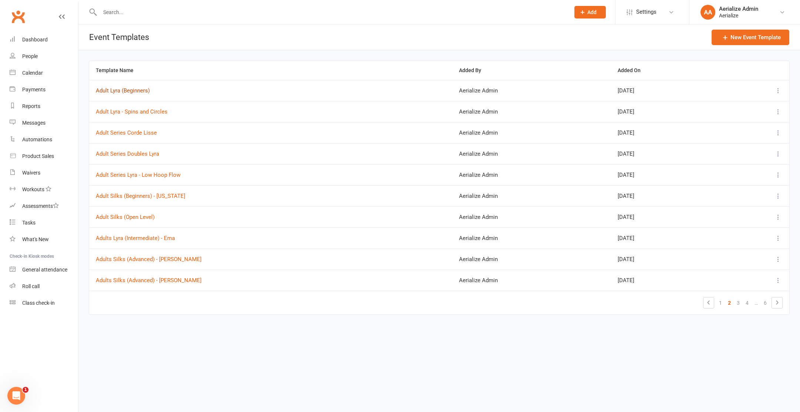
click at [126, 87] on button "Adult Lyra (Beginners)" at bounding box center [123, 90] width 54 height 9
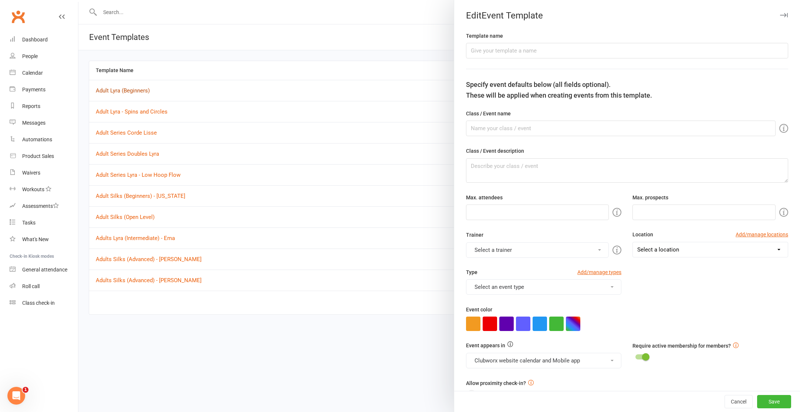
type input "Adult Lyra (Beginners)"
type textarea "In this class, you'll have fun and build strength while learning and developing…"
type input "9"
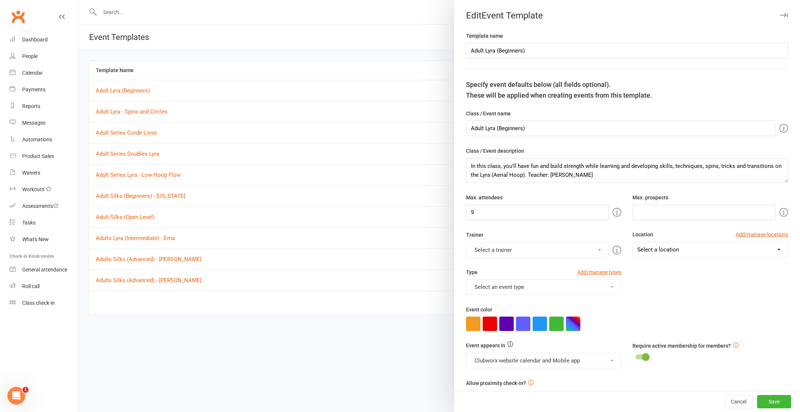
select select "13127"
click at [506, 291] on button "Adult 1.5hrs" at bounding box center [544, 287] width 156 height 16
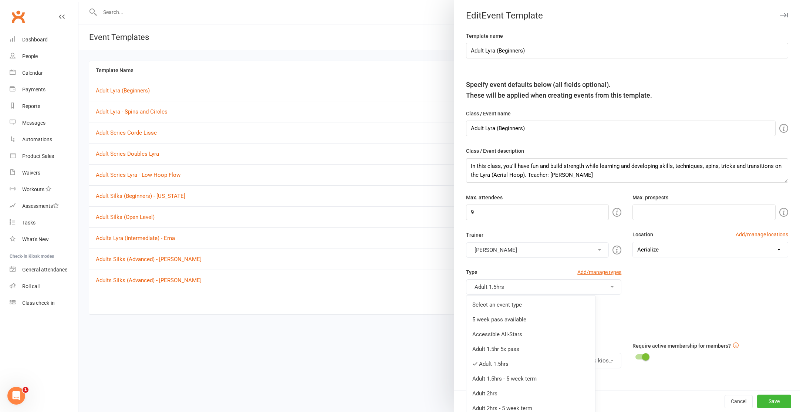
click at [285, 344] on div at bounding box center [439, 206] width 722 height 412
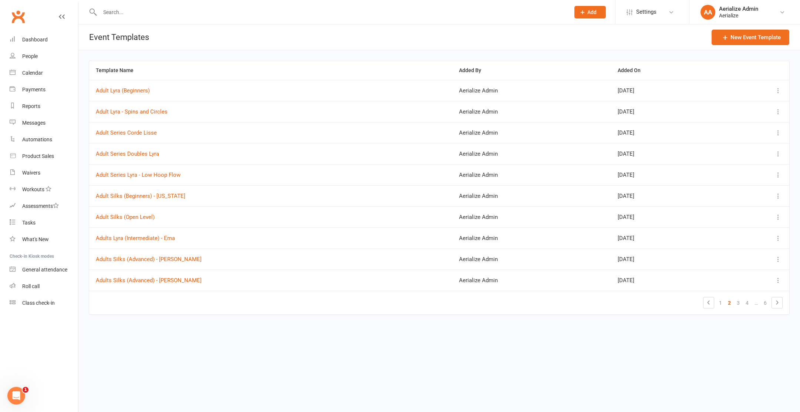
click at [20, 396] on icon "Open Intercom Messenger" at bounding box center [16, 396] width 12 height 12
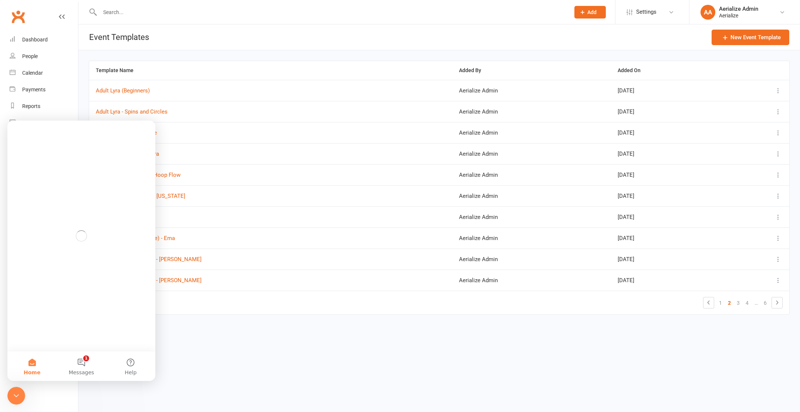
scroll to position [0, 0]
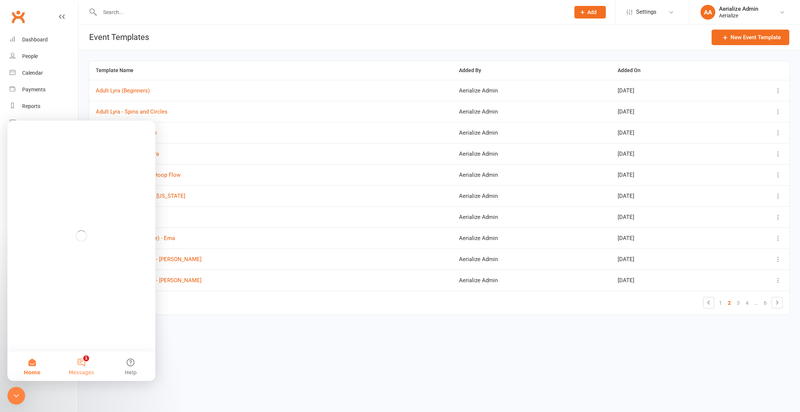
click at [77, 362] on button "1 Messages" at bounding box center [81, 366] width 49 height 30
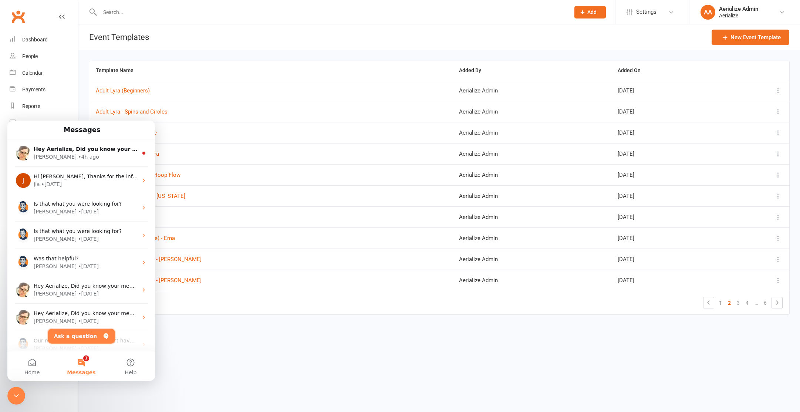
click at [77, 333] on button "Ask a question" at bounding box center [81, 336] width 67 height 15
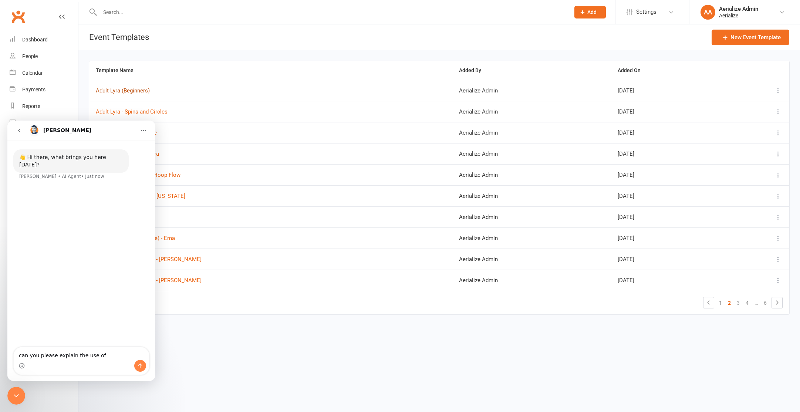
type textarea "can you please explain the use of"
click at [142, 95] on button "Adult Lyra (Beginners)" at bounding box center [123, 90] width 54 height 9
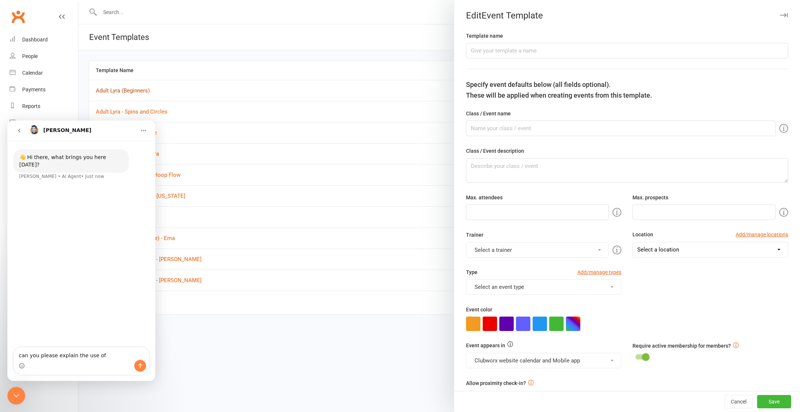
type input "Adult Lyra (Beginners)"
type textarea "In this class, you'll have fun and build strength while learning and developing…"
type input "9"
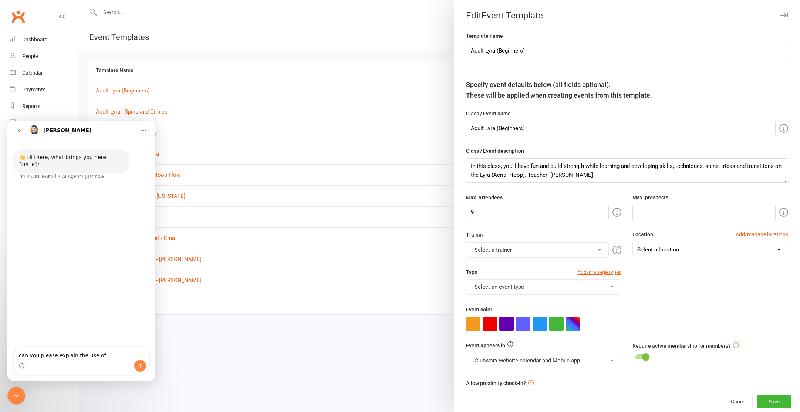
select select "13127"
click at [583, 290] on button "Adult 1.5hrs" at bounding box center [544, 287] width 156 height 16
click at [586, 276] on button "Add/manage types" at bounding box center [600, 272] width 44 height 8
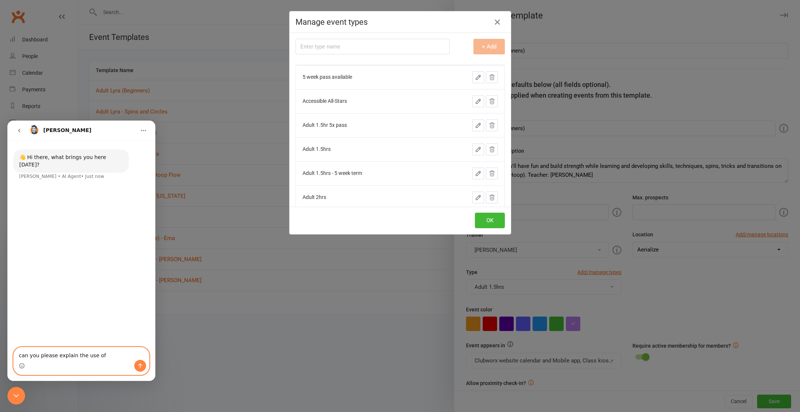
click at [109, 358] on textarea "can you please explain the use of" at bounding box center [81, 353] width 135 height 13
type textarea "can you please explain the use of "event types""
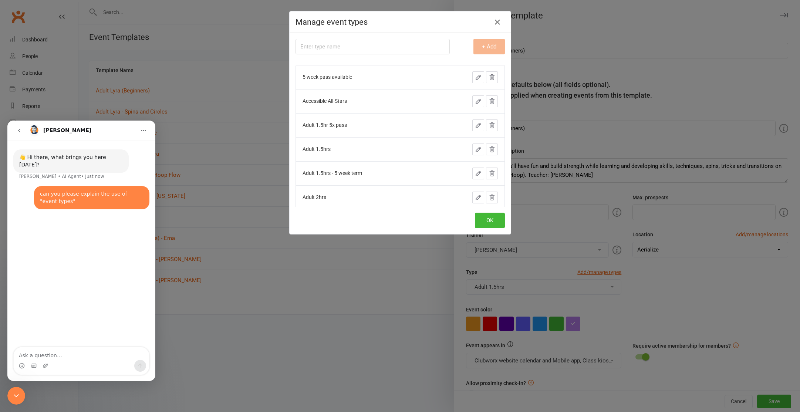
click at [400, 350] on div "Manage event types Type name + Add 5 week pass available Accessible All-Stars A…" at bounding box center [400, 206] width 800 height 412
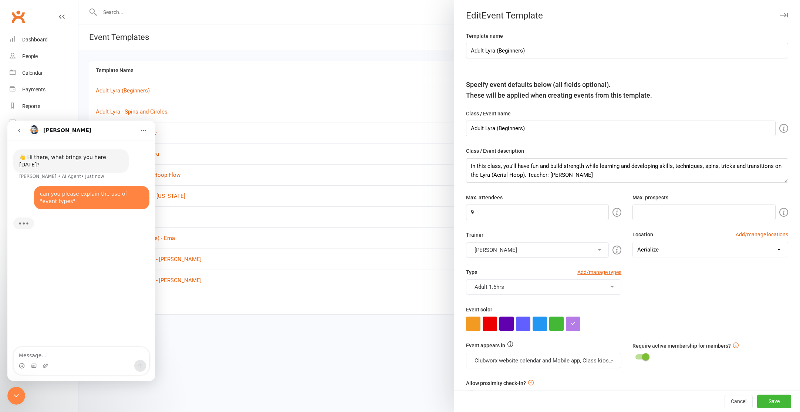
click at [329, 30] on div at bounding box center [439, 206] width 722 height 412
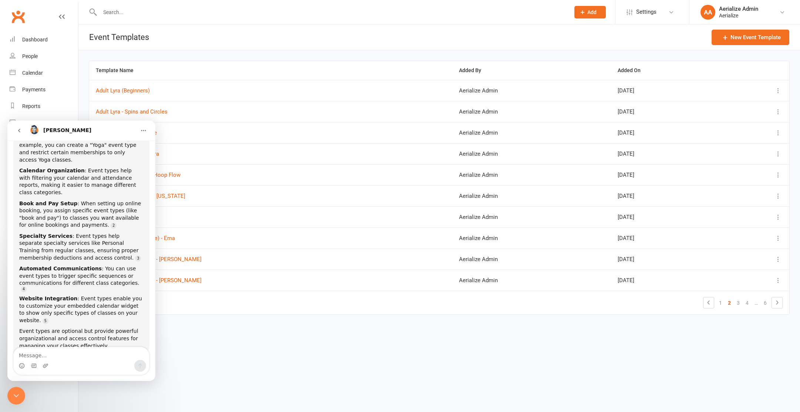
scroll to position [124, 0]
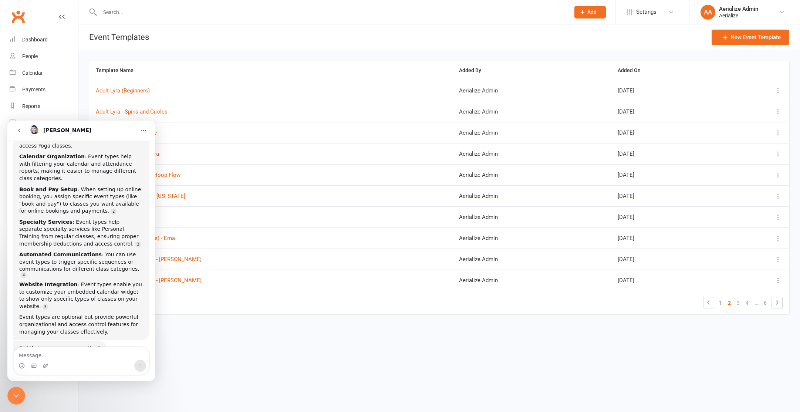
click at [245, 346] on html "Prospect Member Non-attending contact Class / event Appointment Task Membership…" at bounding box center [400, 173] width 800 height 346
click at [236, 346] on html "Prospect Member Non-attending contact Class / event Appointment Task Membership…" at bounding box center [400, 173] width 800 height 346
click at [21, 134] on button "go back" at bounding box center [19, 131] width 14 height 14
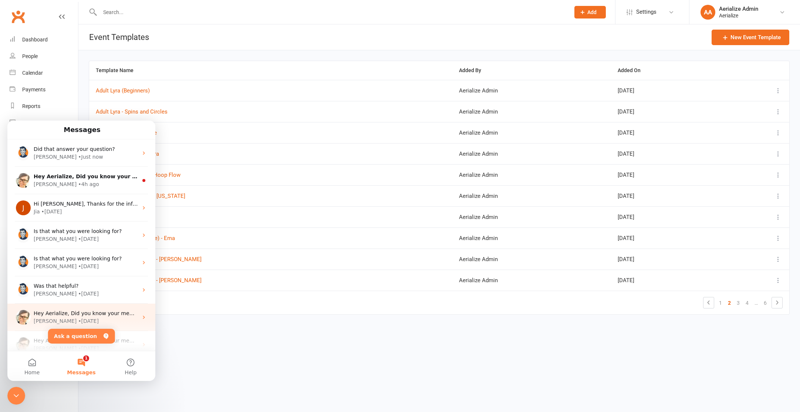
scroll to position [63, 0]
drag, startPoint x: 260, startPoint y: 346, endPoint x: 218, endPoint y: 352, distance: 42.3
click at [260, 346] on html "Prospect Member Non-attending contact Class / event Appointment Task Membership…" at bounding box center [400, 173] width 800 height 346
click at [19, 397] on icon "Close Intercom Messenger" at bounding box center [16, 395] width 9 height 9
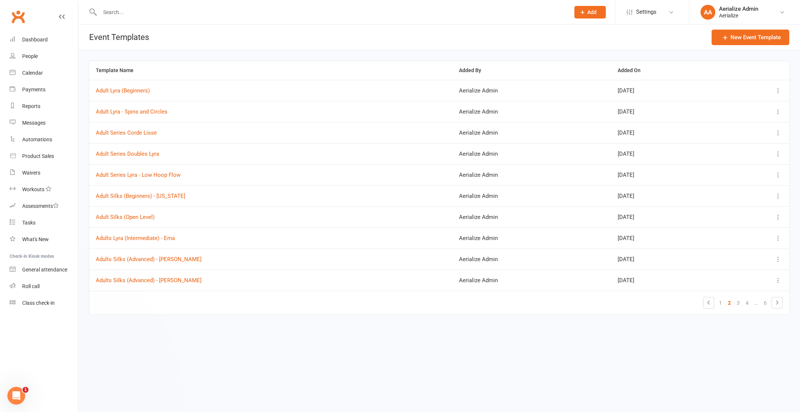
scroll to position [0, 0]
click at [165, 282] on button "Adults Silks (Advanced) - Helen Wed" at bounding box center [149, 280] width 106 height 9
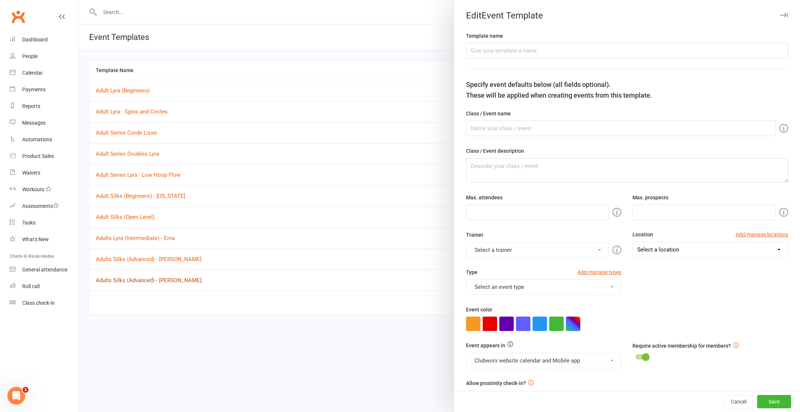
type input "Adults Silks (Advanced) - Helen Wed"
type input "Adults Silks (Advanced)"
type textarea "This Silks class is for students already at an advanced level on the apparatus.…"
type input "9"
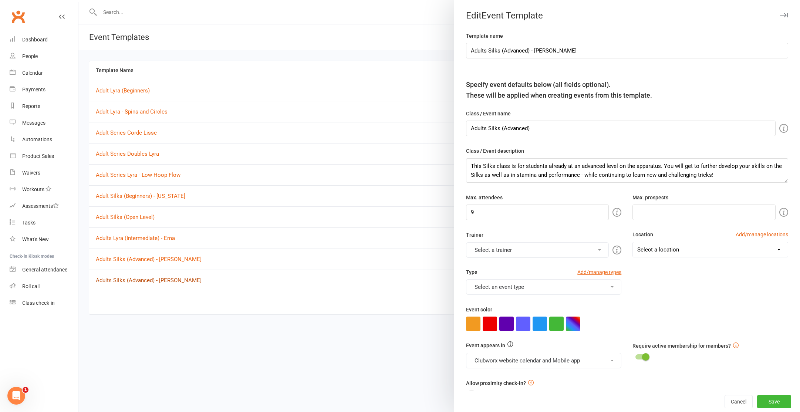
select select "13127"
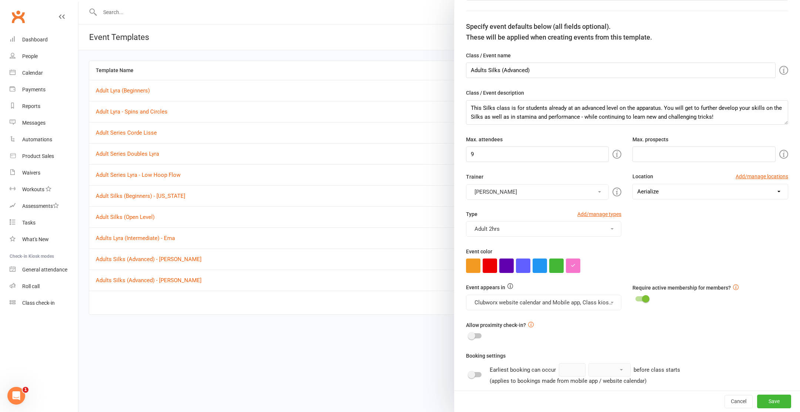
click at [612, 231] on button "Adult 2hrs" at bounding box center [544, 229] width 156 height 16
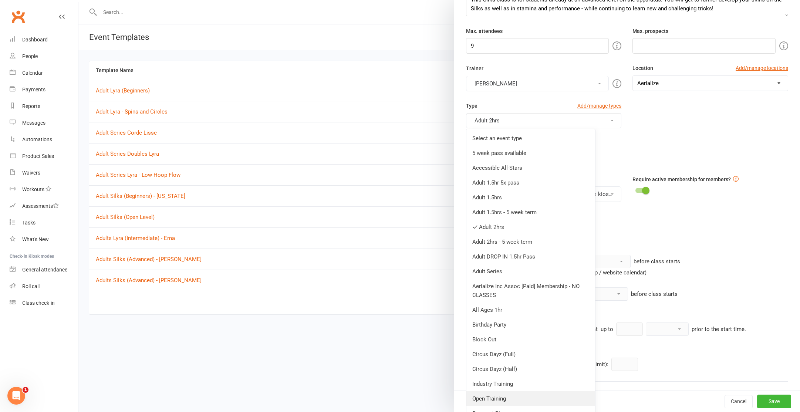
scroll to position [0, 0]
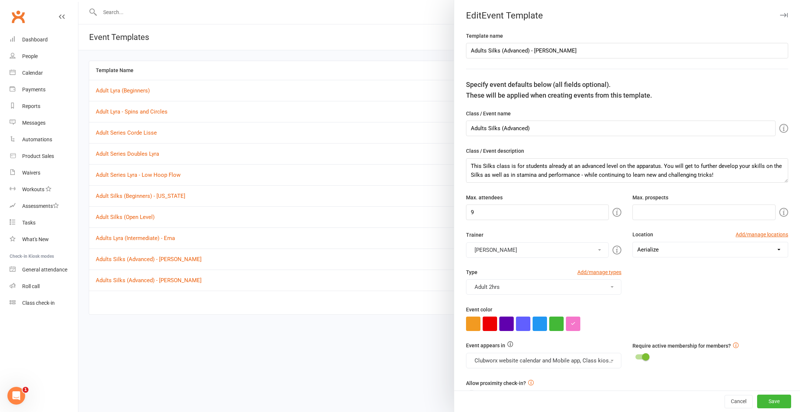
drag, startPoint x: 195, startPoint y: 54, endPoint x: 181, endPoint y: 51, distance: 14.1
click at [195, 54] on div at bounding box center [439, 206] width 722 height 412
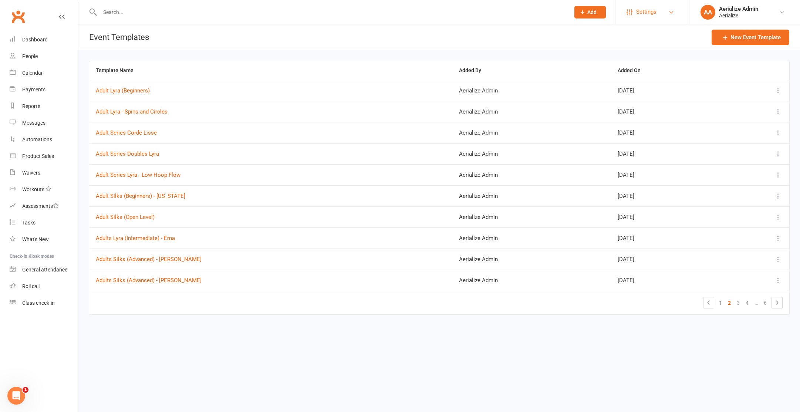
click at [651, 9] on span "Settings" at bounding box center [646, 12] width 20 height 17
click at [188, 346] on html "Prospect Member Non-attending contact Class / event Appointment Task Membership…" at bounding box center [400, 173] width 800 height 346
click at [120, 215] on button "Adult Silks (Open Level)" at bounding box center [125, 217] width 59 height 9
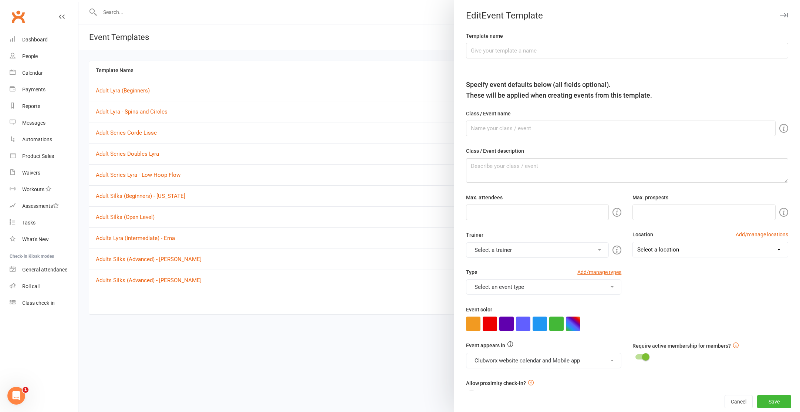
type input "Adult Silks (Open Level)"
type textarea "Come climb wrap and drop your way through the night with this Aeral Silks class…"
type input "9"
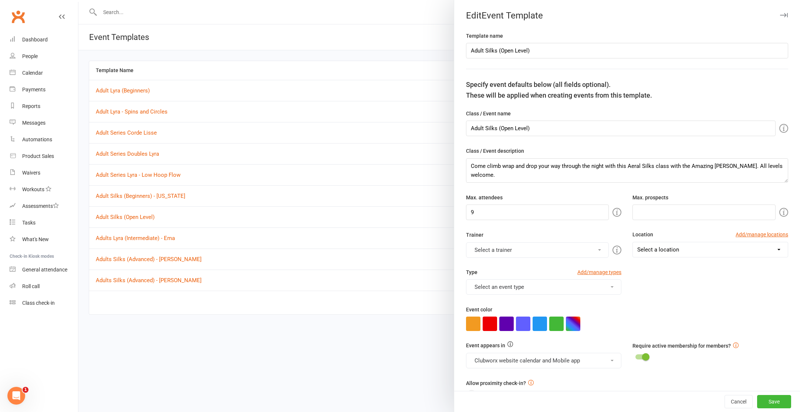
select select "13127"
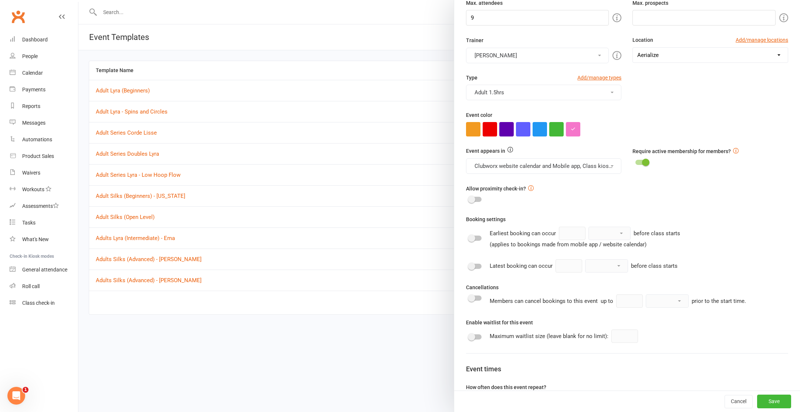
scroll to position [196, 0]
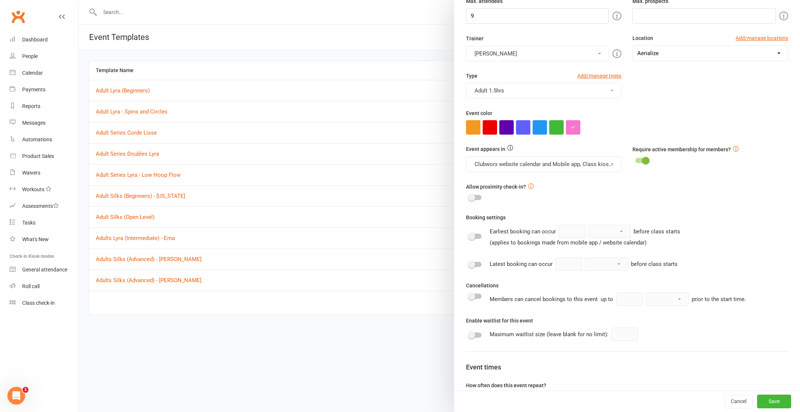
click at [182, 236] on div at bounding box center [439, 206] width 722 height 412
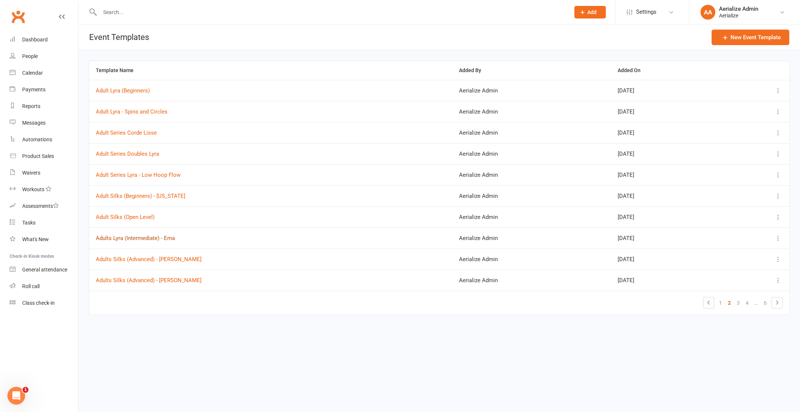
click at [160, 241] on button "Adults Lyra (Intermediate) - Ema" at bounding box center [135, 238] width 79 height 9
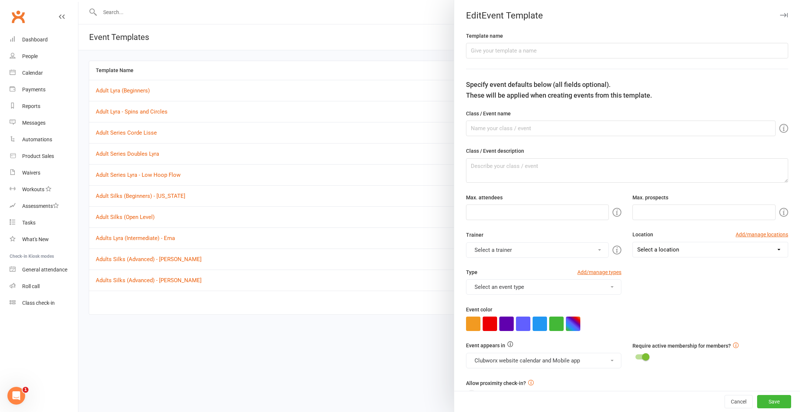
type input "Adults Lyra (Intermediate) - Ema"
type input "Adults Lyra (Intermediate)"
type textarea "This term class will develop your skills, techniques, spins, tricks and transit…"
type input "9"
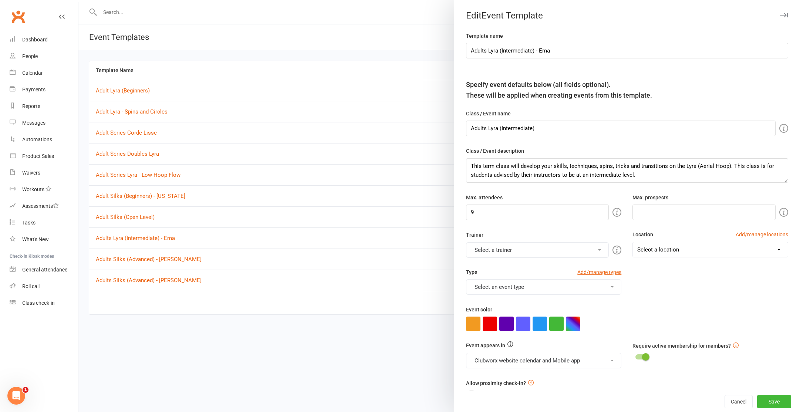
select select "13127"
drag, startPoint x: 339, startPoint y: 403, endPoint x: 335, endPoint y: 400, distance: 4.0
click at [338, 402] on div at bounding box center [439, 206] width 722 height 412
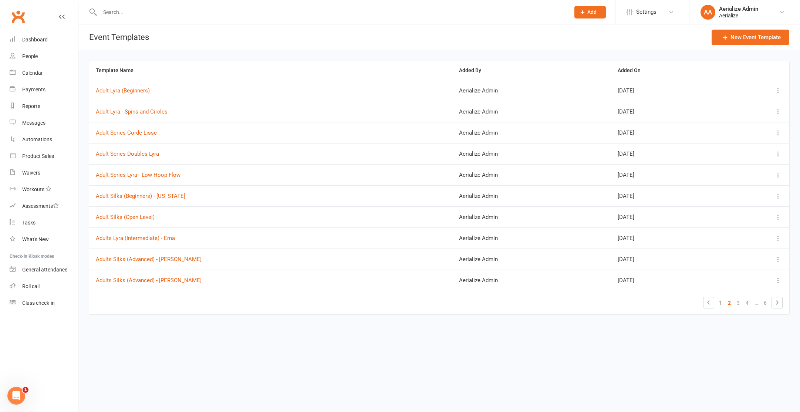
click at [313, 307] on td "1 2 3 4 … 6" at bounding box center [439, 303] width 700 height 24
click at [734, 304] on link "3" at bounding box center [738, 303] width 9 height 10
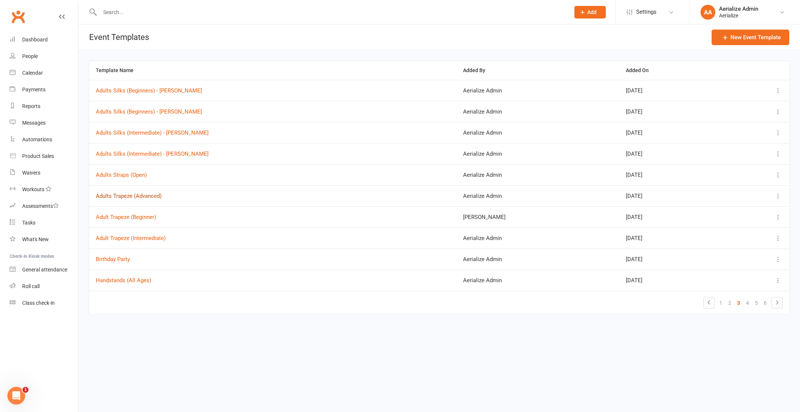
click at [144, 198] on button "Adults Trapeze (Advanced)" at bounding box center [129, 196] width 66 height 9
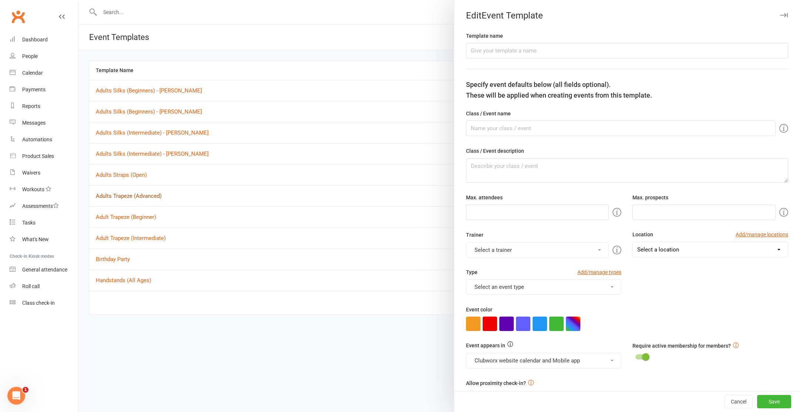
type input "Adults Trapeze (Advanced)"
type textarea "This Static Trapeze class is for students already at an advanced level on the a…"
type input "9"
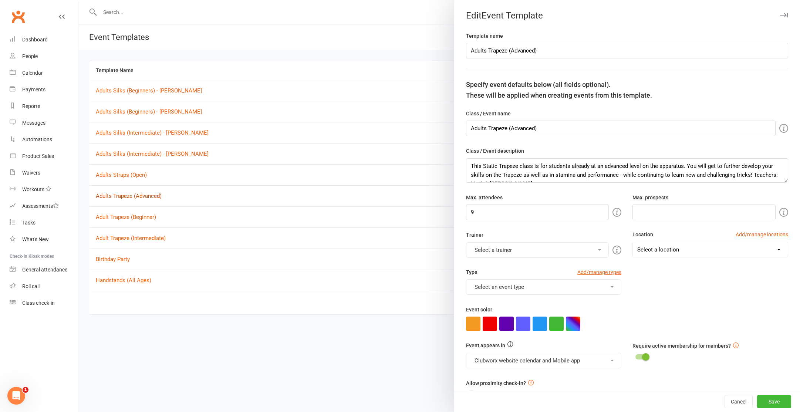
select select "13127"
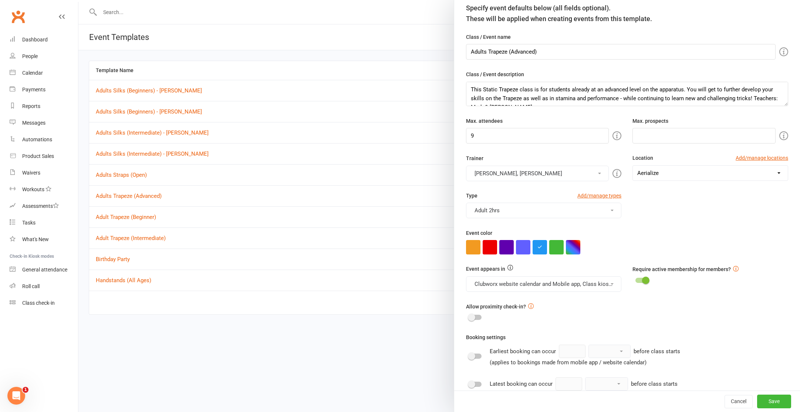
scroll to position [78, 0]
click at [613, 206] on button "Adult 2hrs" at bounding box center [544, 209] width 156 height 16
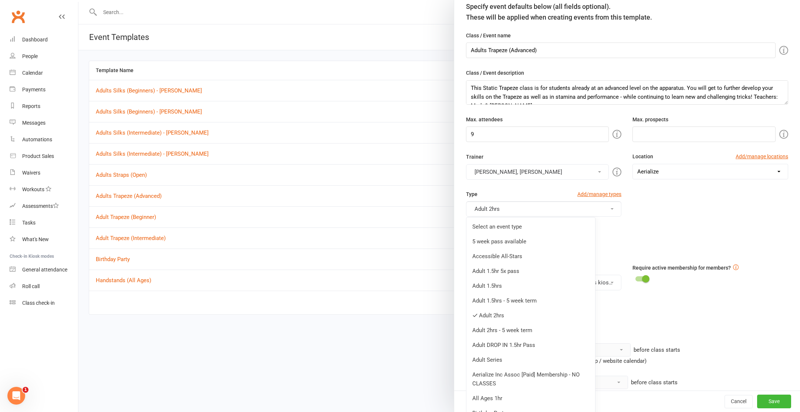
click at [233, 408] on div at bounding box center [439, 206] width 722 height 412
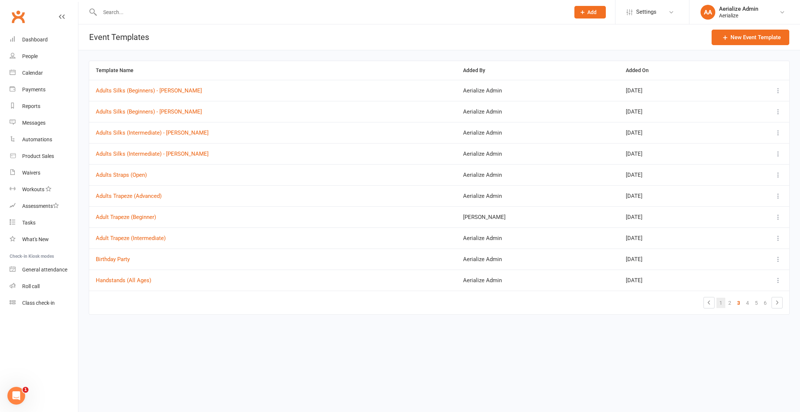
click at [720, 306] on link "1" at bounding box center [721, 303] width 9 height 10
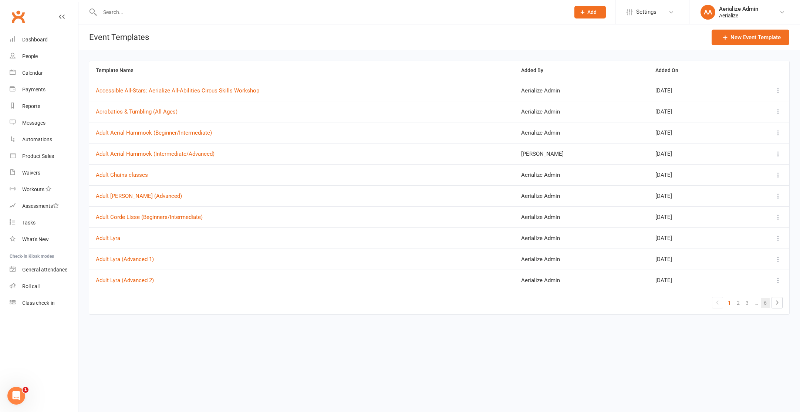
click at [766, 301] on link "6" at bounding box center [765, 303] width 9 height 10
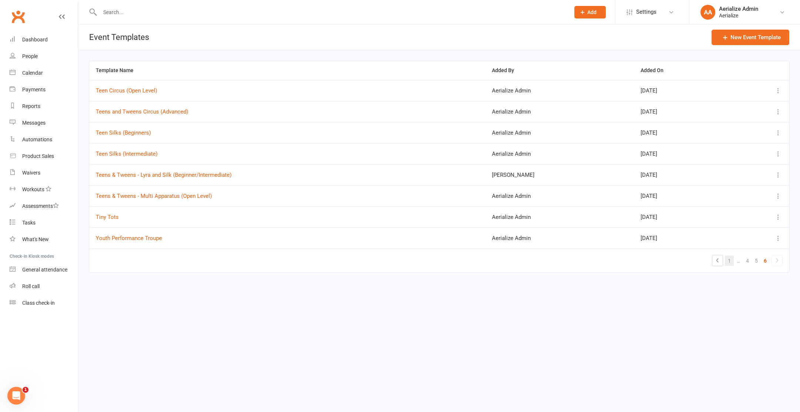
click at [730, 258] on link "1" at bounding box center [729, 261] width 9 height 10
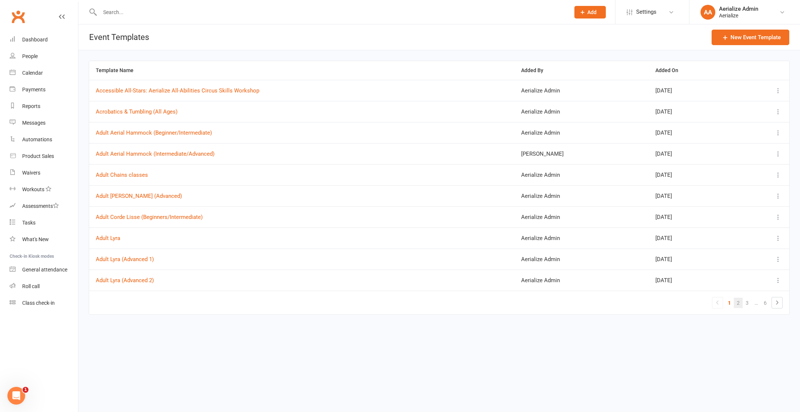
click at [742, 303] on link "2" at bounding box center [738, 303] width 9 height 10
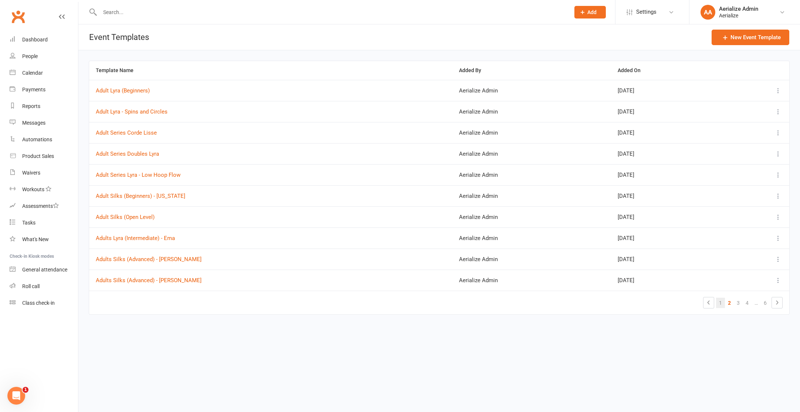
click at [721, 304] on link "1" at bounding box center [720, 303] width 9 height 10
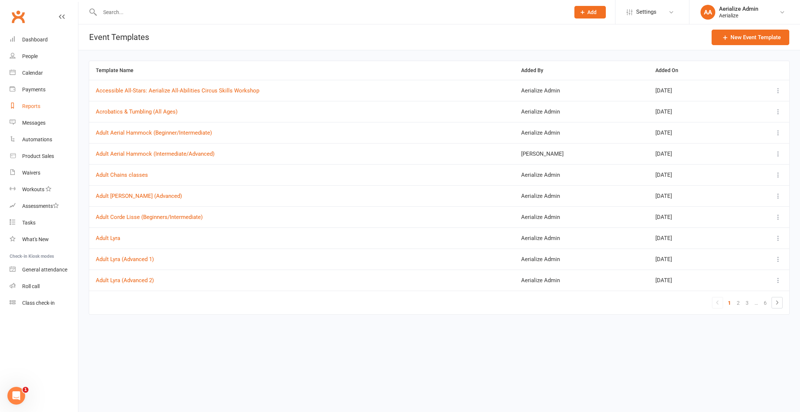
click at [37, 105] on div "Reports" at bounding box center [31, 106] width 18 height 6
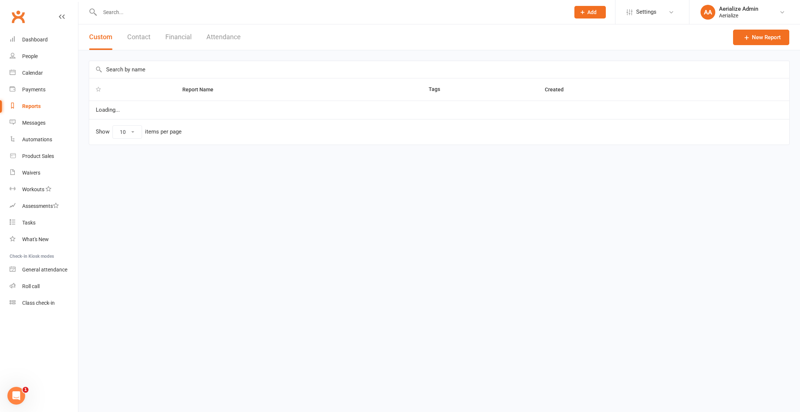
select select "100"
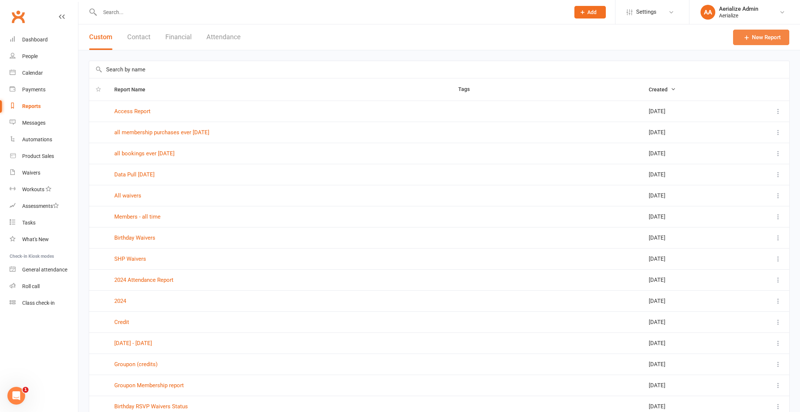
click at [751, 33] on link "New Report" at bounding box center [761, 38] width 56 height 16
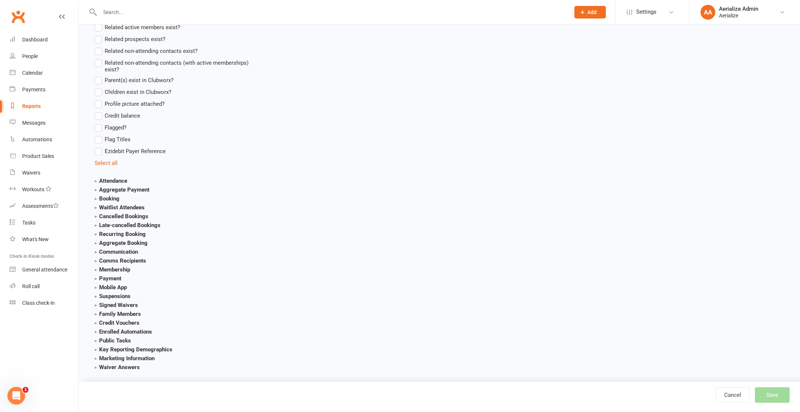
scroll to position [648, 0]
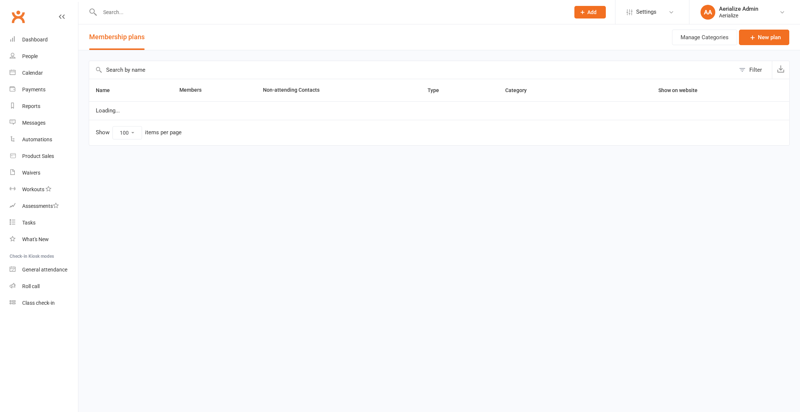
select select "100"
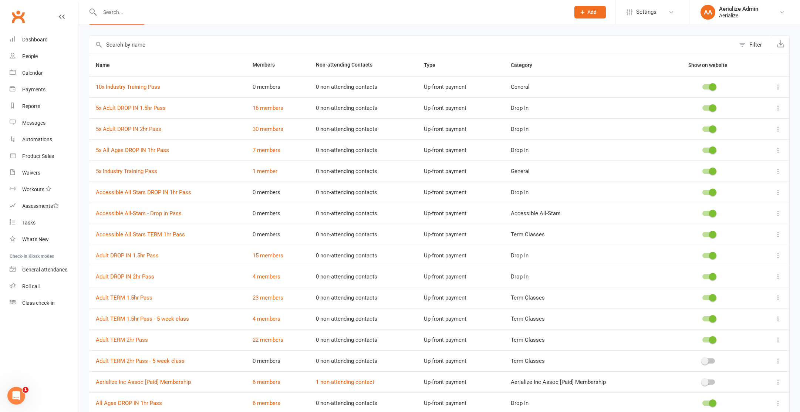
scroll to position [26, 0]
click at [147, 129] on link "5x Adult DROP IN 2hr Pass" at bounding box center [128, 128] width 65 height 7
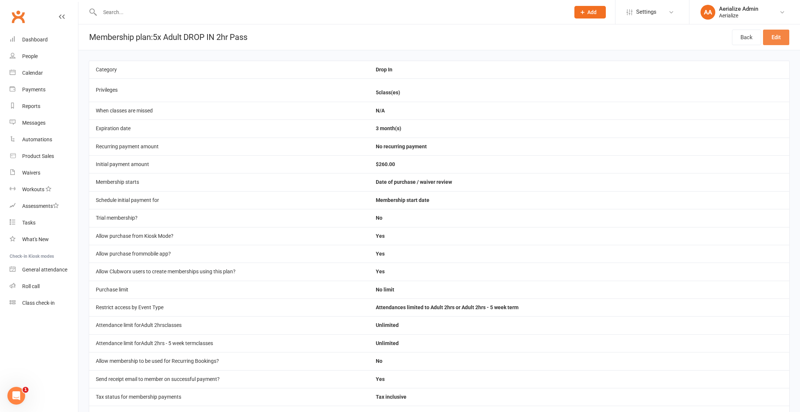
click at [772, 38] on link "Edit" at bounding box center [776, 38] width 26 height 16
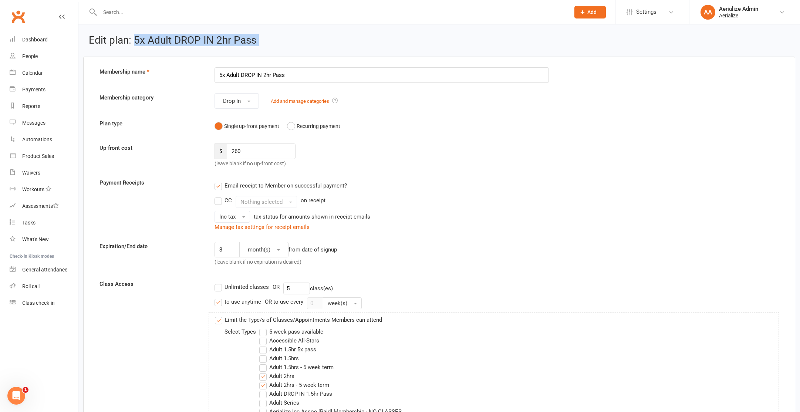
drag, startPoint x: 172, startPoint y: 44, endPoint x: 304, endPoint y: 47, distance: 132.5
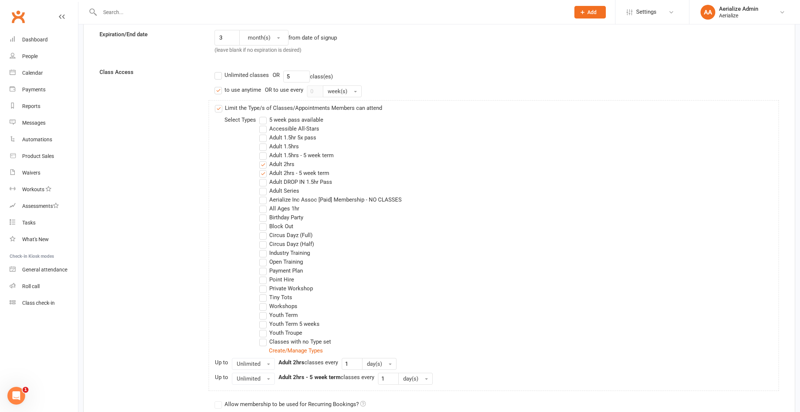
scroll to position [213, 0]
drag, startPoint x: 337, startPoint y: 155, endPoint x: 280, endPoint y: 152, distance: 57.8
click at [280, 152] on div "Adult 1.5hrs - 5 week term" at bounding box center [518, 153] width 519 height 9
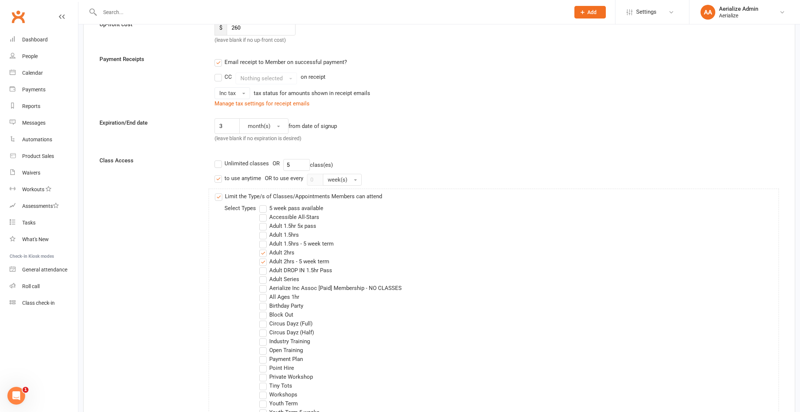
scroll to position [127, 0]
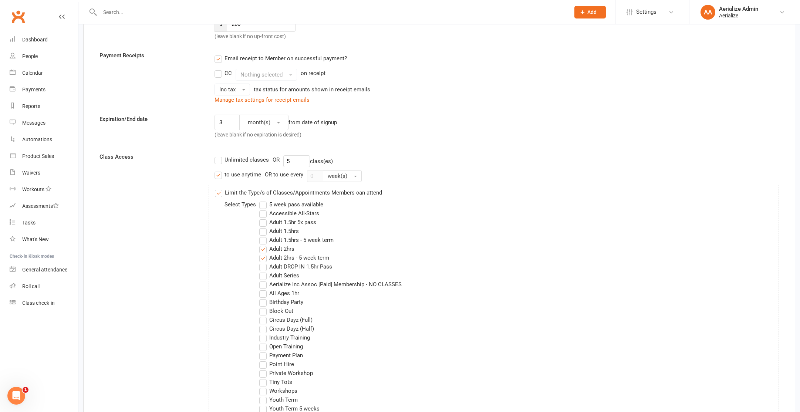
drag, startPoint x: 397, startPoint y: 190, endPoint x: 246, endPoint y: 194, distance: 151.4
click at [198, 186] on div "Class Access Unlimited classes OR 5 class(es) to use anytime OR to use every 0 …" at bounding box center [439, 331] width 691 height 358
drag, startPoint x: 225, startPoint y: 190, endPoint x: 398, endPoint y: 194, distance: 173.9
click at [398, 194] on div "Limit the Type/s of Classes/Appointments Members can attend Select Types 5 week…" at bounding box center [494, 330] width 571 height 291
